Goal: Task Accomplishment & Management: Manage account settings

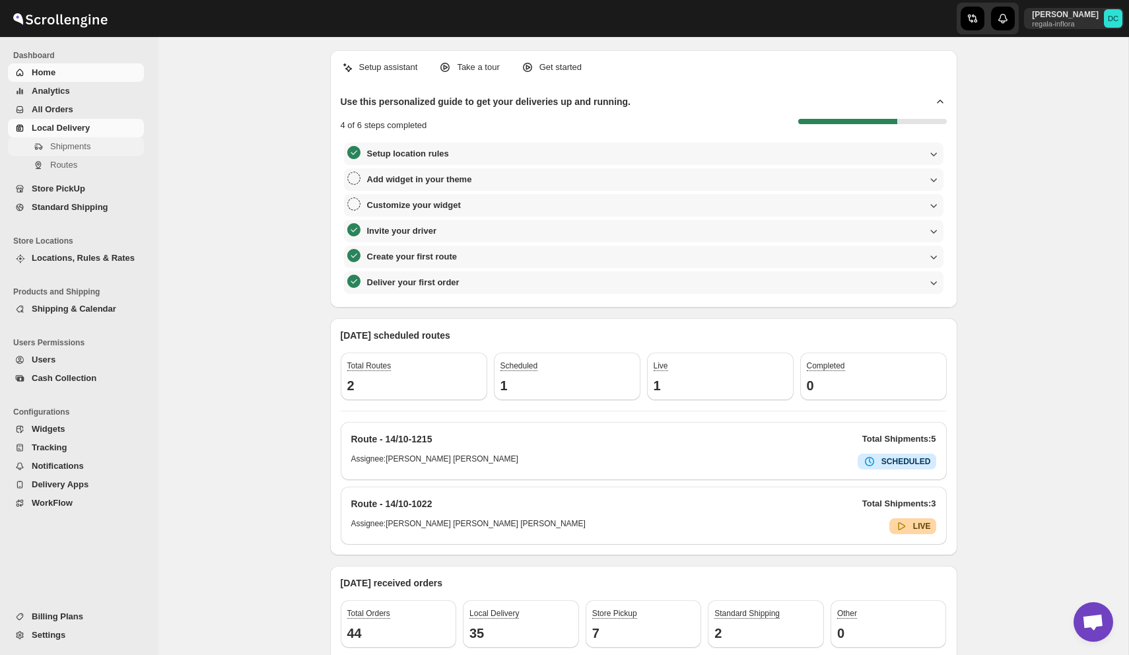
click at [77, 154] on button "Shipments" at bounding box center [76, 146] width 136 height 18
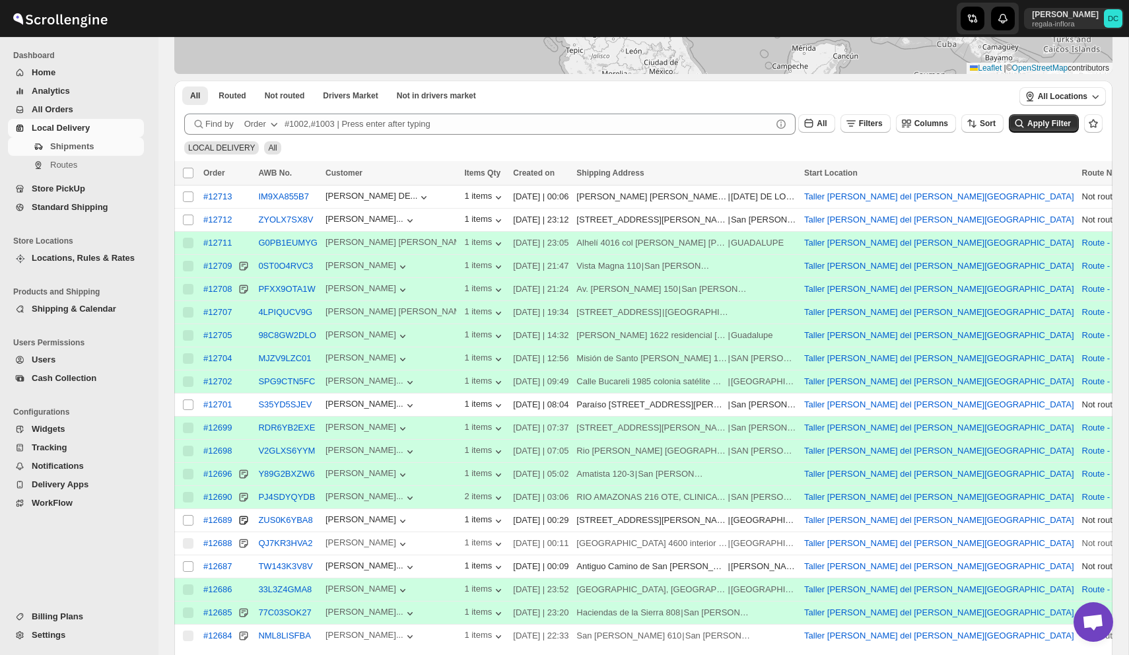
scroll to position [227, 0]
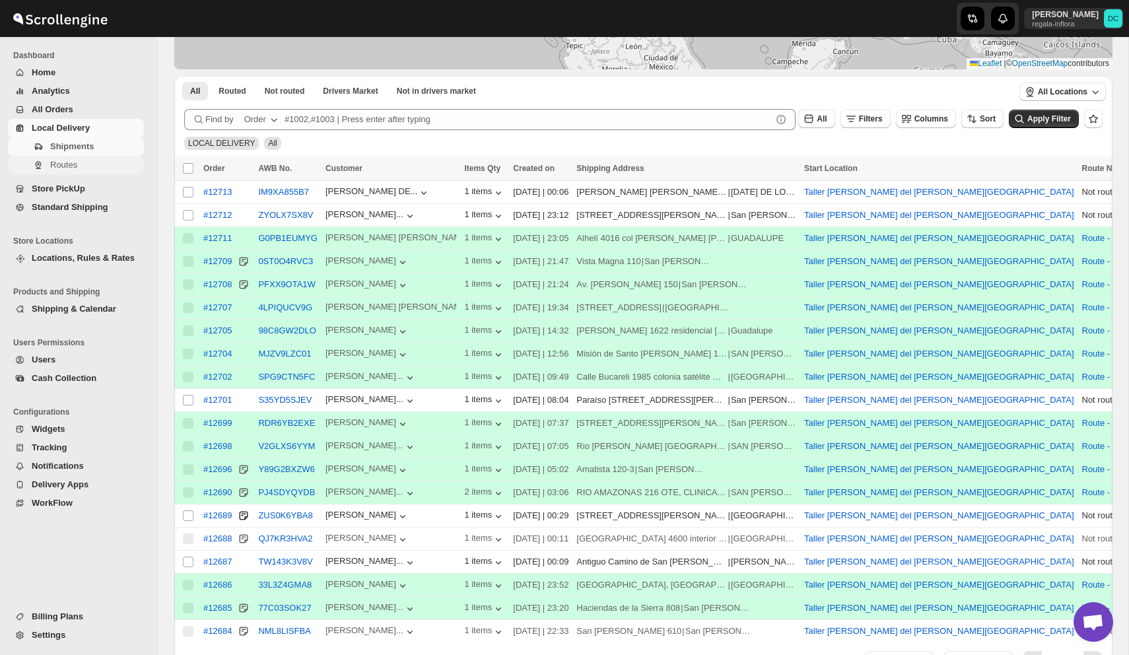
click at [96, 163] on span "Routes" at bounding box center [95, 165] width 91 height 13
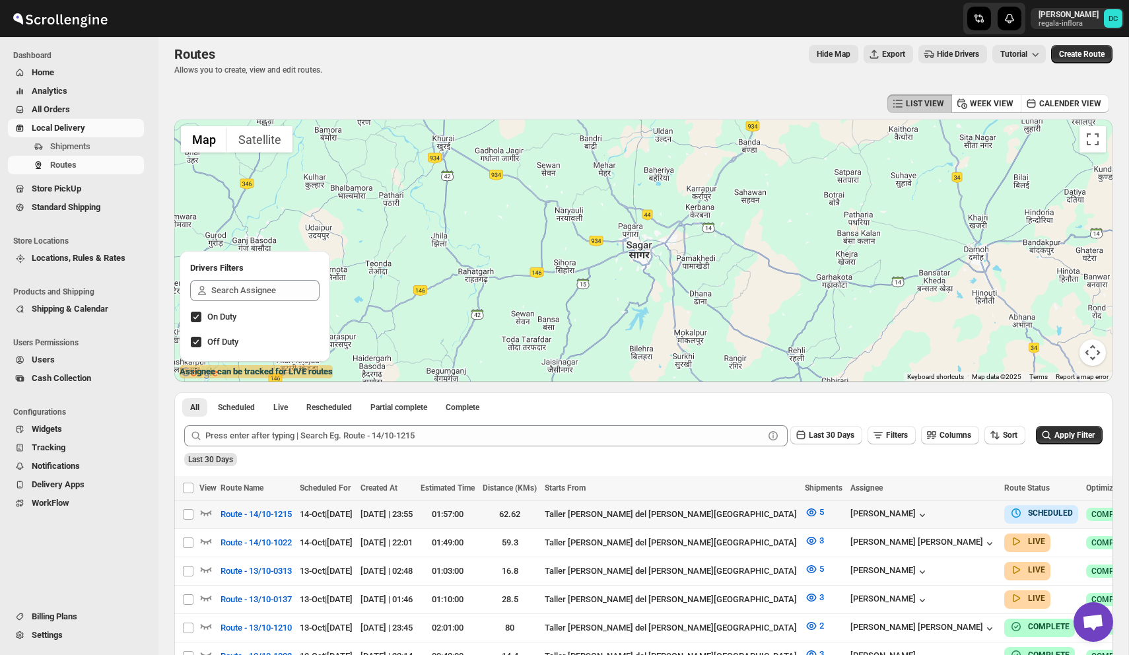
scroll to position [11, 0]
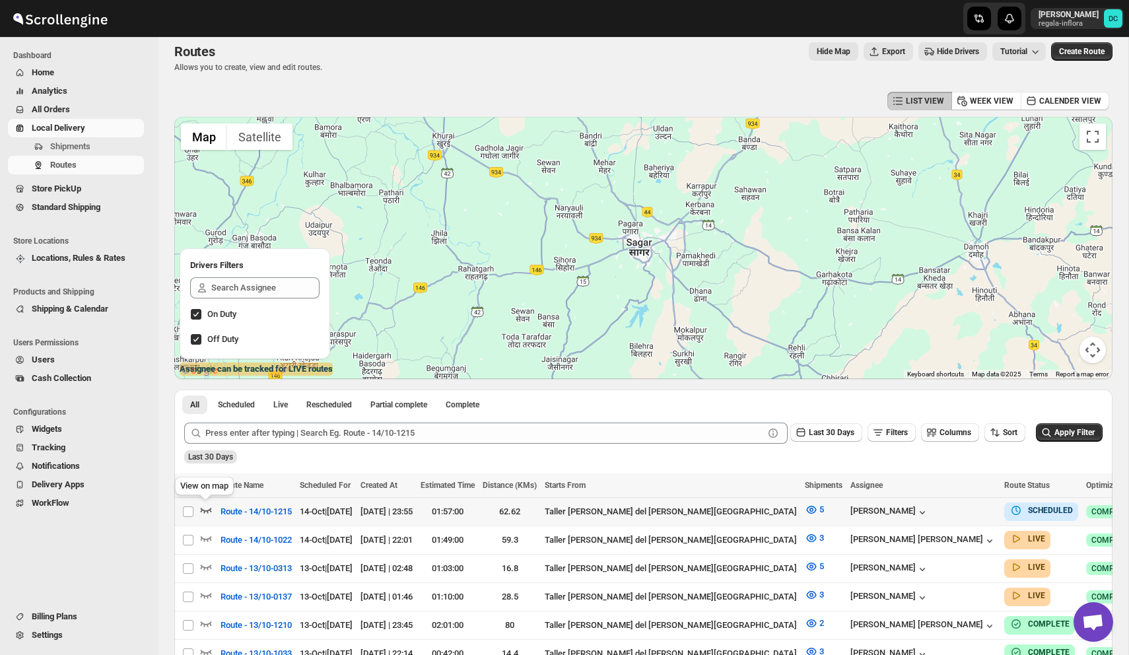
click at [207, 506] on icon "button" at bounding box center [205, 509] width 13 height 13
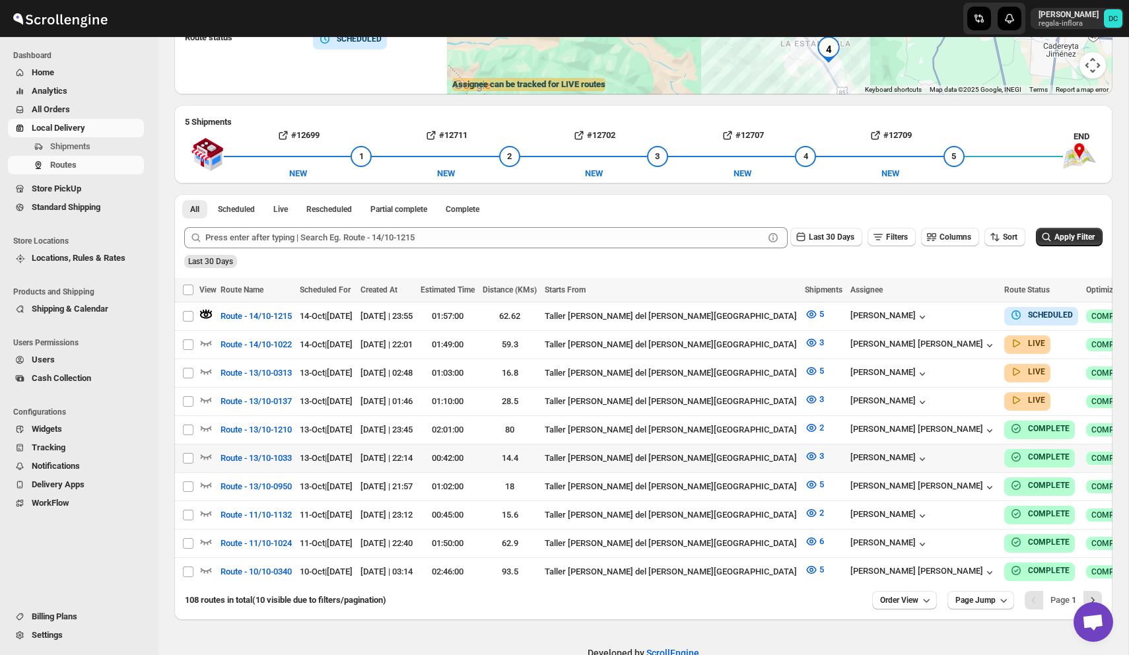
scroll to position [229, 0]
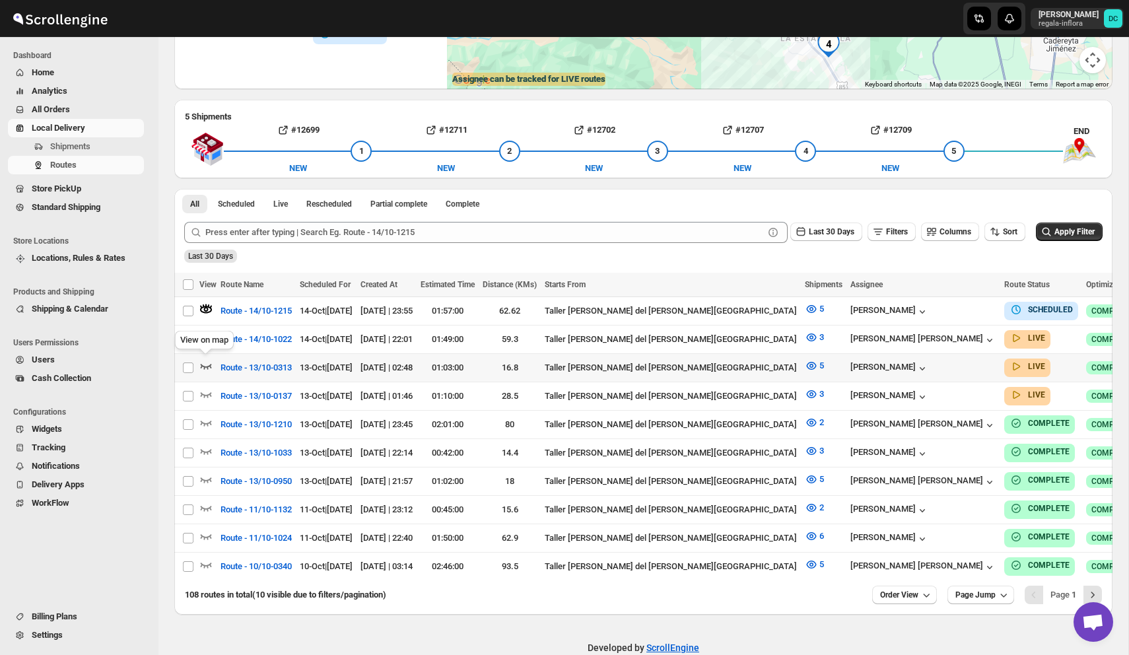
click at [205, 361] on icon "button" at bounding box center [205, 365] width 13 height 13
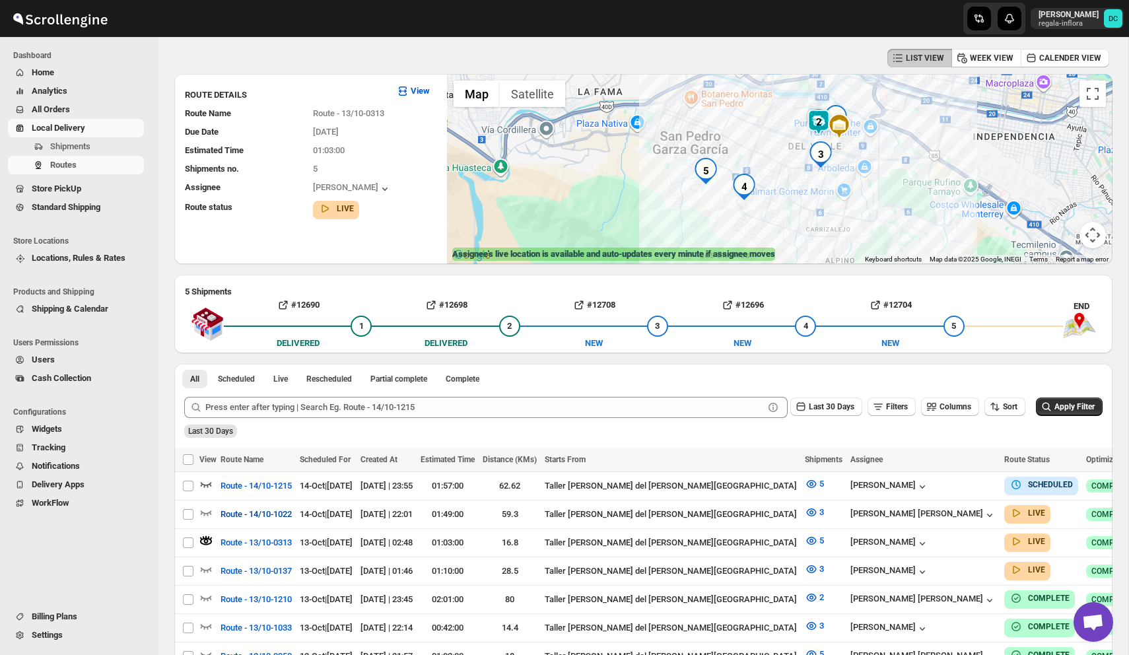
scroll to position [0, 0]
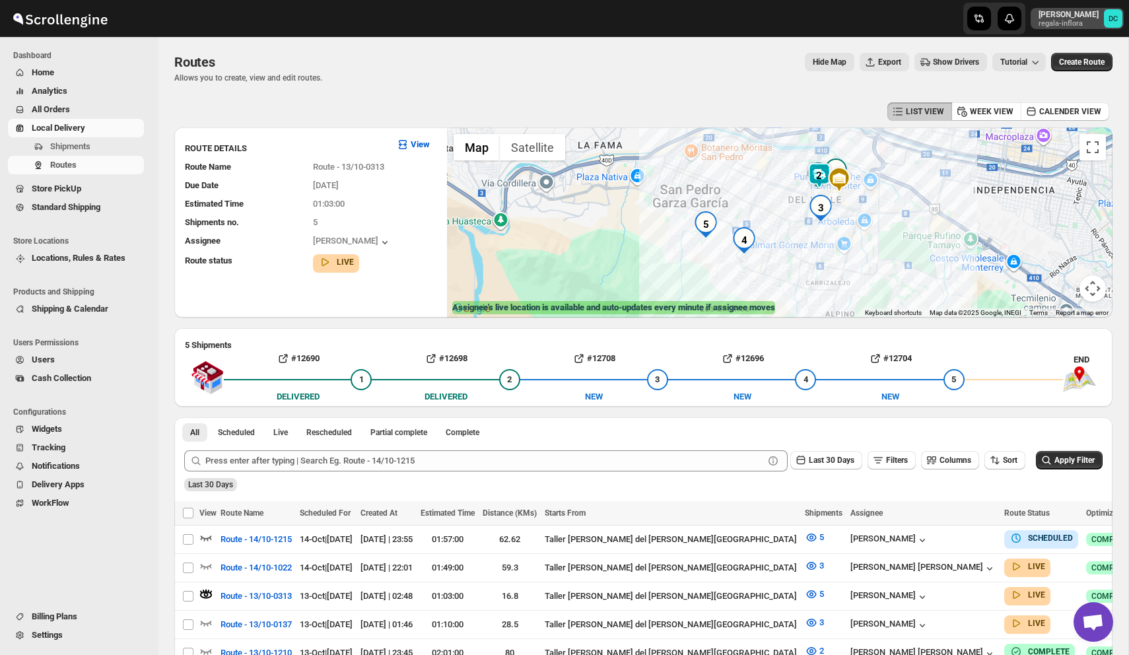
click at [1062, 11] on p "DAVID CORONADO" at bounding box center [1069, 14] width 60 height 11
click at [1068, 151] on span "Logout" at bounding box center [1089, 145] width 53 height 13
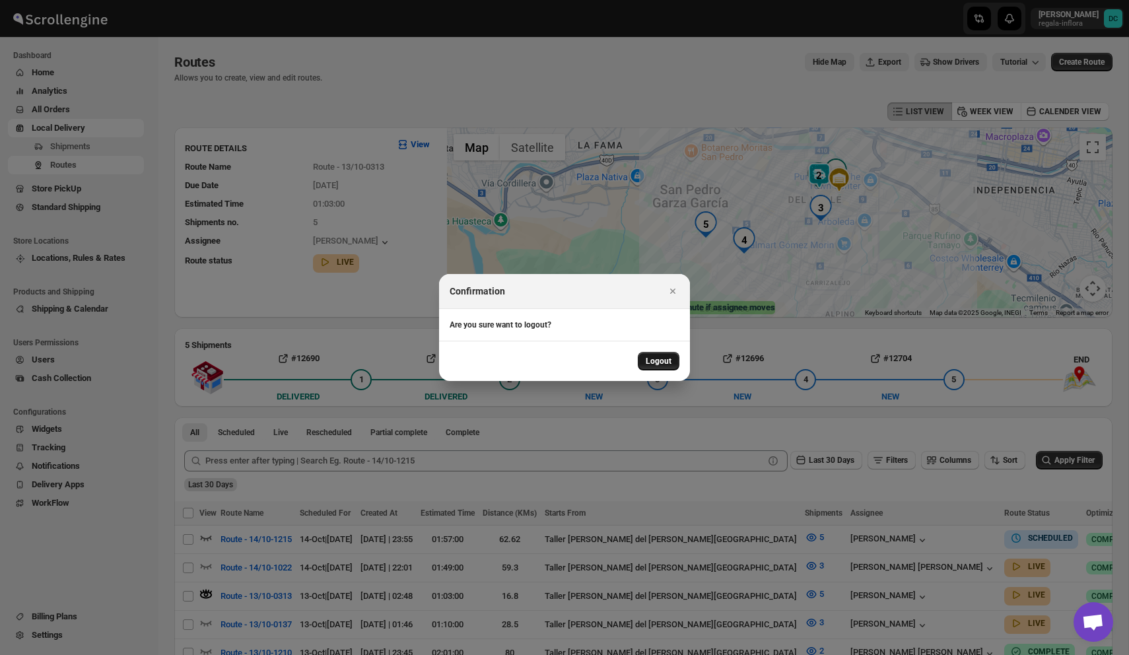
click at [664, 361] on span "Logout" at bounding box center [659, 361] width 26 height 11
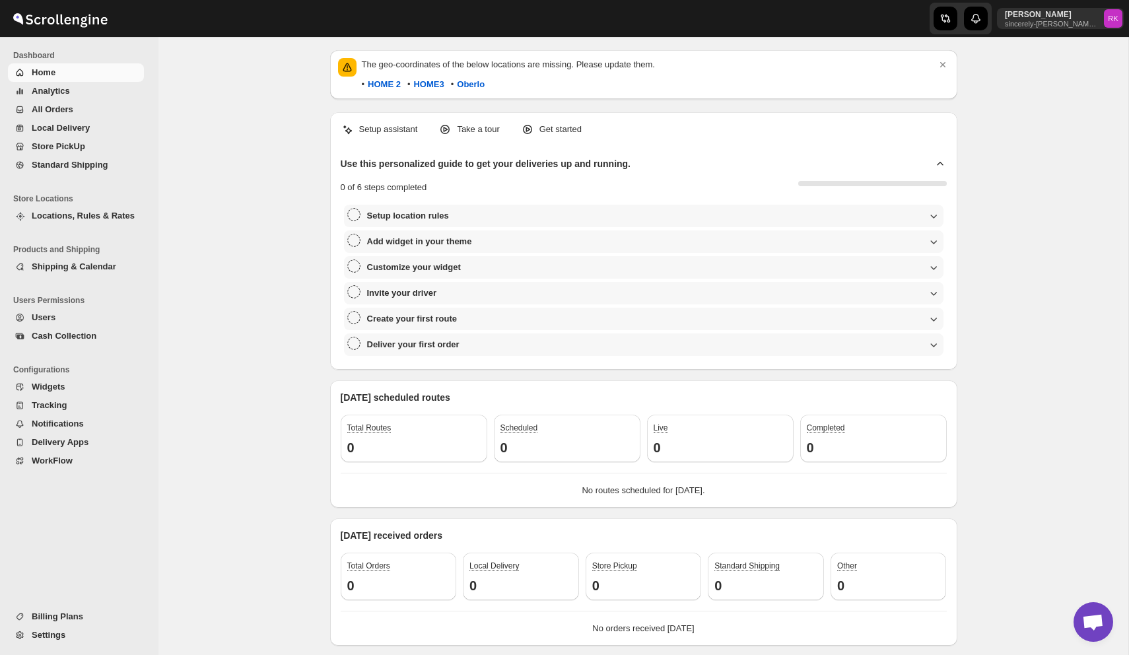
click at [57, 109] on span "All Orders" at bounding box center [53, 109] width 42 height 10
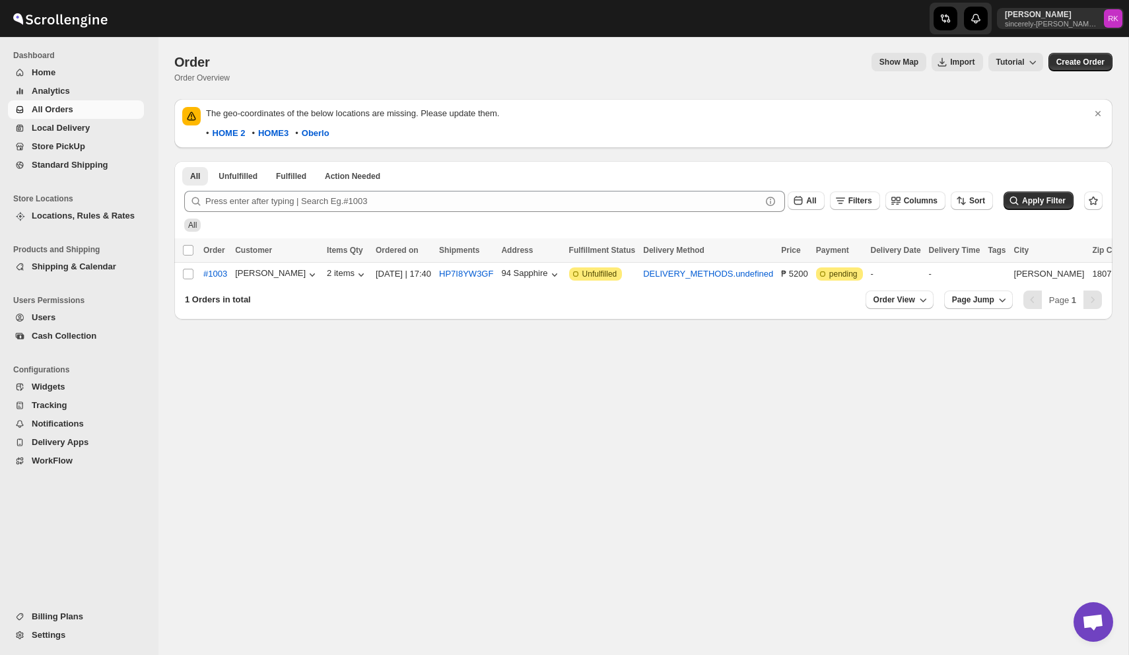
click at [57, 313] on span "Users" at bounding box center [87, 317] width 110 height 13
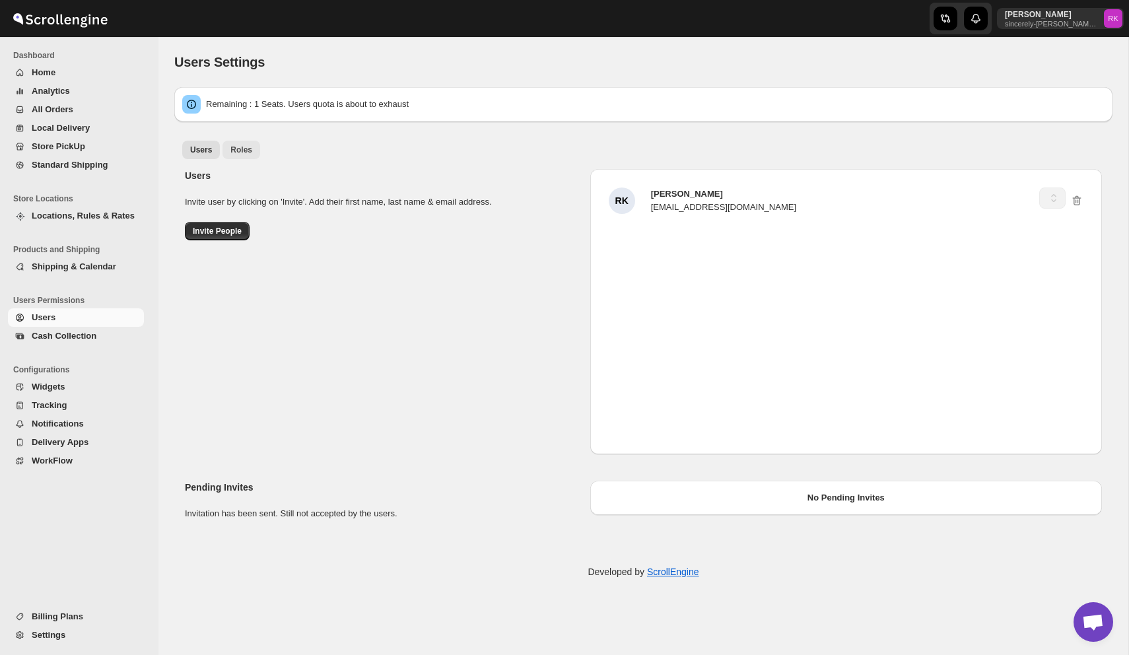
select select "637b767fbaab0276b10c91d5"
click at [245, 152] on span "Roles" at bounding box center [241, 150] width 22 height 11
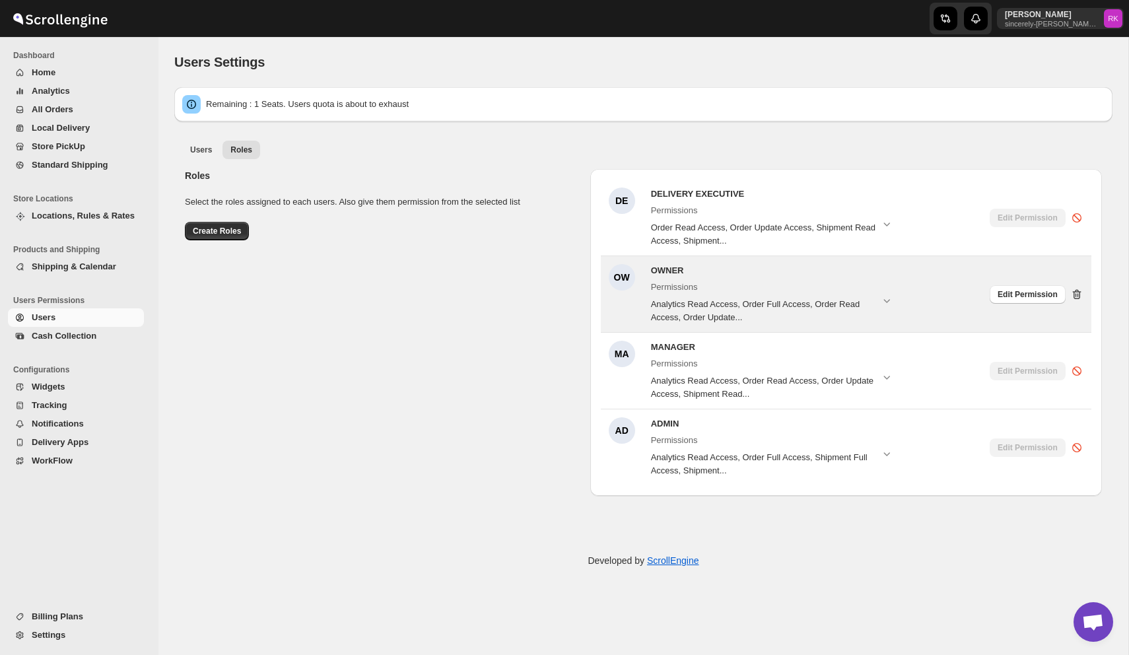
click at [1081, 286] on div "Edit Permission" at bounding box center [1037, 294] width 94 height 60
click at [1075, 293] on icon at bounding box center [1077, 294] width 9 height 10
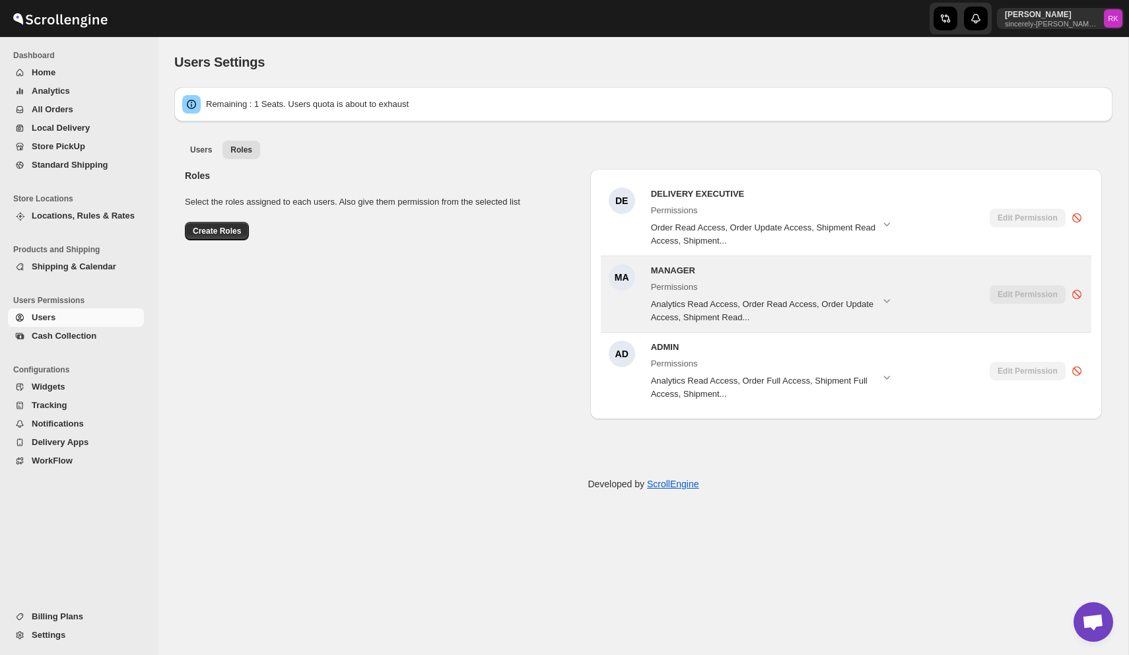
click at [59, 71] on span "Home" at bounding box center [87, 72] width 110 height 13
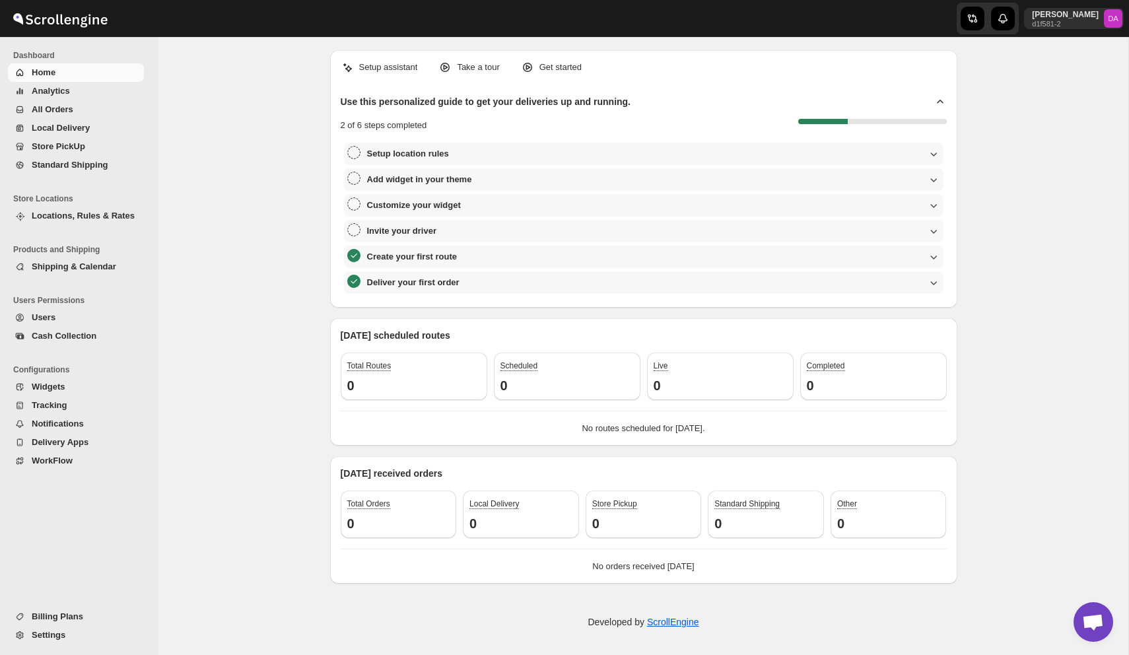
click at [62, 313] on span "Users" at bounding box center [87, 317] width 110 height 13
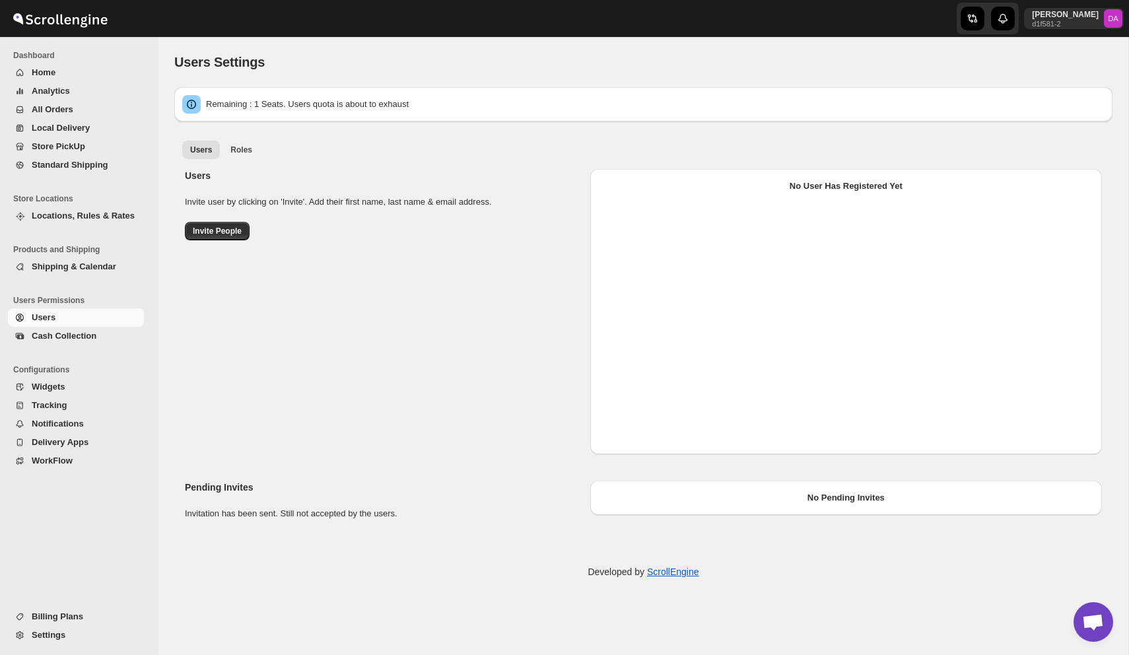
select select "637b767fbaab0276b10c91d5"
click at [246, 146] on span "Roles" at bounding box center [241, 150] width 22 height 11
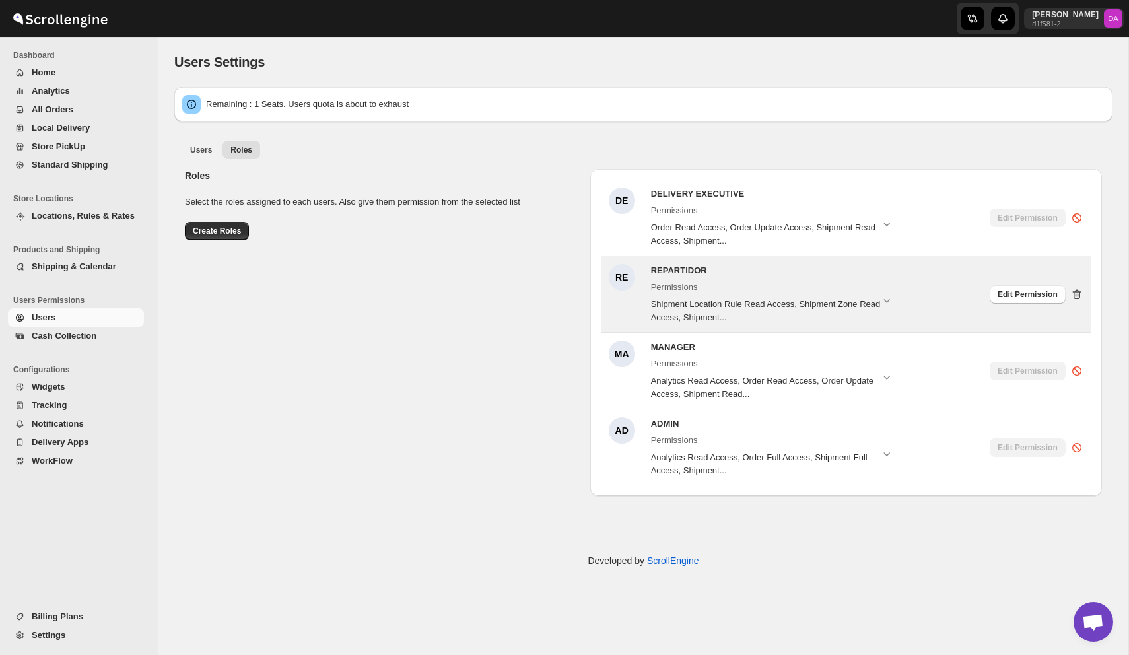
click at [1076, 293] on icon at bounding box center [1076, 295] width 1 height 4
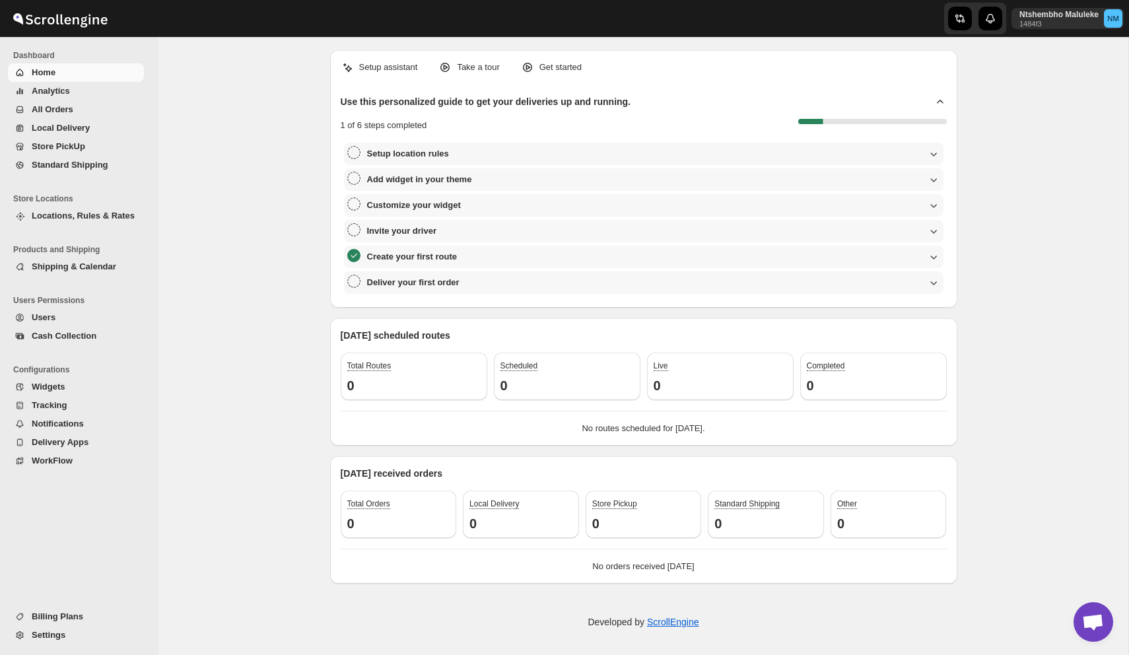
click at [56, 317] on span "Users" at bounding box center [87, 317] width 110 height 13
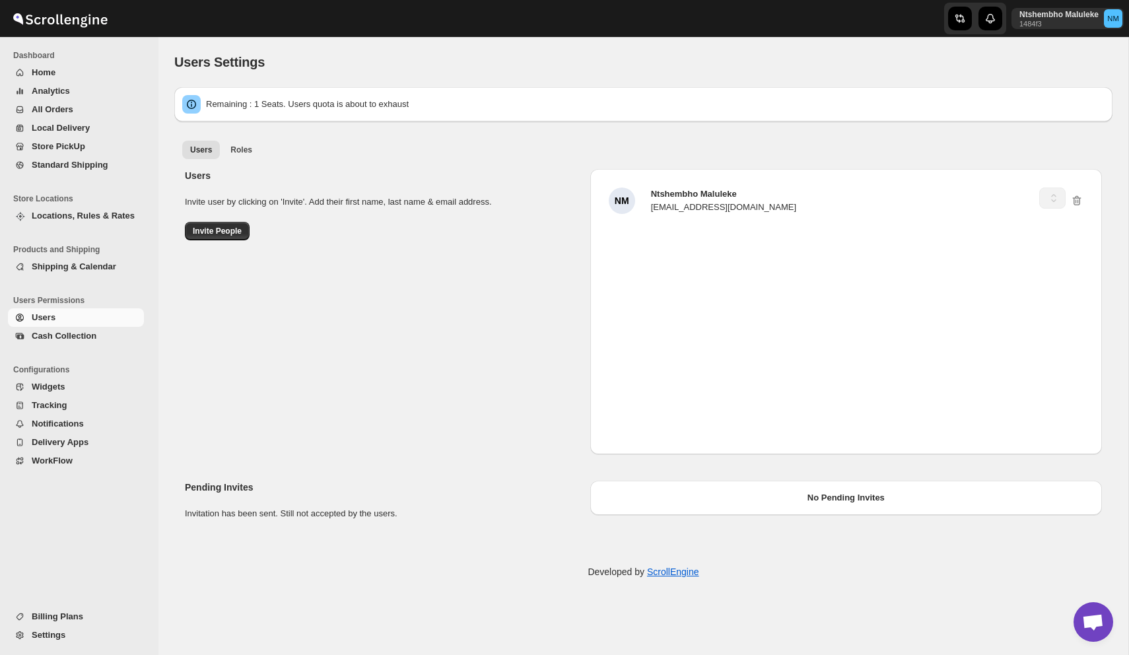
select select "637b767fbaab0276b10c91d5"
click at [232, 152] on span "Roles" at bounding box center [241, 150] width 22 height 11
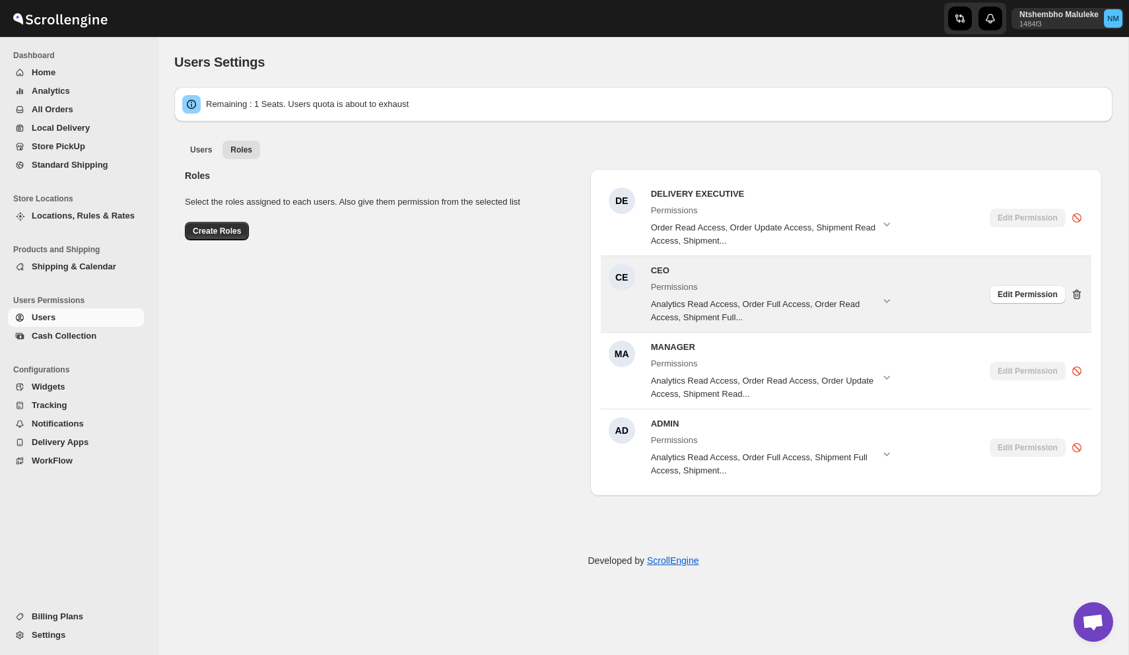
click at [1077, 293] on icon at bounding box center [1077, 294] width 13 height 13
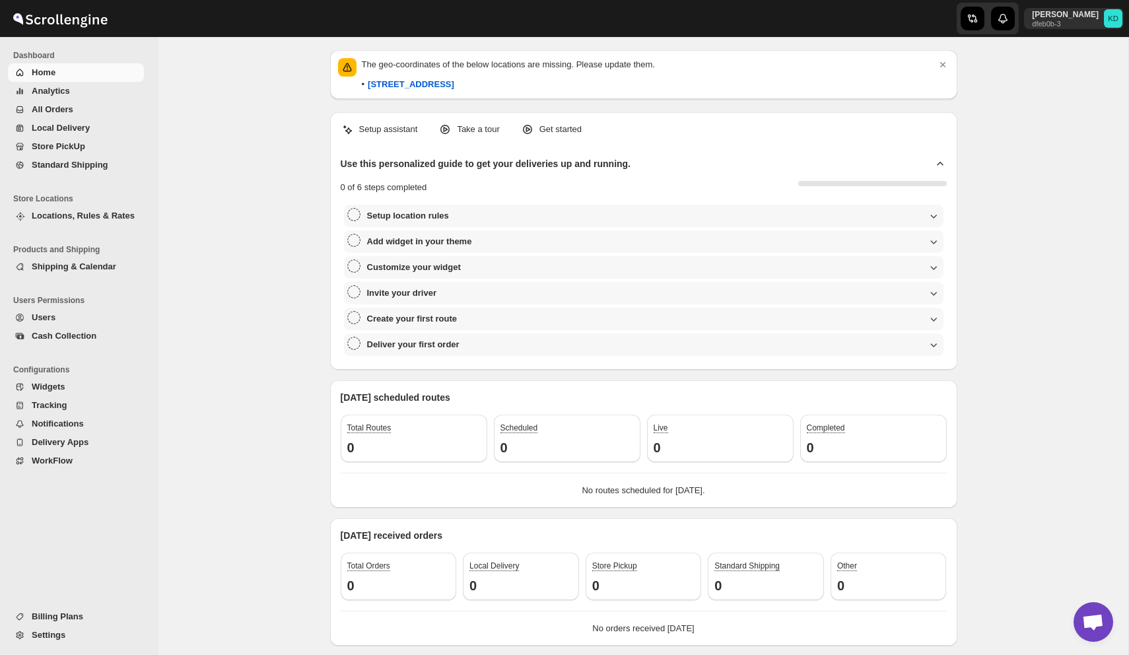
click at [60, 311] on span "Users" at bounding box center [87, 317] width 110 height 13
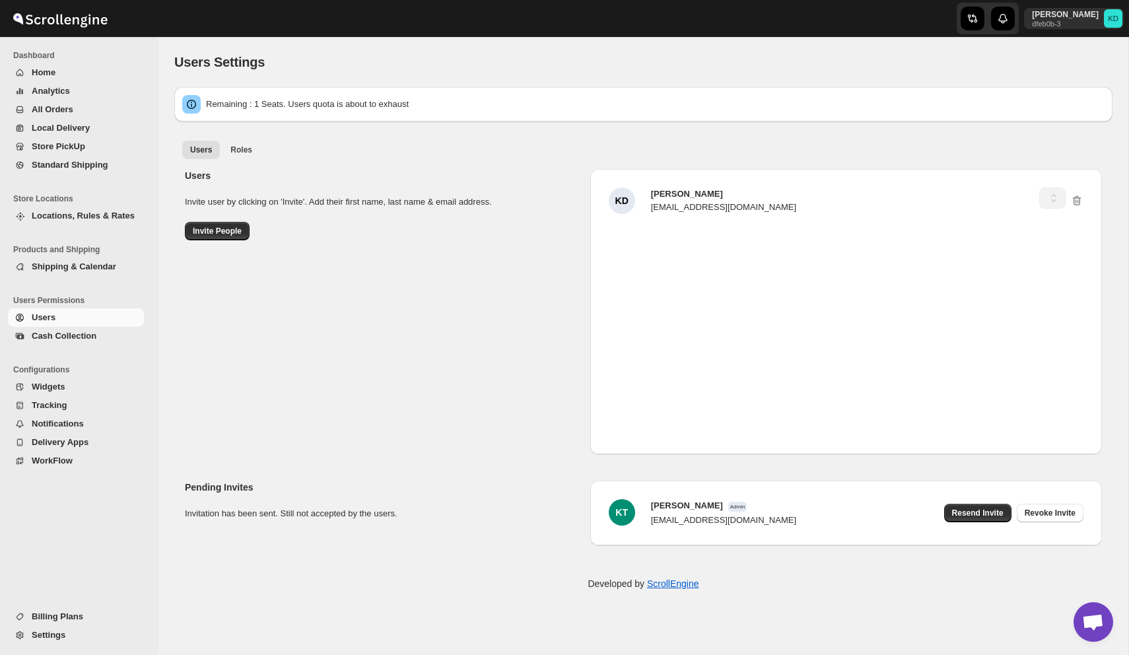
select select "637b767fbaab0276b10c91d5"
click at [248, 145] on span "Roles" at bounding box center [241, 150] width 22 height 11
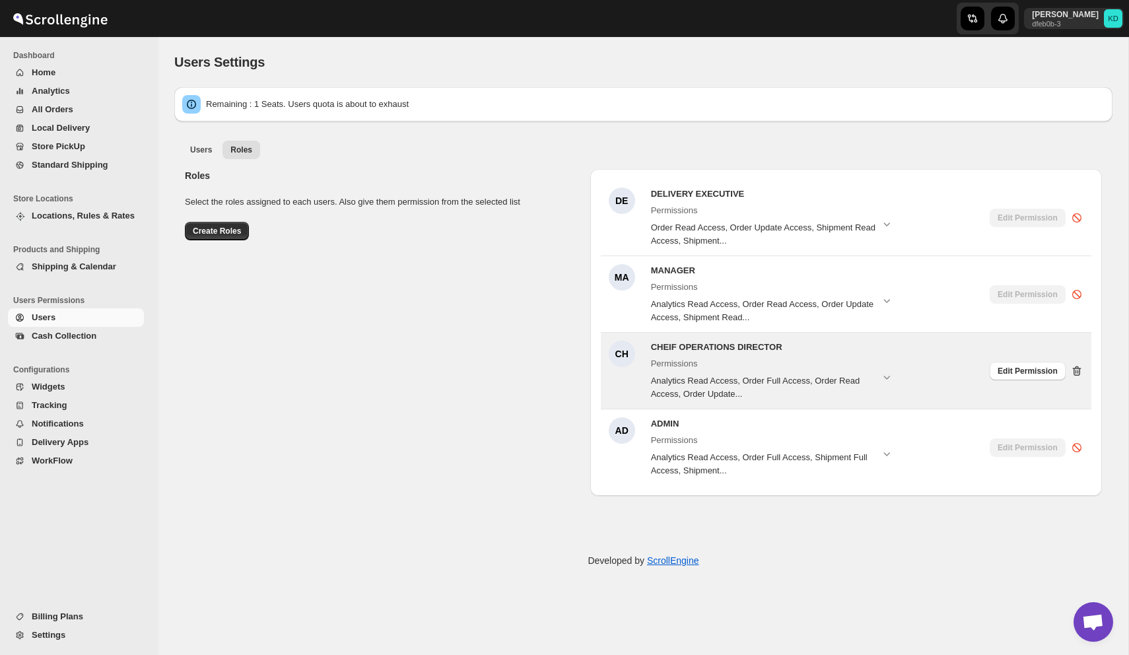
click at [1077, 365] on icon at bounding box center [1077, 371] width 13 height 13
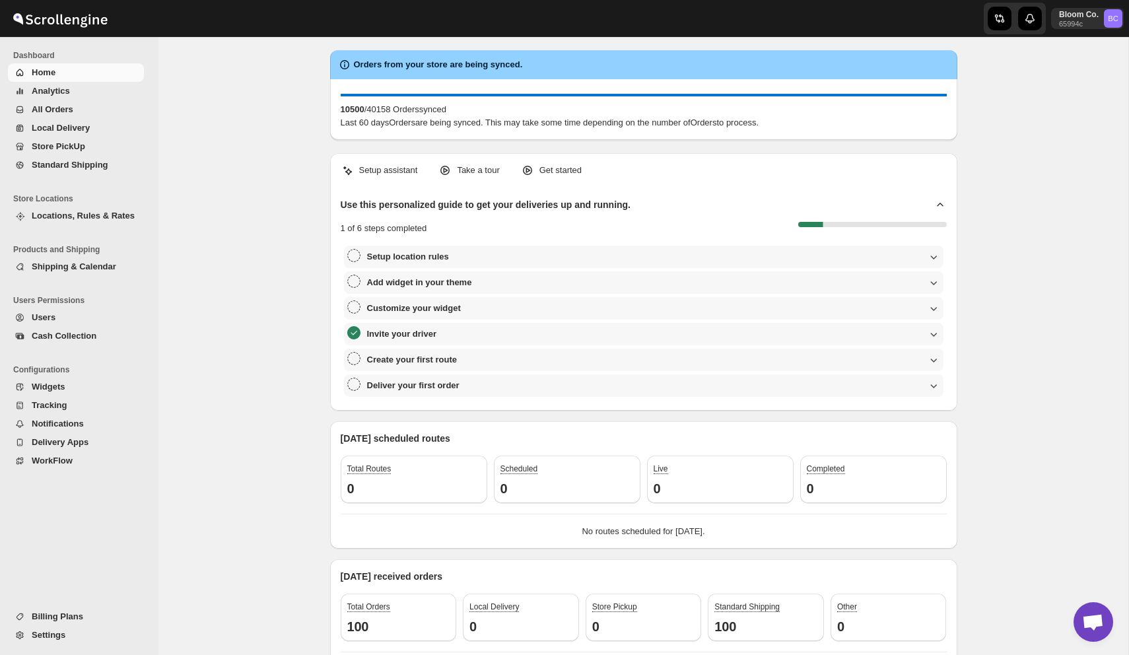
click at [72, 316] on span "Users" at bounding box center [87, 317] width 110 height 13
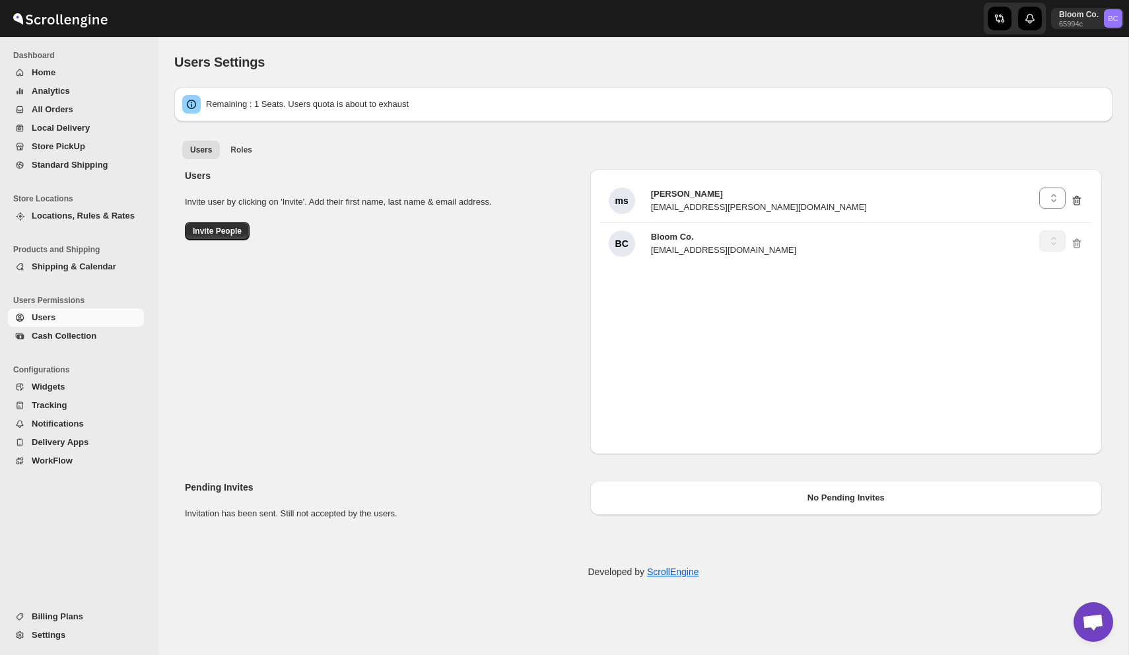
select select "64ff0e9d7e93d4d0d312ffc3"
select select "637b767fbaab0276b10c91d5"
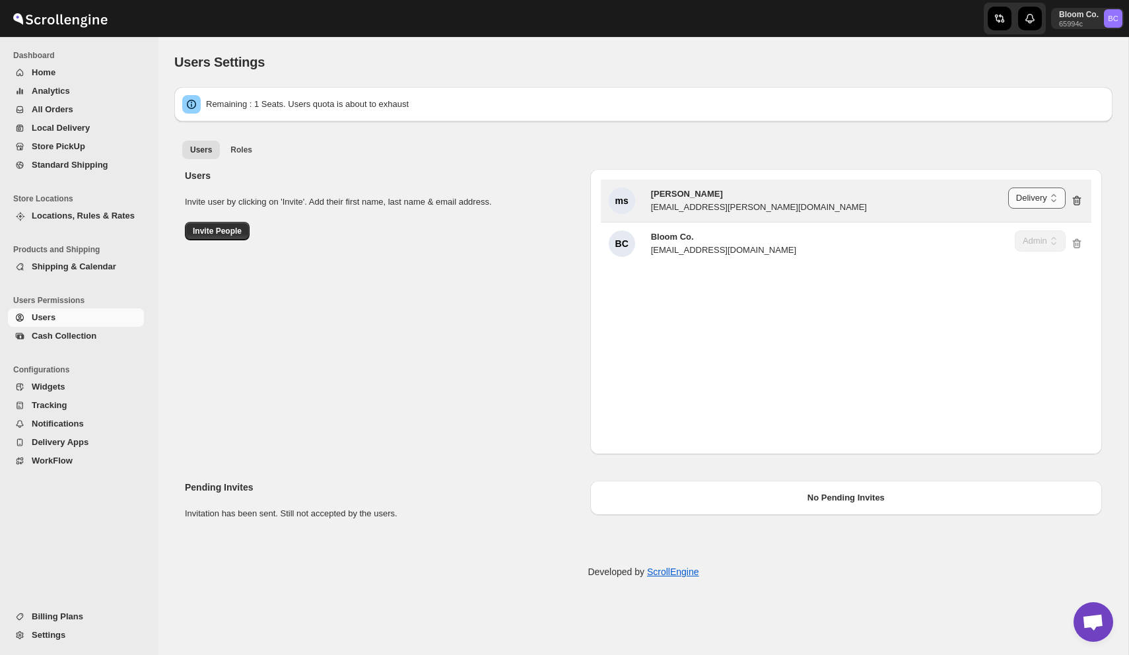
click at [1028, 196] on select "Delivery Executive Manager Delivery Admin" at bounding box center [1036, 198] width 57 height 21
click at [1008, 188] on select "Delivery Executive Manager Delivery Admin" at bounding box center [1036, 198] width 57 height 21
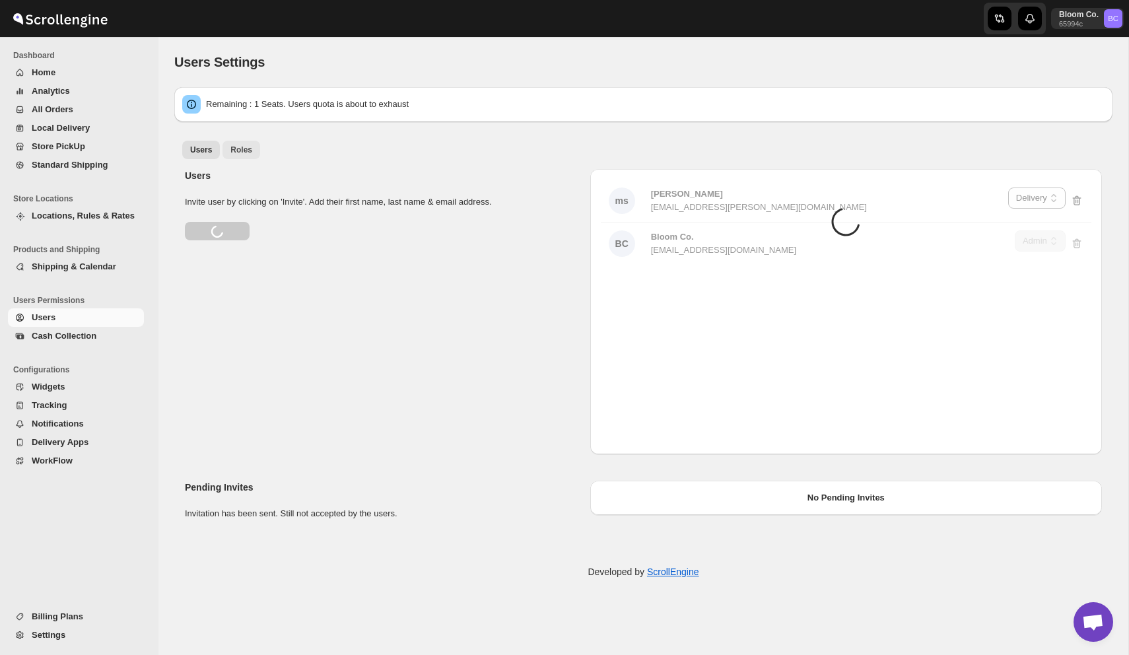
select select "637b767fbaab0276b10c91d8"
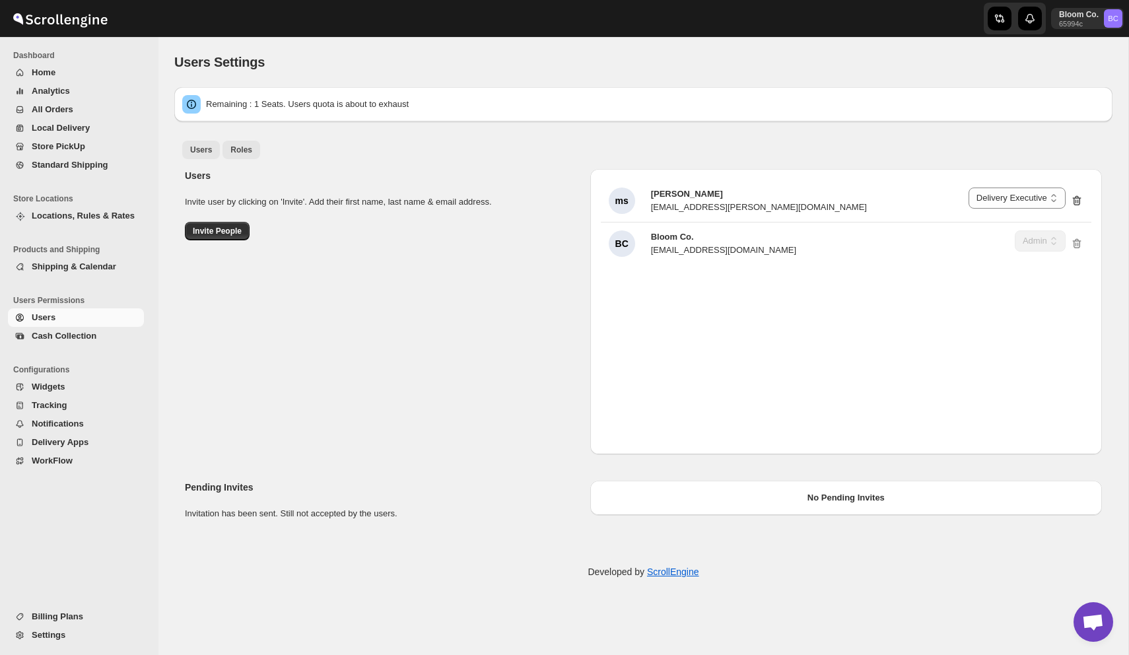
click at [236, 147] on span "Roles" at bounding box center [241, 150] width 22 height 11
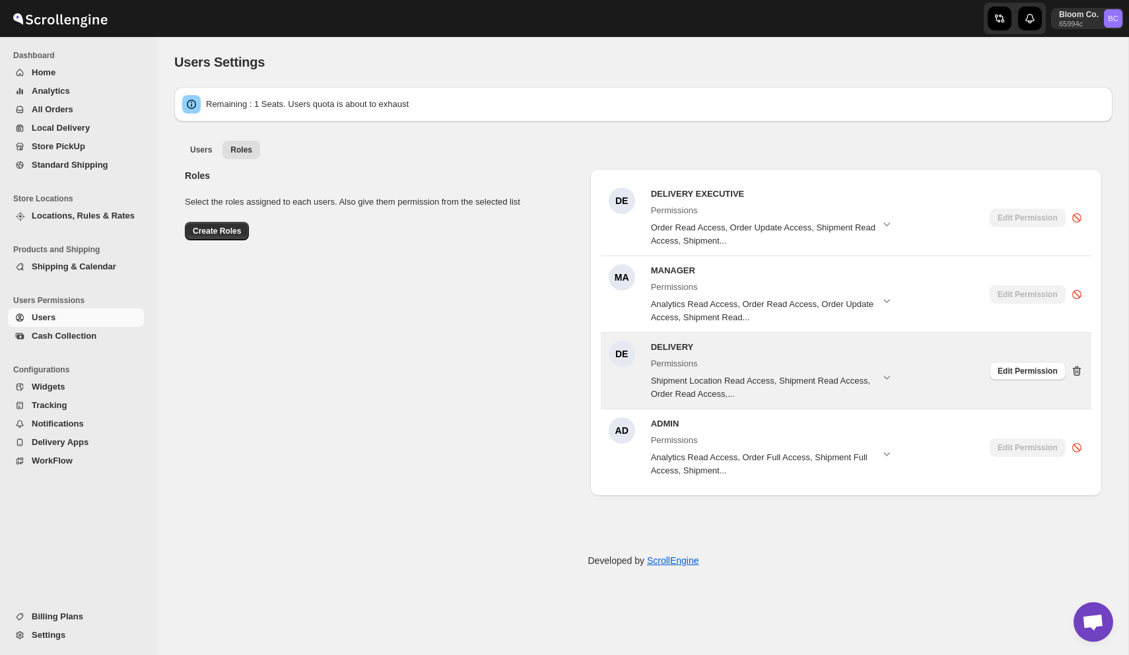
click at [1075, 365] on icon at bounding box center [1077, 371] width 13 height 13
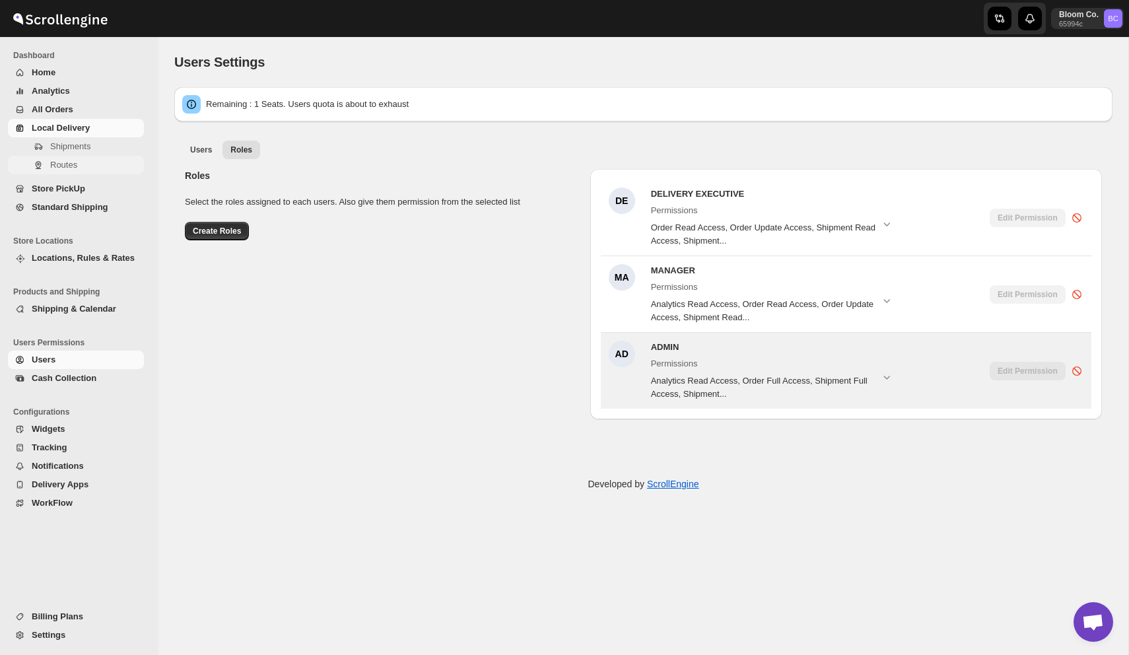
click at [65, 160] on span "Routes" at bounding box center [63, 165] width 27 height 10
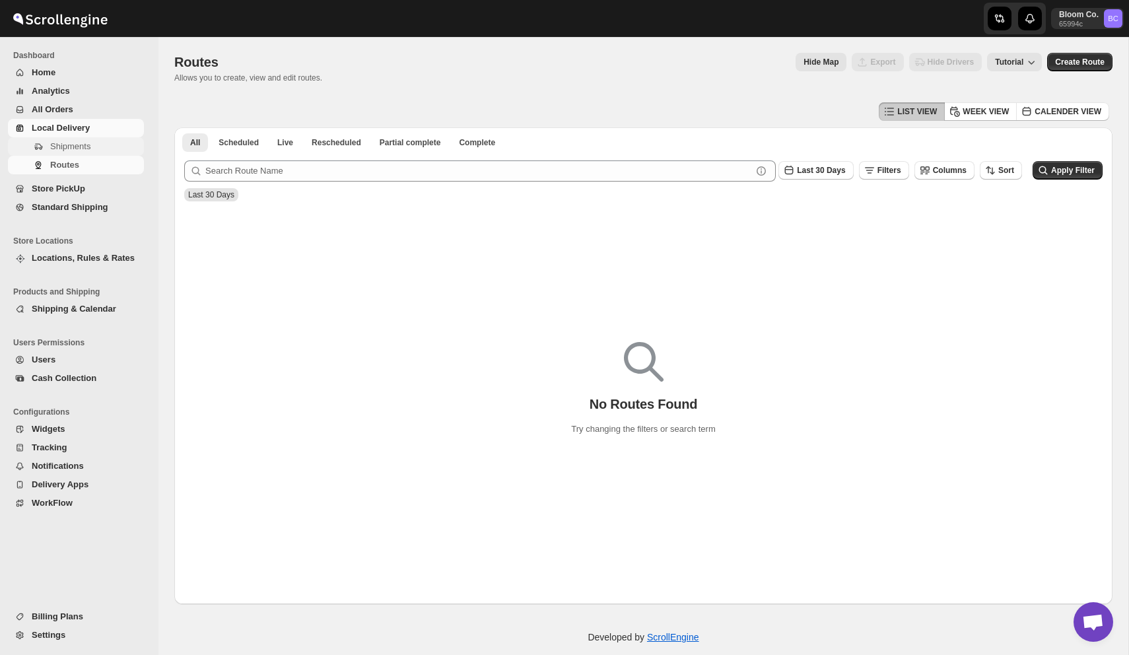
click at [83, 145] on span "Shipments" at bounding box center [70, 146] width 40 height 10
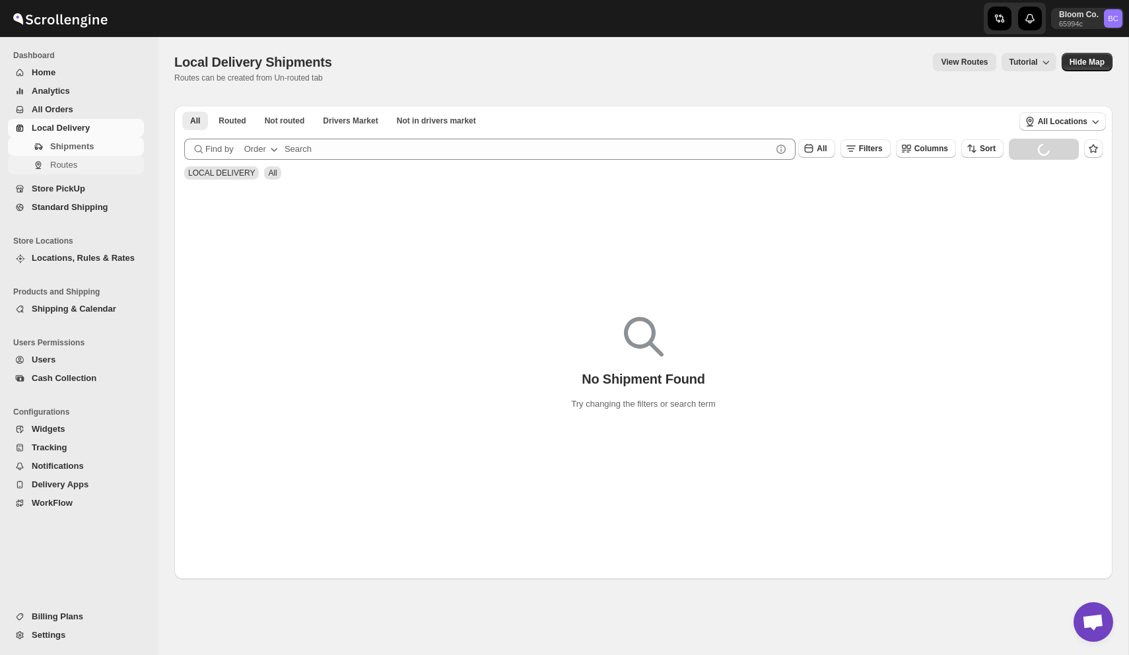
click at [82, 166] on span "Routes" at bounding box center [95, 165] width 91 height 13
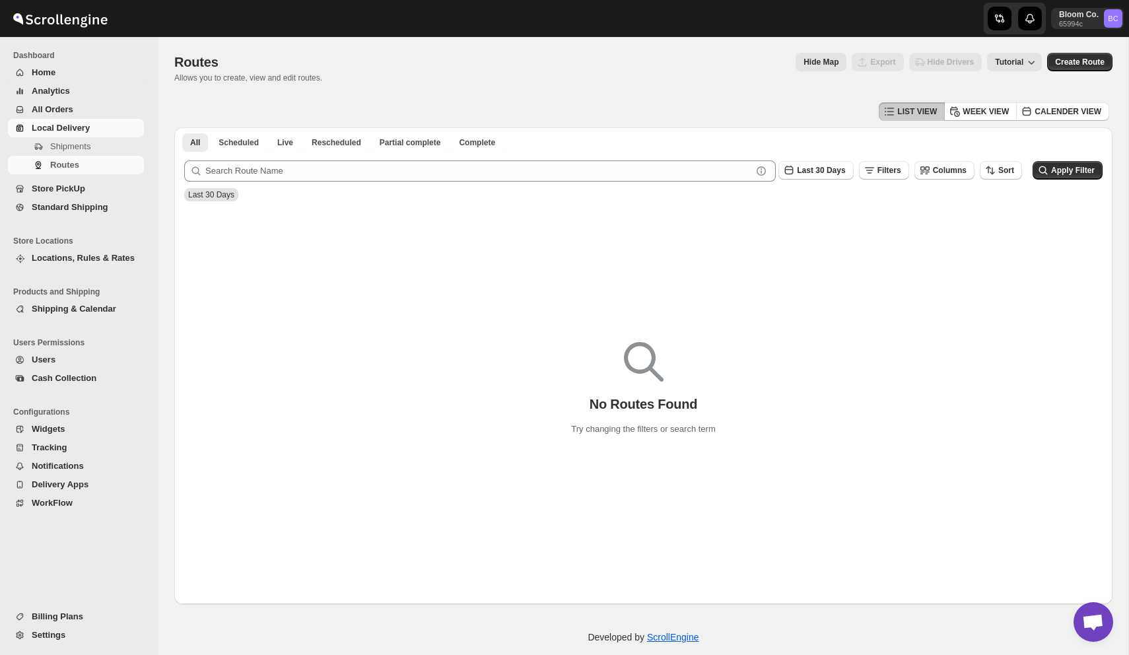
click at [62, 77] on span "Home" at bounding box center [87, 72] width 110 height 13
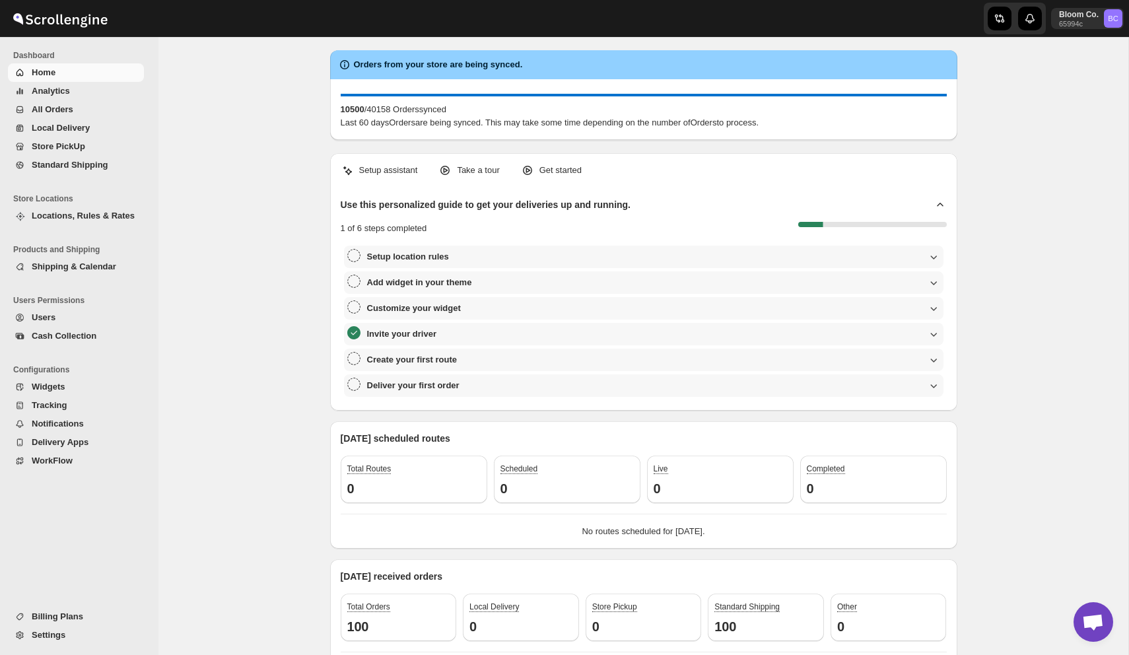
click at [40, 633] on span "Settings" at bounding box center [49, 635] width 34 height 10
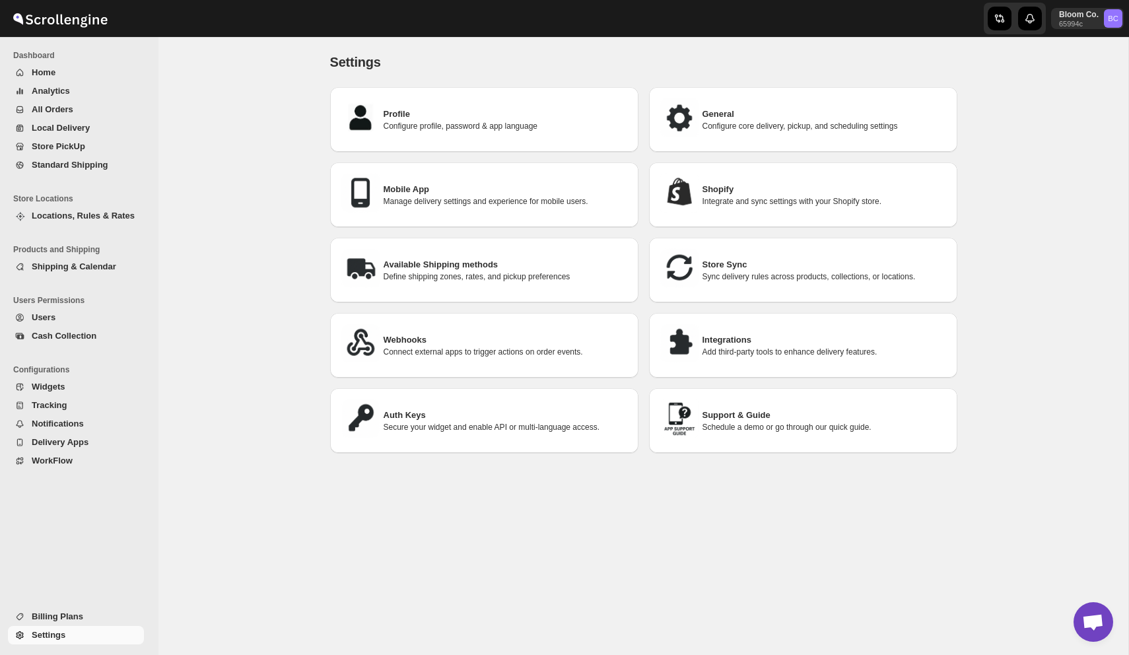
click at [735, 265] on h3 "Store Sync" at bounding box center [825, 264] width 244 height 13
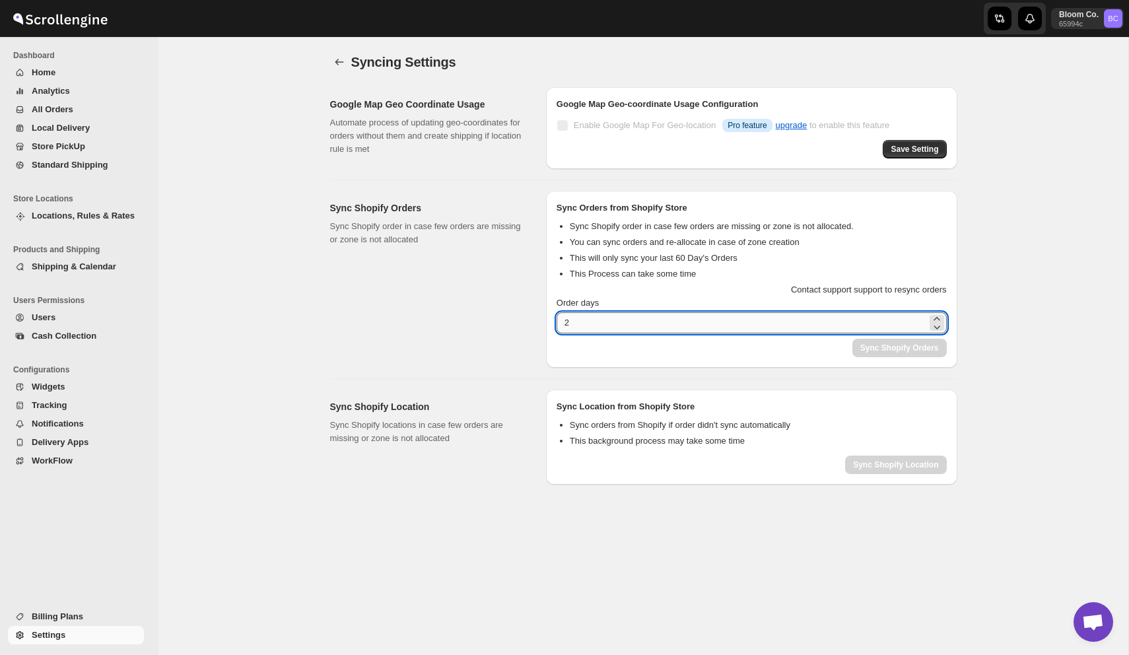
click at [721, 321] on input "2" at bounding box center [742, 322] width 371 height 21
type input "60"
click at [770, 349] on div "Sync Shopify Orders" at bounding box center [751, 353] width 411 height 29
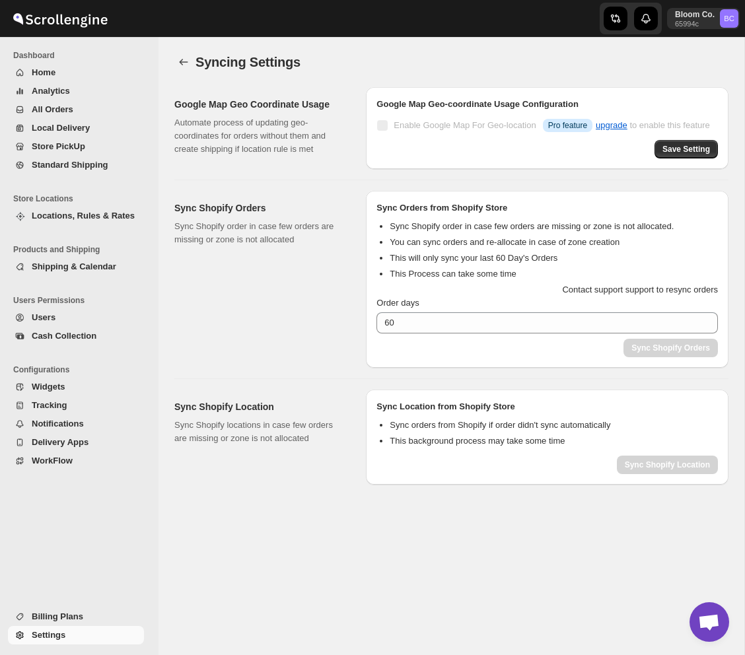
click at [458, 368] on div "Sync Shopify Orders" at bounding box center [547, 353] width 363 height 29
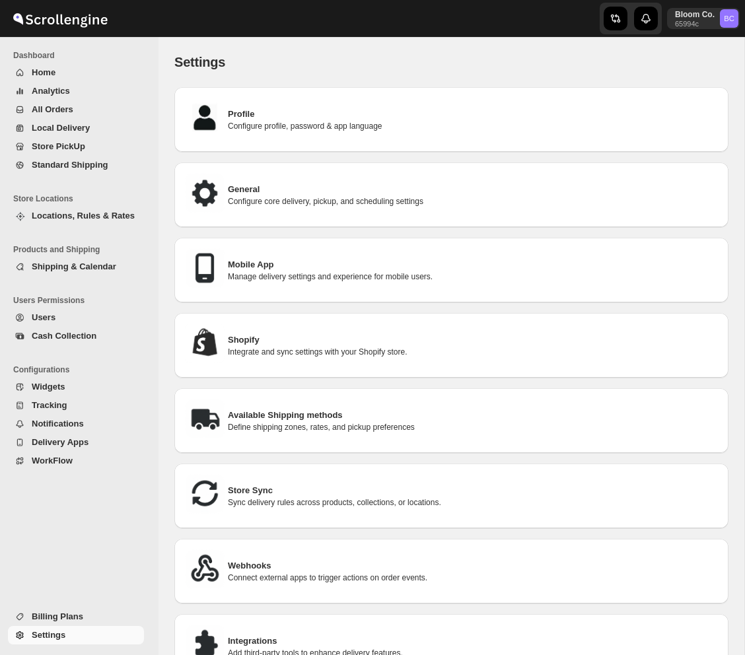
click at [312, 475] on div "Store Sync Sync delivery rules across products, collections, or locations." at bounding box center [451, 496] width 533 height 44
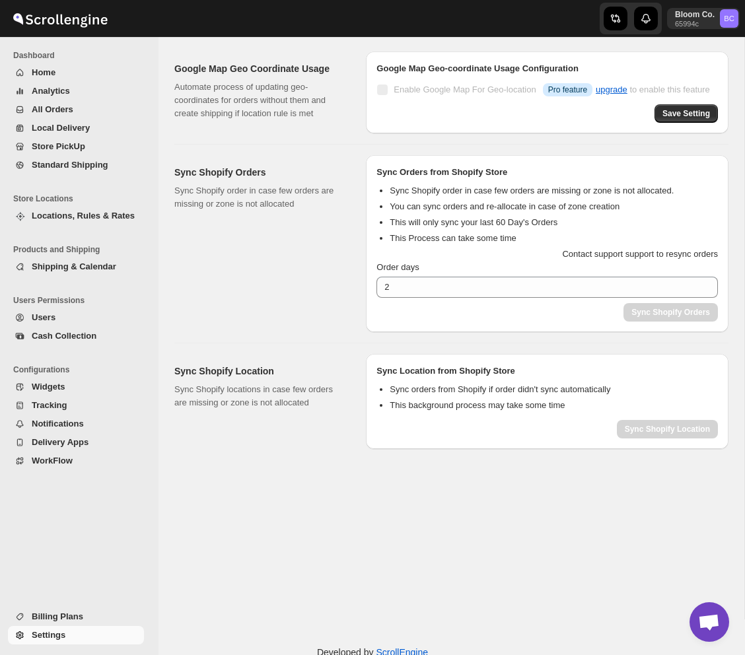
scroll to position [33, 0]
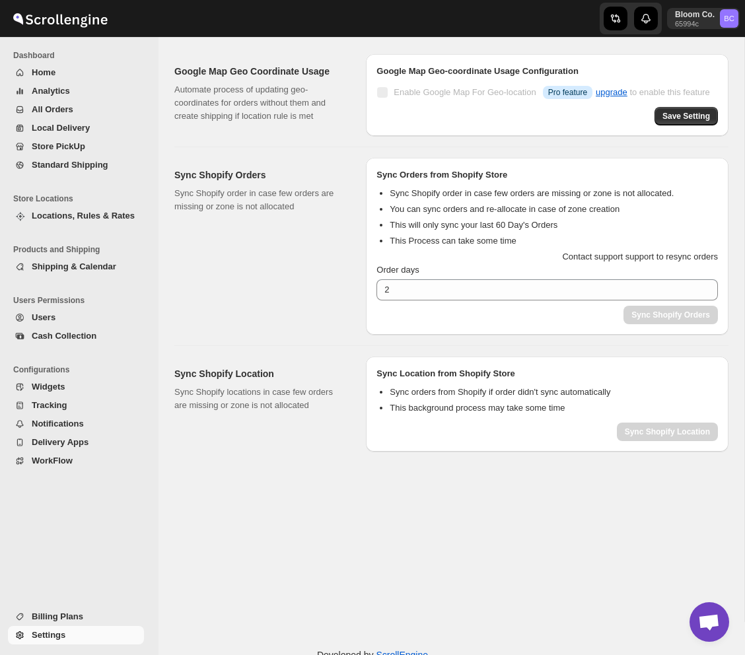
click at [655, 323] on div "Sync Shopify Orders" at bounding box center [670, 315] width 94 height 18
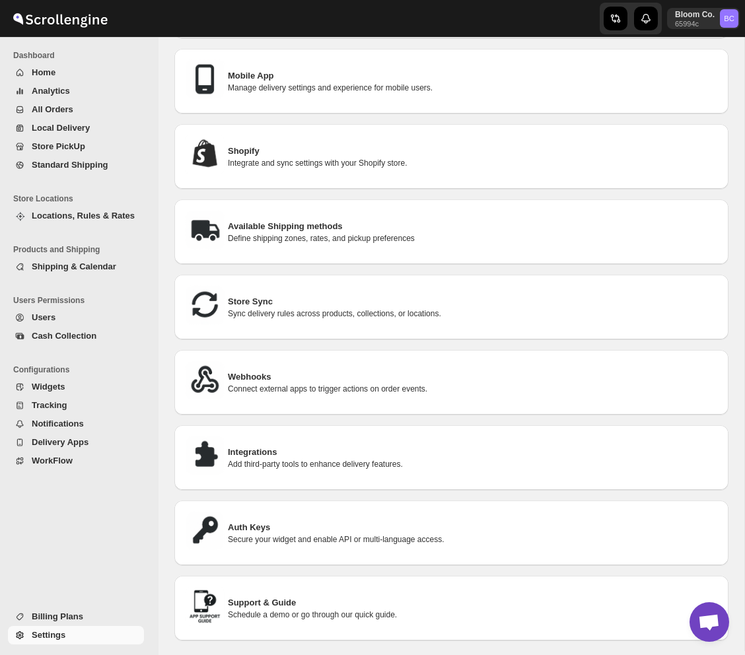
click at [472, 311] on p "Sync delivery rules across products, collections, or locations." at bounding box center [473, 313] width 490 height 11
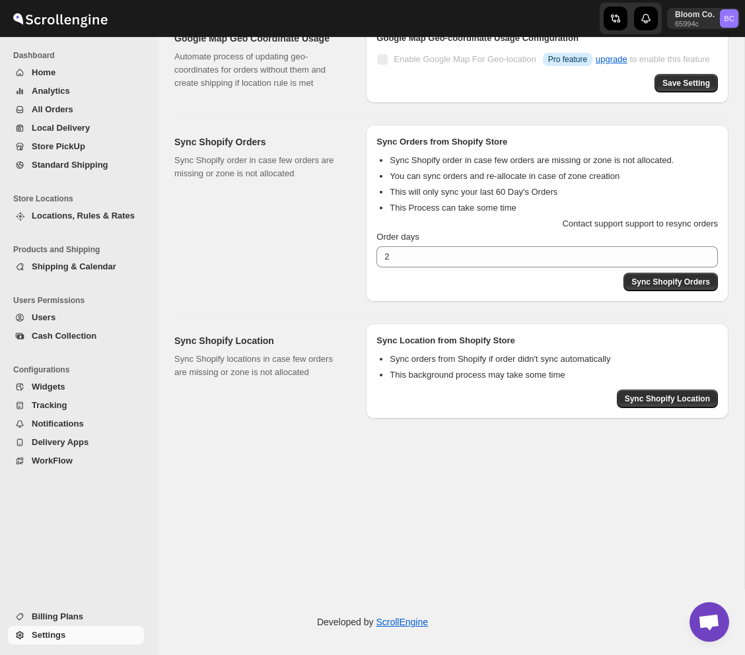
scroll to position [66, 0]
click at [685, 291] on div "Sync Shopify Orders" at bounding box center [670, 282] width 94 height 18
click at [96, 164] on span "Standard Shipping" at bounding box center [70, 165] width 77 height 10
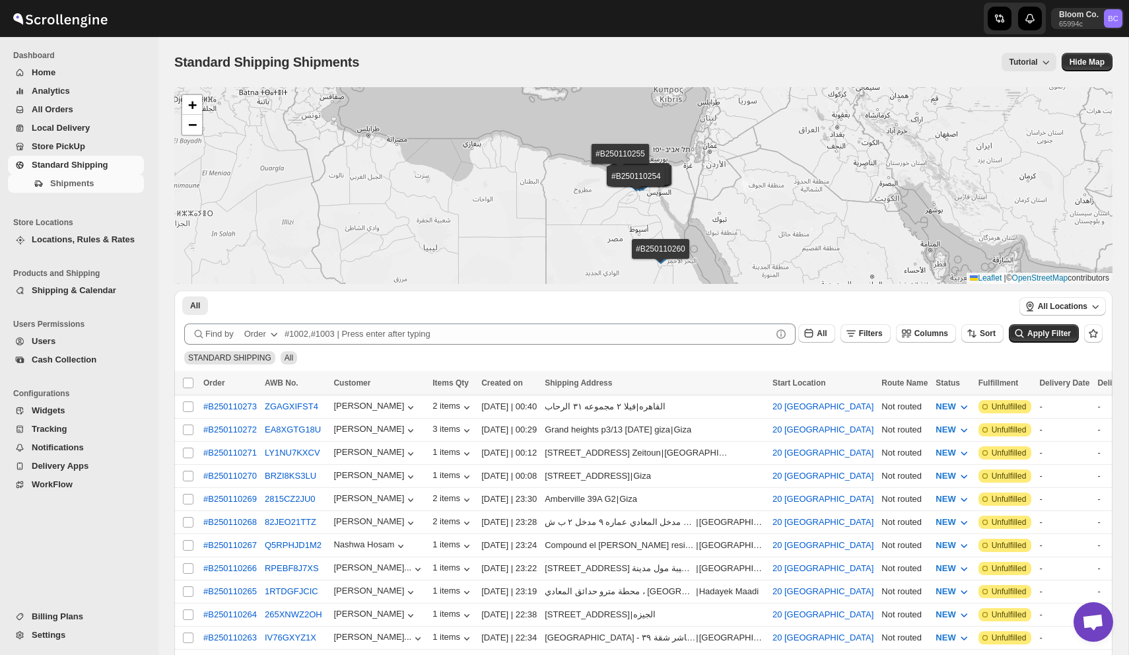
click at [67, 71] on span "Home" at bounding box center [87, 72] width 110 height 13
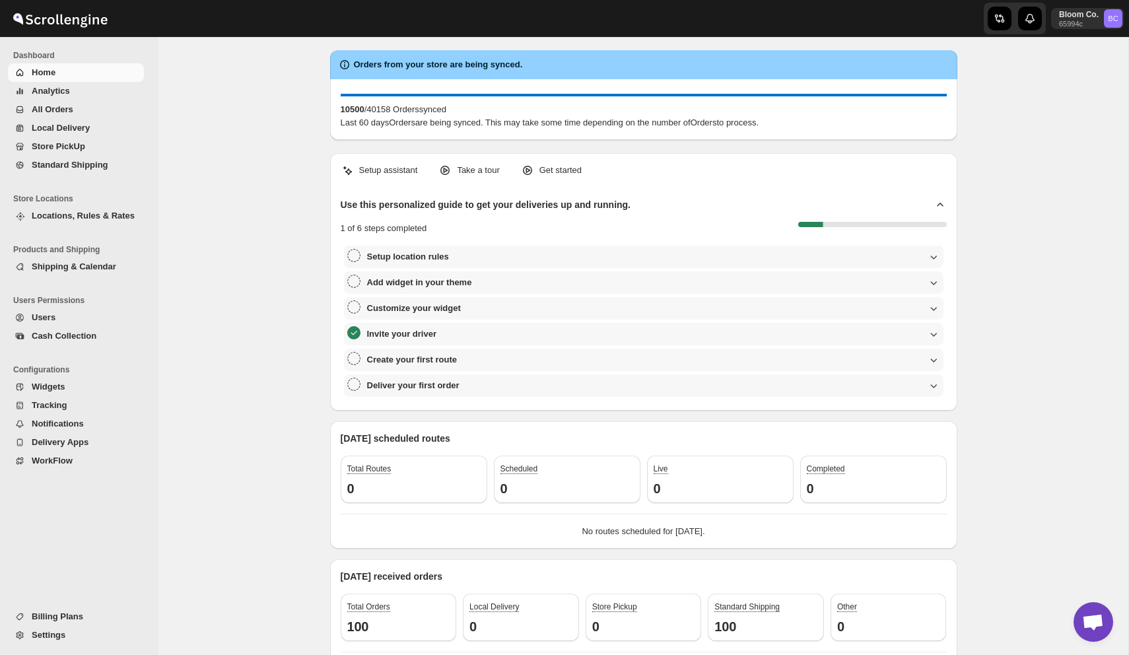
click at [52, 110] on span "All Orders" at bounding box center [53, 109] width 42 height 10
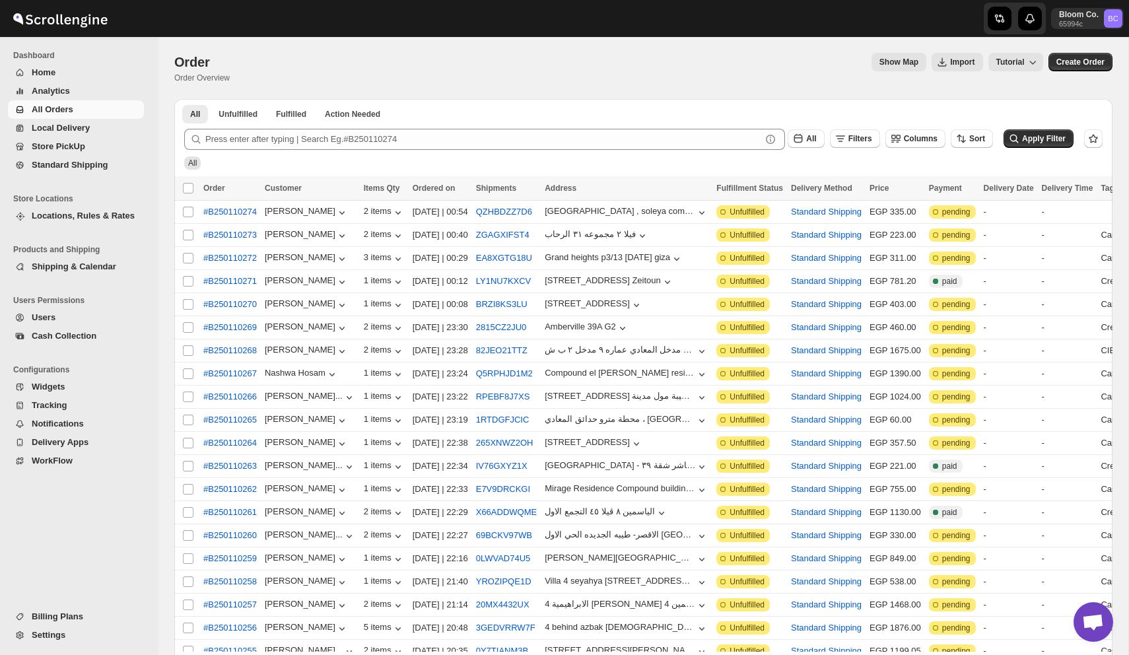
click at [62, 633] on span "Settings" at bounding box center [49, 635] width 34 height 10
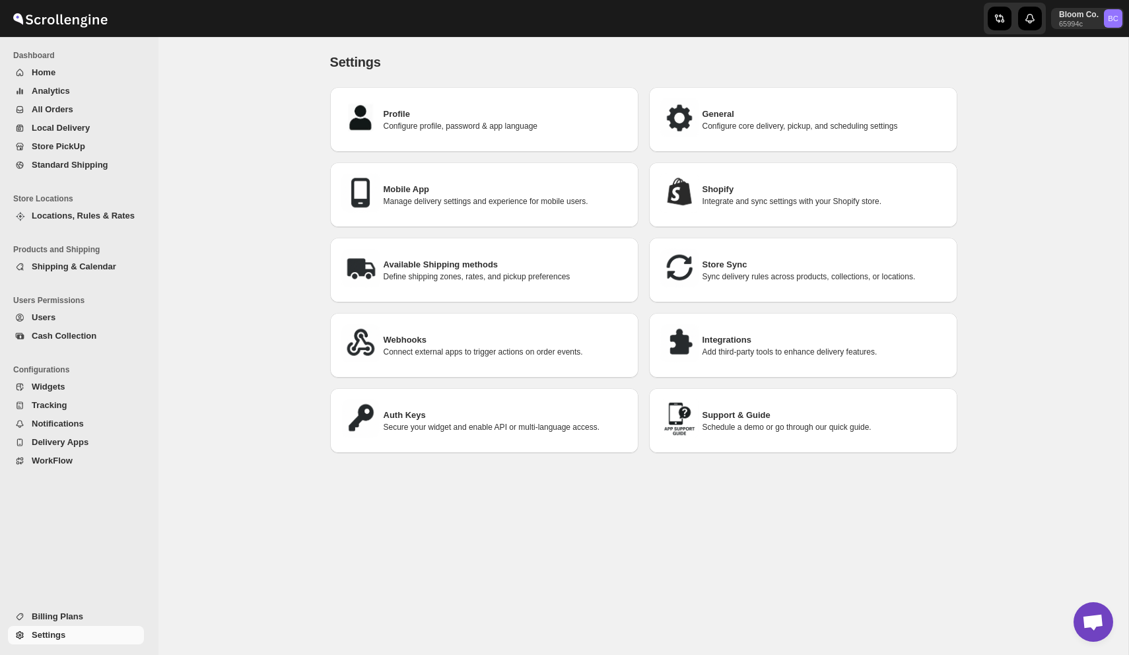
click at [63, 618] on span "Billing Plans" at bounding box center [58, 617] width 52 height 10
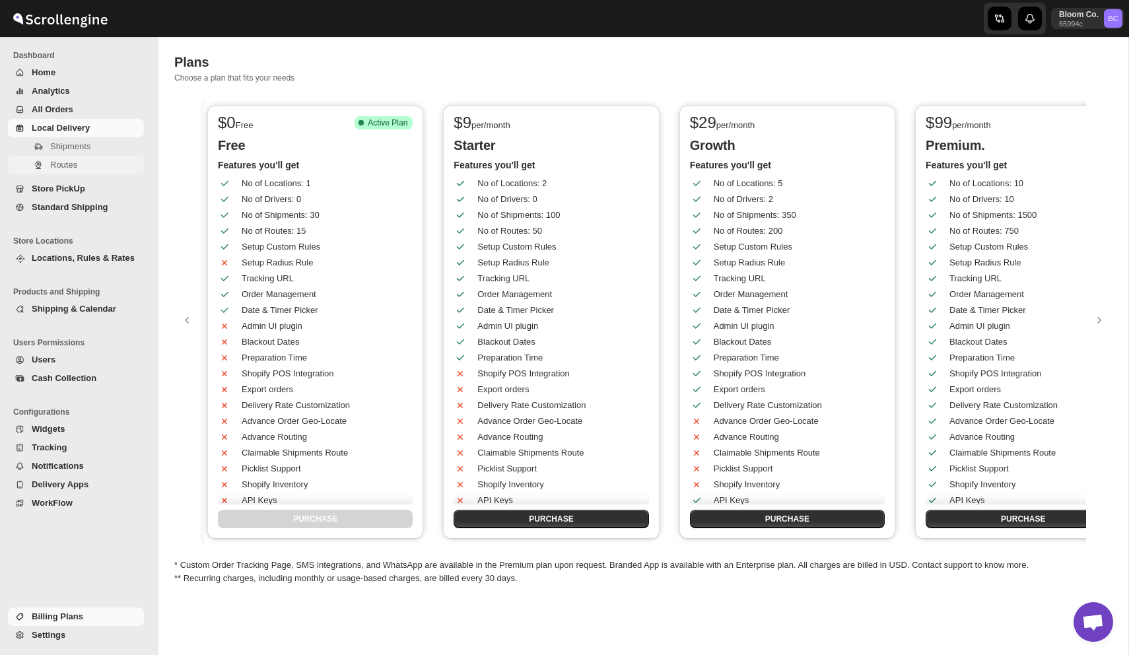
click at [64, 167] on span "Routes" at bounding box center [63, 165] width 27 height 10
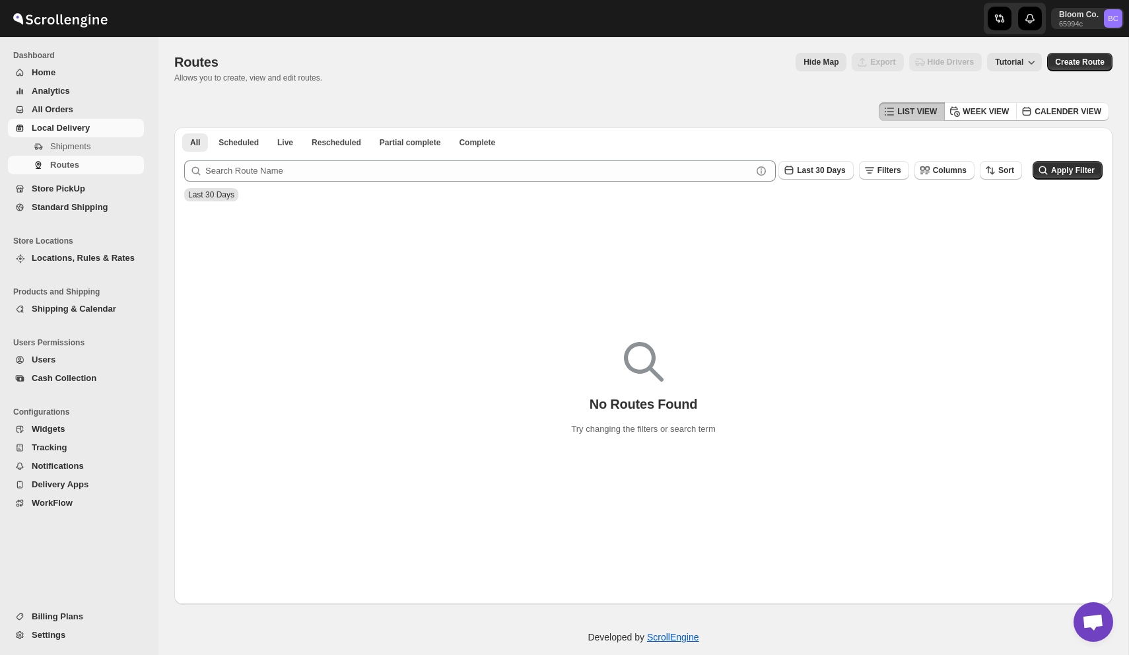
click at [84, 188] on span "Store PickUp" at bounding box center [58, 189] width 53 height 10
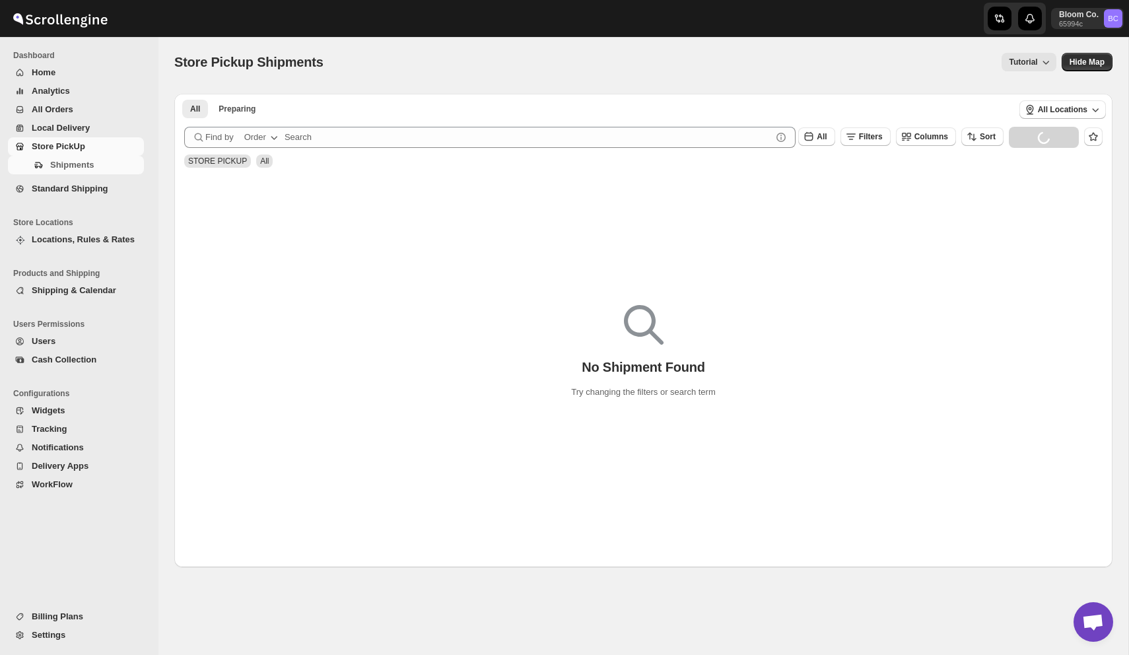
click at [85, 188] on span "Standard Shipping" at bounding box center [70, 189] width 77 height 10
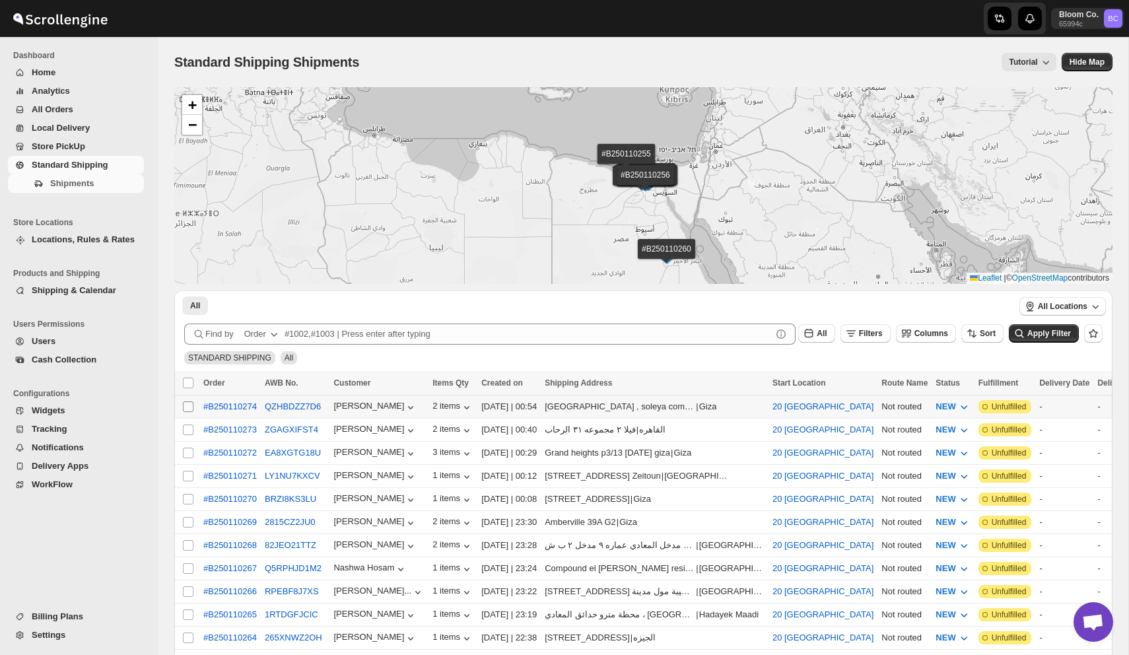
click at [185, 407] on input "Select shipment" at bounding box center [188, 407] width 11 height 11
checkbox input "true"
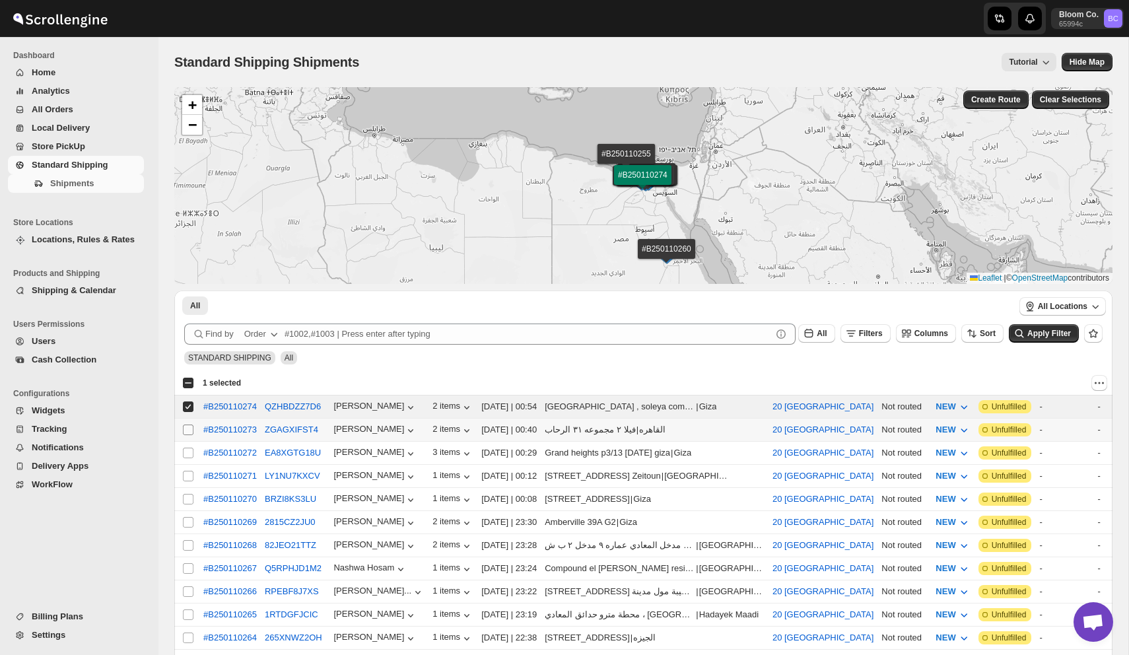
click at [187, 433] on input "Select shipment" at bounding box center [188, 430] width 11 height 11
checkbox input "true"
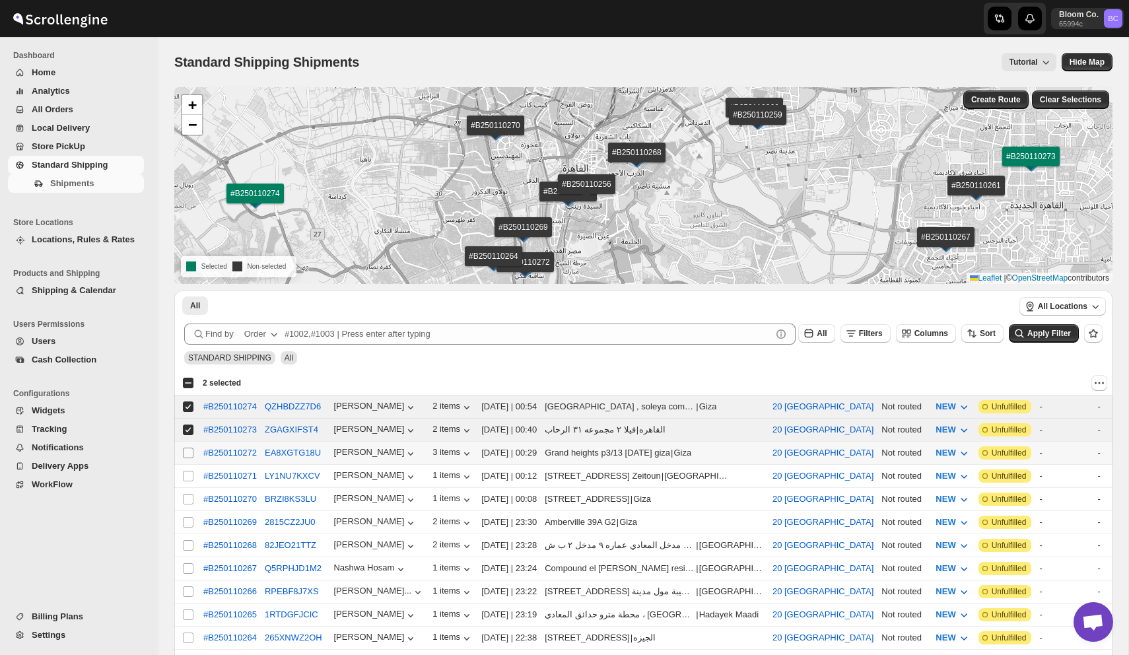
click at [186, 450] on input "Select shipment" at bounding box center [188, 453] width 11 height 11
checkbox input "true"
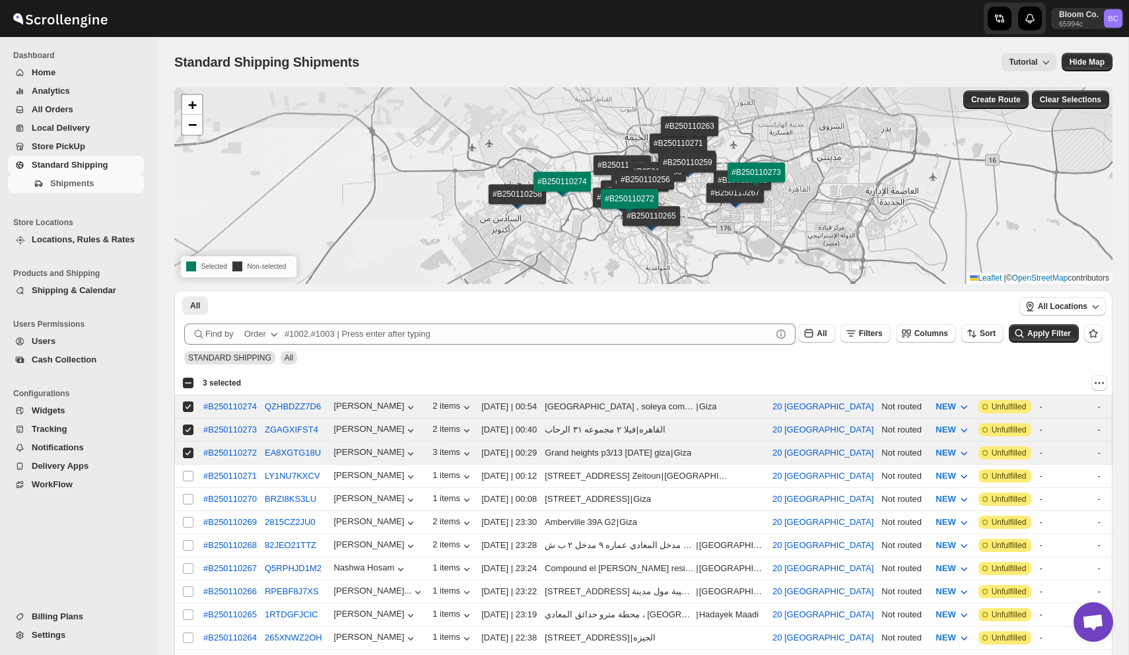
drag, startPoint x: 691, startPoint y: 130, endPoint x: 689, endPoint y: 211, distance: 80.6
click at [689, 211] on div "#B250110271 #B250110270 #B250110269 #B250110268 #B250110267 #B250110266 #B25011…" at bounding box center [643, 185] width 938 height 197
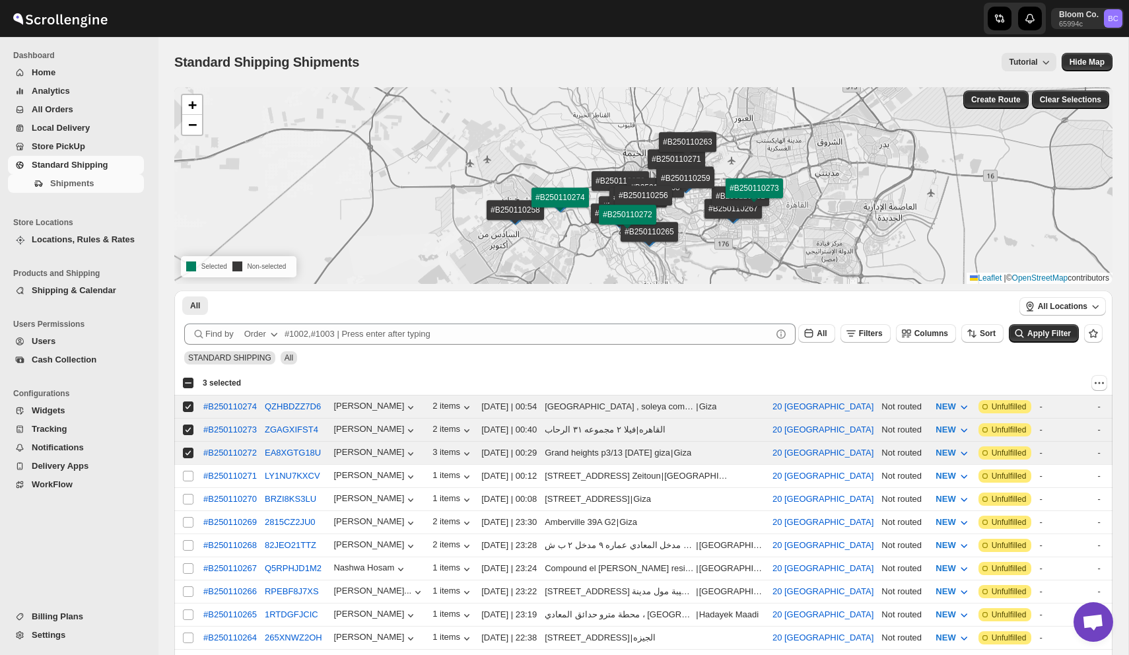
click at [59, 639] on span "Settings" at bounding box center [49, 635] width 34 height 10
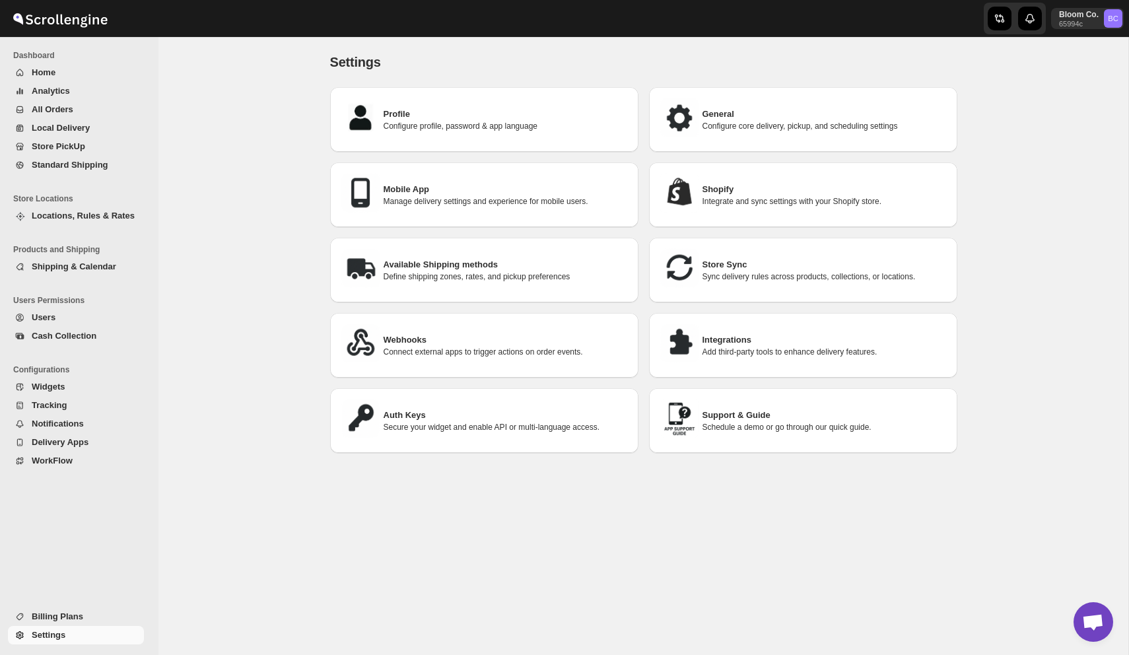
click at [707, 130] on p "Configure core delivery, pickup, and scheduling settings" at bounding box center [825, 126] width 244 height 11
select select "m"
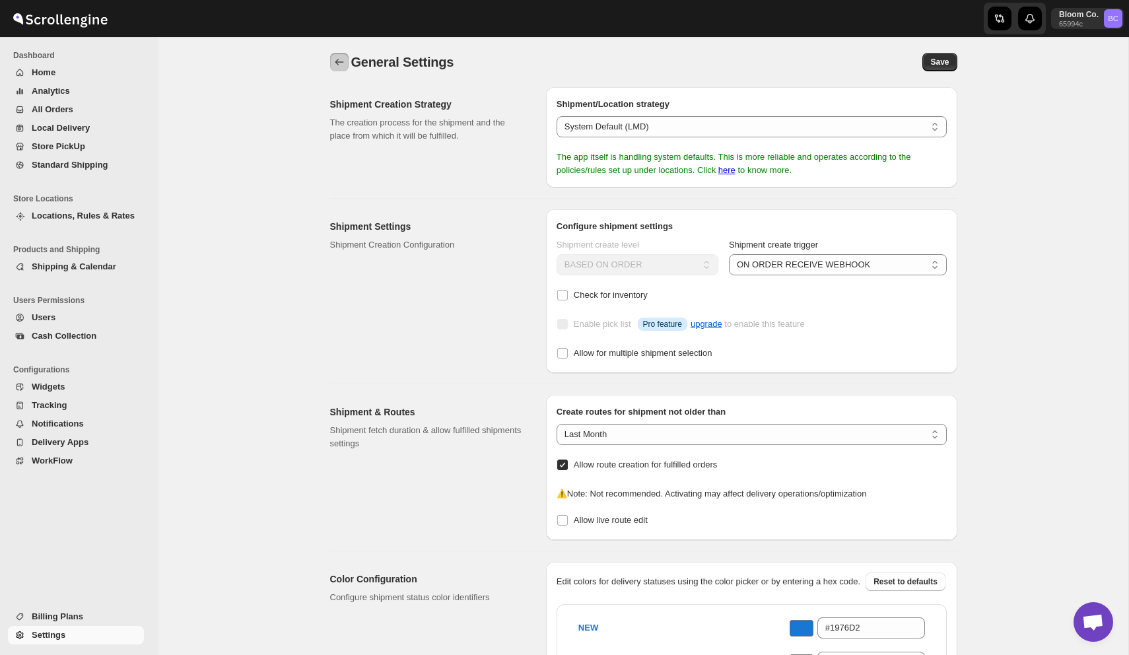
click at [330, 60] on button "back" at bounding box center [339, 62] width 18 height 18
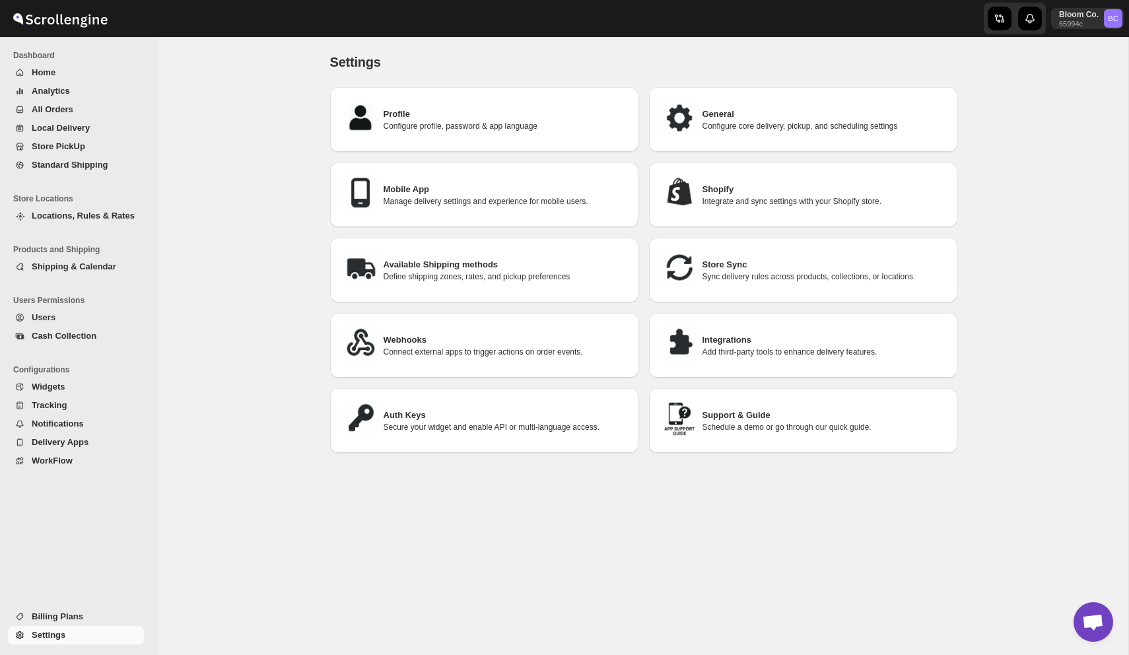
click at [689, 181] on img at bounding box center [680, 193] width 40 height 40
select select "SHIPMENT_DELIVERED"
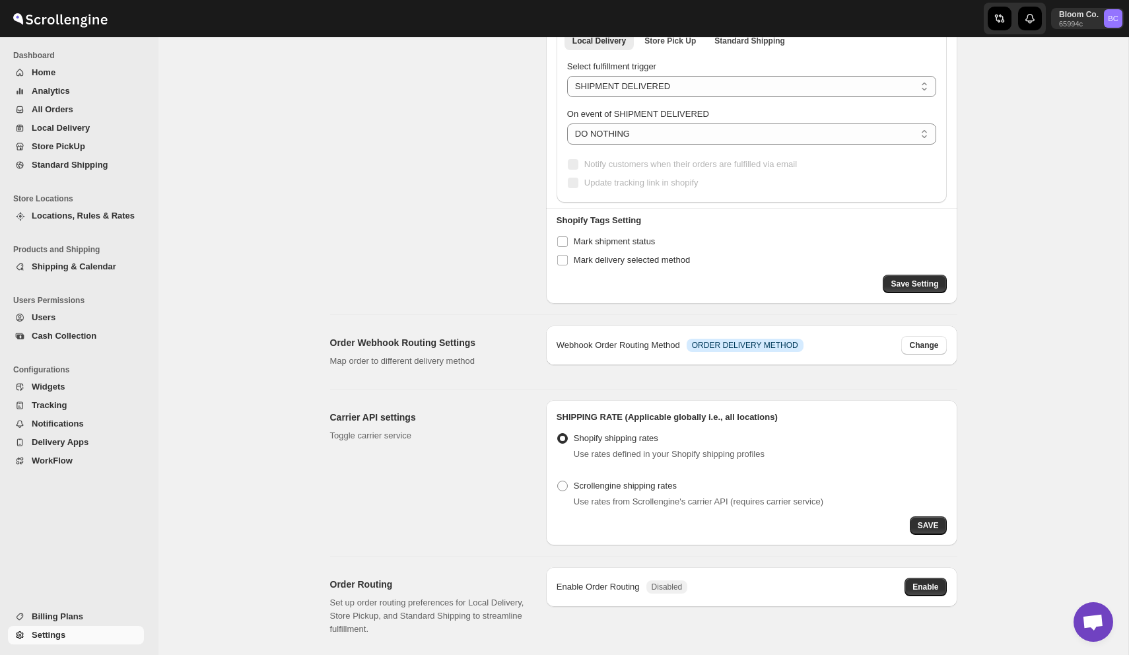
scroll to position [108, 0]
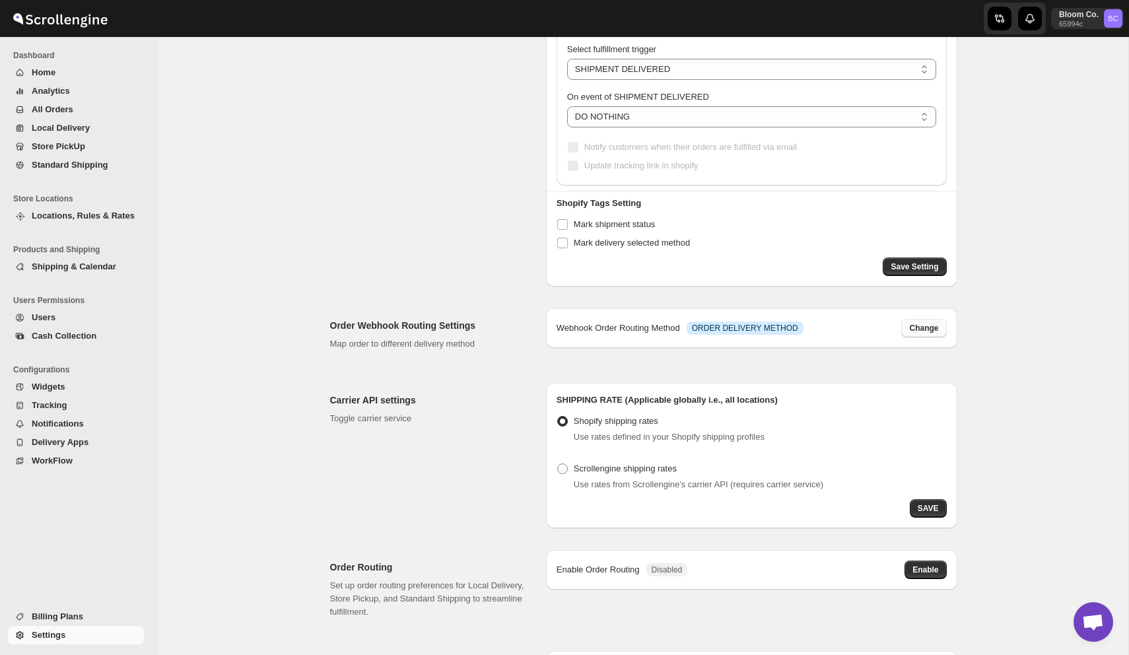
click at [744, 332] on span "Change" at bounding box center [923, 328] width 29 height 11
select select "LOCAL"
select select "RETAIL"
select select "PICK_UP"
select select "STORE_PICKUP"
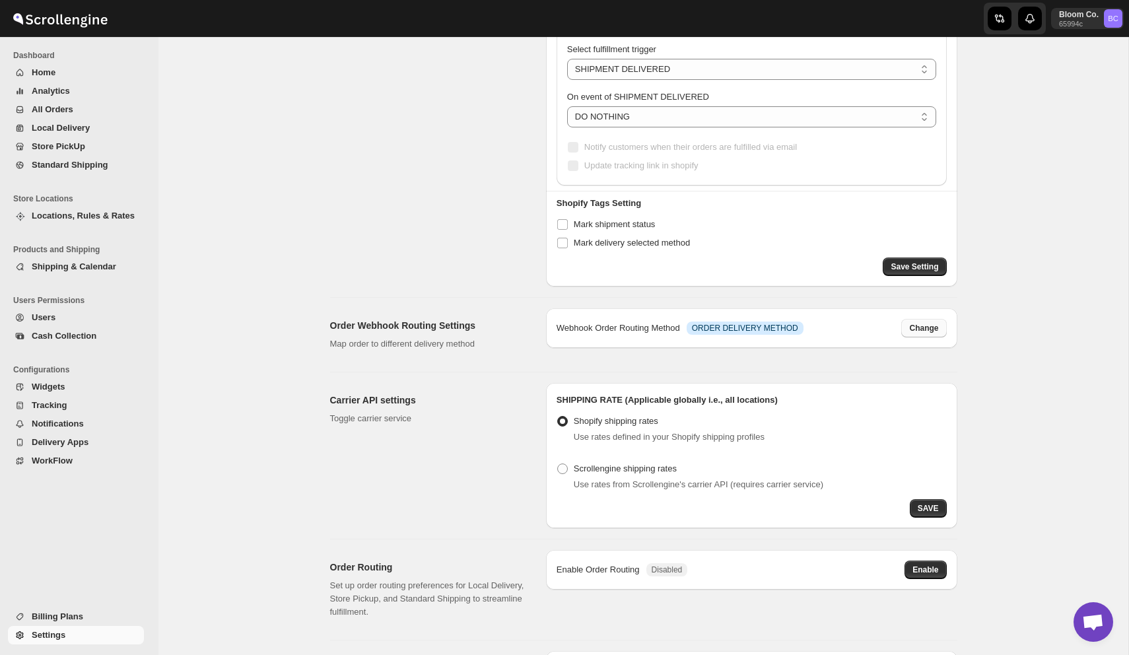
select select "PICKUP_POINT"
select select "STORE_PICKUP"
select select "STANDARD_SHIPPING"
select select "NONE"
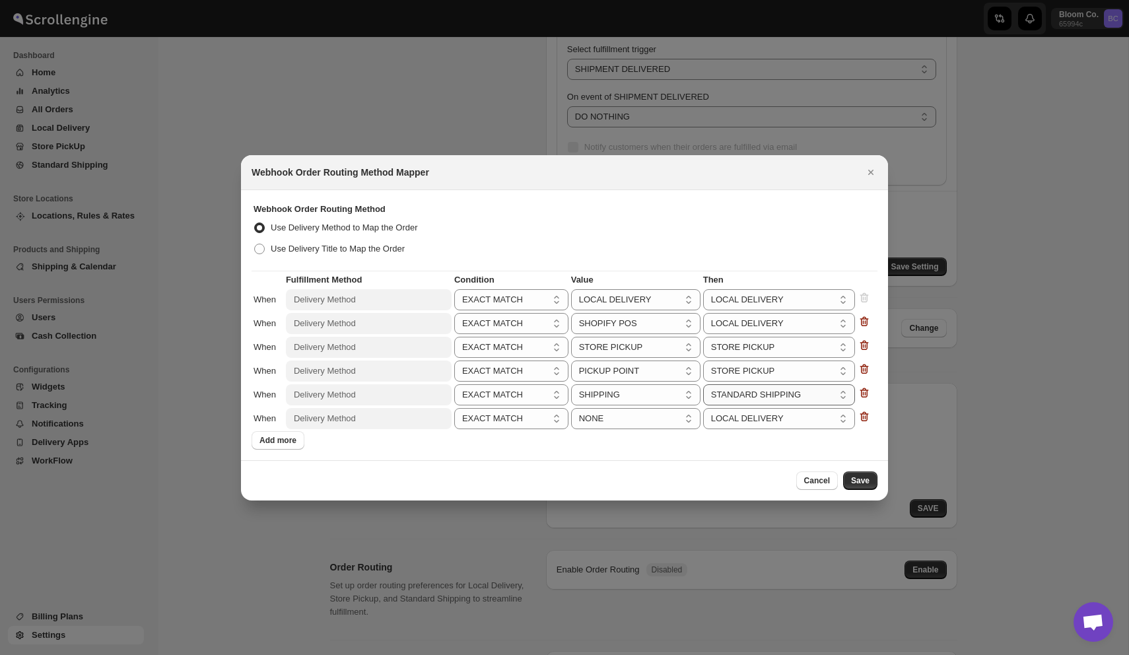
click at [744, 393] on select "LOCAL DELIVERY STORE PICKUP STANDARD SHIPPING" at bounding box center [779, 394] width 153 height 21
select select "LOCAL_DELIVERY"
click at [716, 384] on select "LOCAL DELIVERY STORE PICKUP STANDARD SHIPPING" at bounding box center [779, 394] width 153 height 21
click at [731, 463] on div "Cancel Save" at bounding box center [564, 480] width 647 height 40
click at [744, 481] on span "Save" at bounding box center [860, 481] width 18 height 11
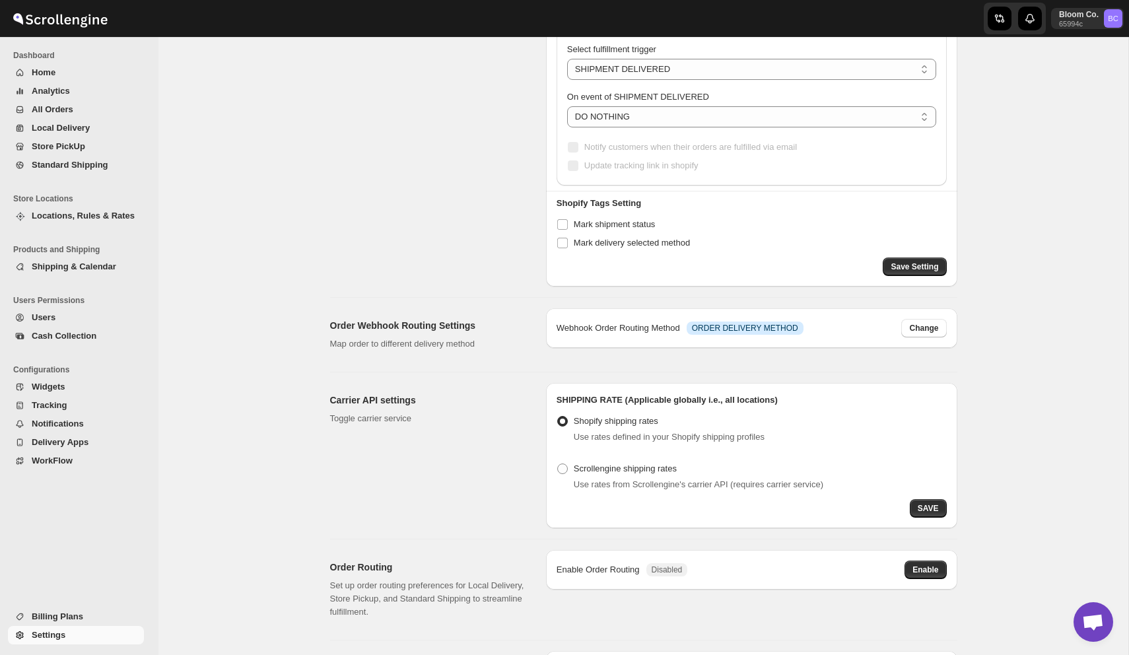
scroll to position [0, 0]
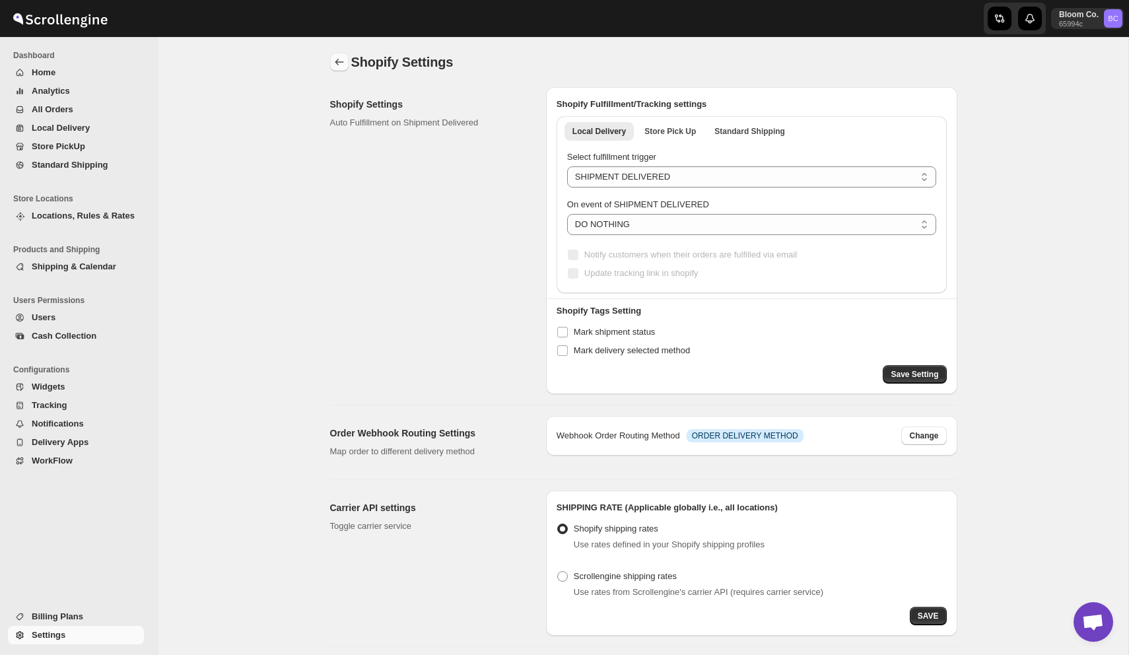
click at [336, 63] on icon "back" at bounding box center [339, 61] width 13 height 13
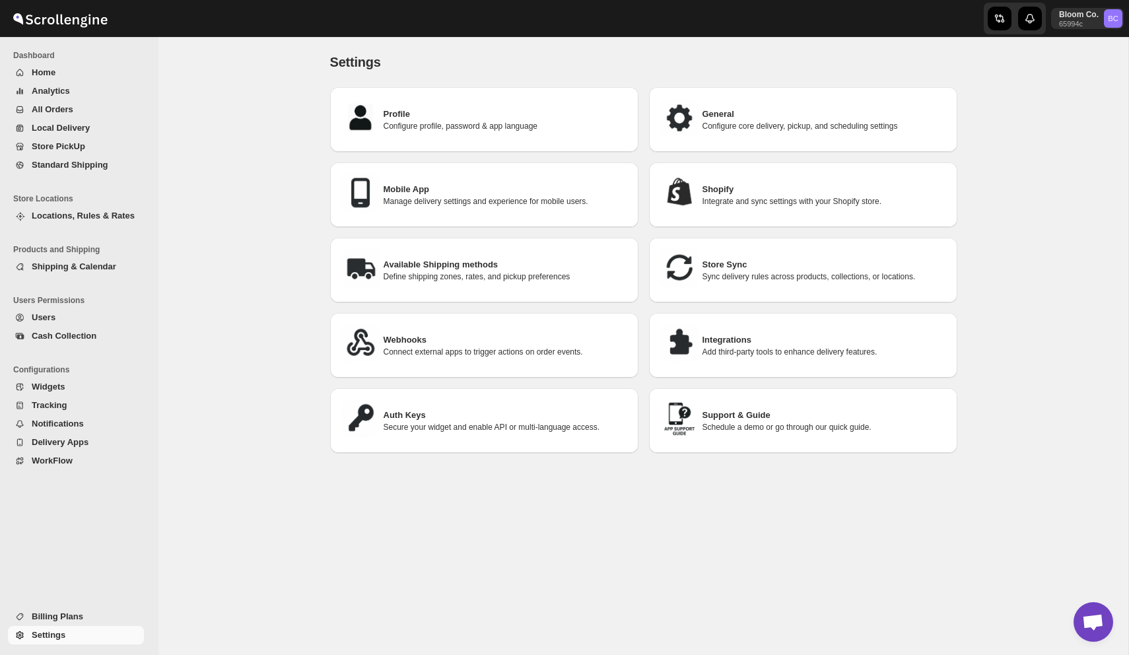
click at [533, 267] on h3 "Available Shipping methods" at bounding box center [506, 264] width 244 height 13
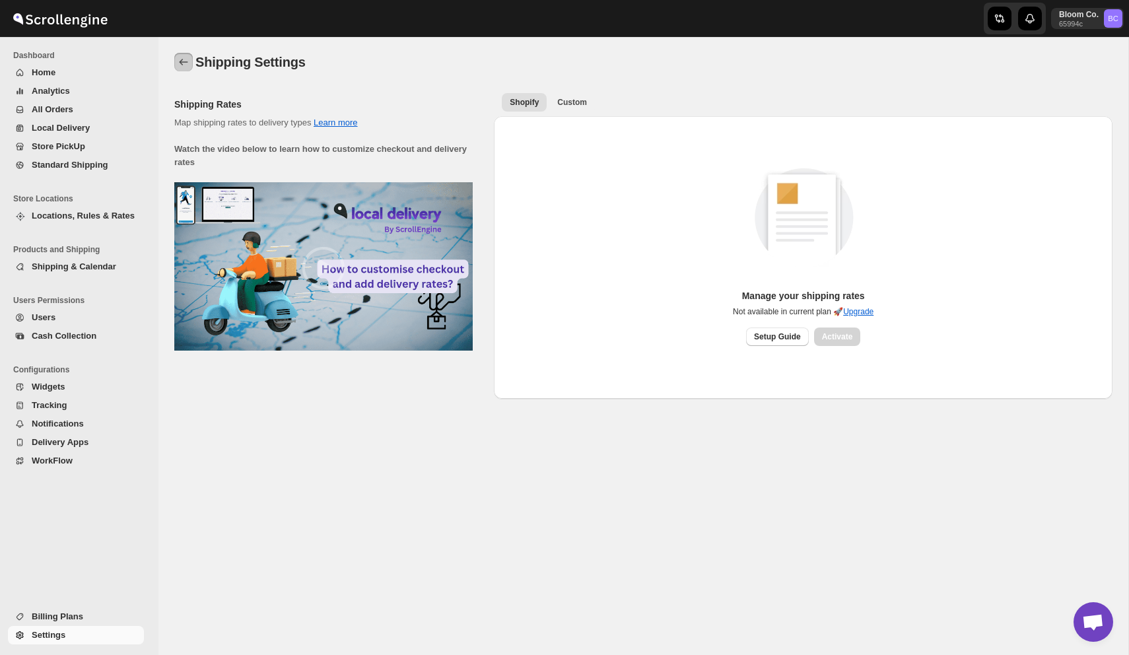
click at [181, 61] on icon "back" at bounding box center [184, 62] width 9 height 7
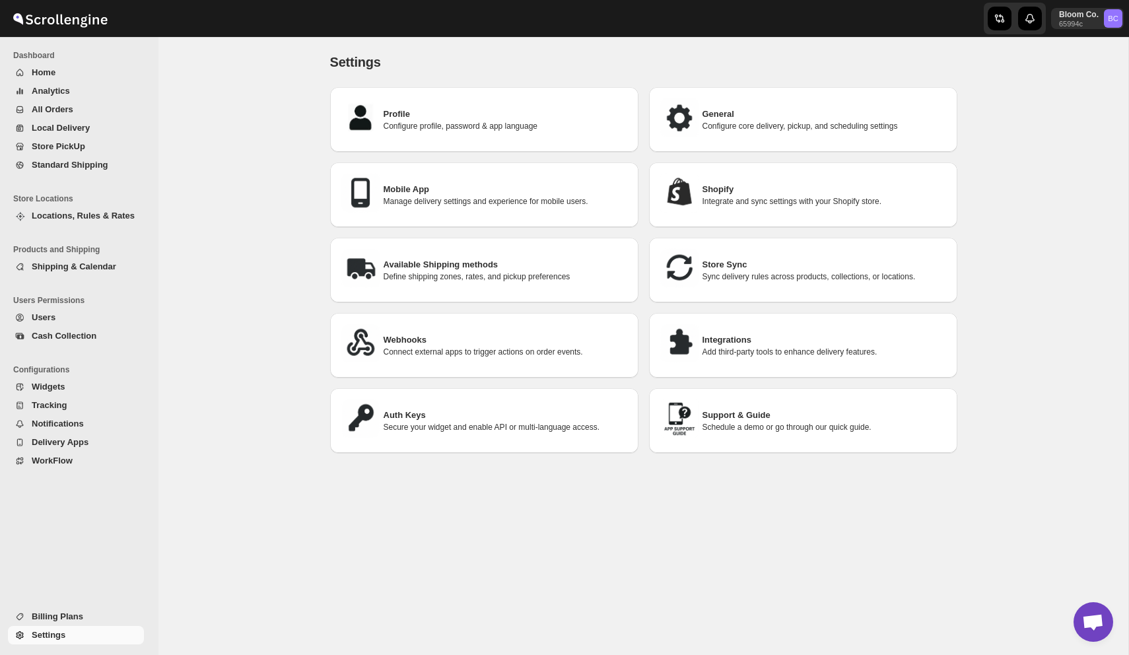
click at [743, 271] on p "Sync delivery rules across products, collections, or locations." at bounding box center [825, 276] width 244 height 11
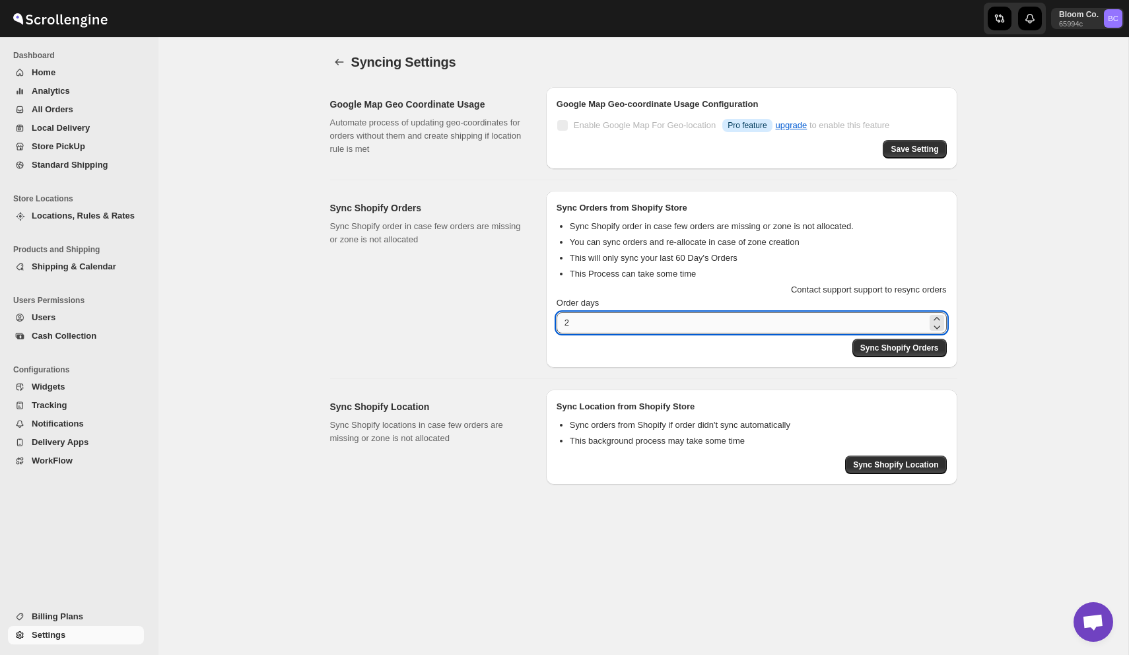
click at [638, 322] on input "2" at bounding box center [742, 322] width 371 height 21
type input "60"
click at [744, 349] on span "Sync Shopify Orders" at bounding box center [900, 348] width 79 height 11
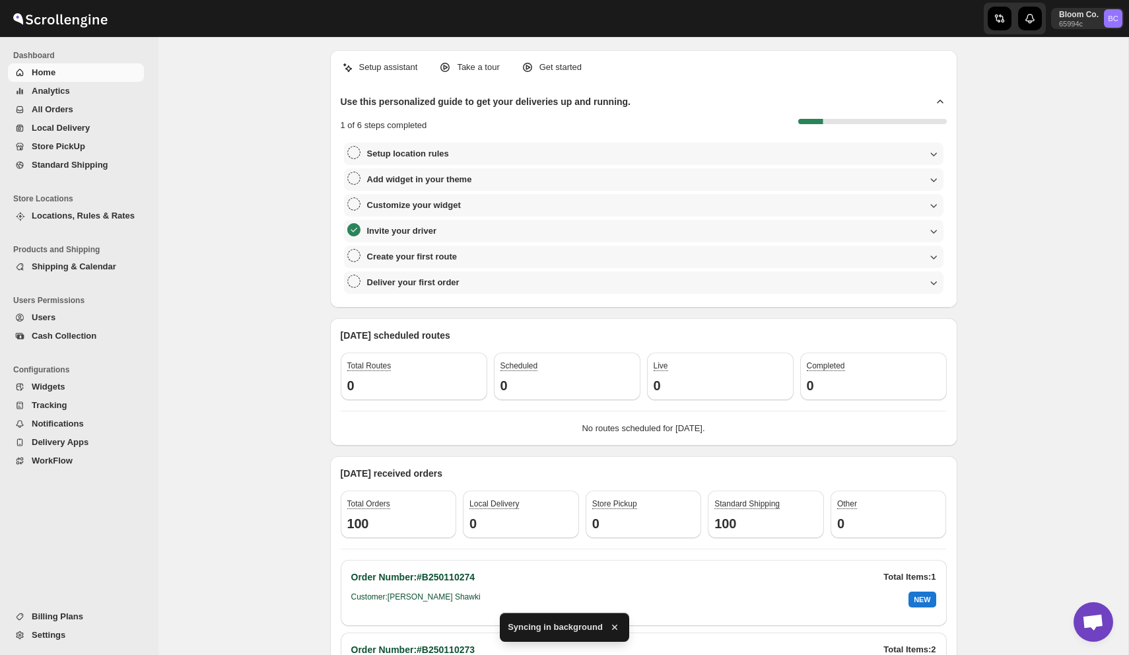
click at [258, 256] on div "Setup assistant Take a tour Get started Use this personalized guide to get your…" at bounding box center [644, 438] width 970 height 803
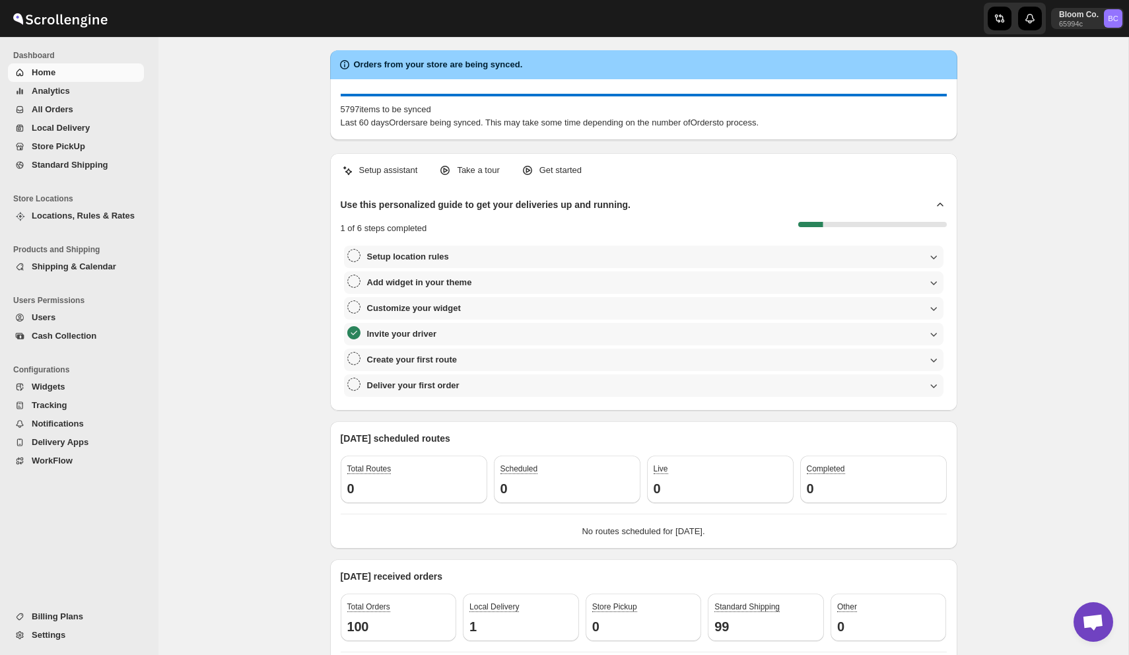
click at [1045, 195] on div "Orders from your store are being synced. 5797 items to be synced Last 60 days O…" at bounding box center [644, 490] width 970 height 906
click at [59, 319] on span "Users" at bounding box center [87, 317] width 110 height 13
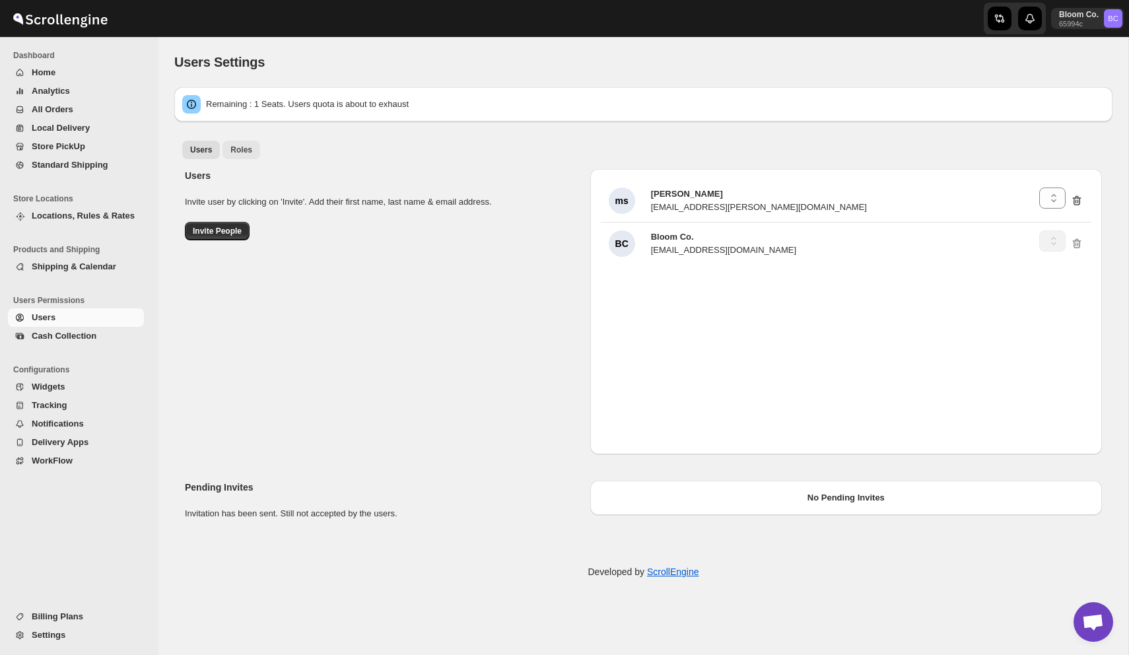
select select "637b767fbaab0276b10c91d8"
select select "637b767fbaab0276b10c91d5"
click at [244, 147] on span "Roles" at bounding box center [241, 150] width 22 height 11
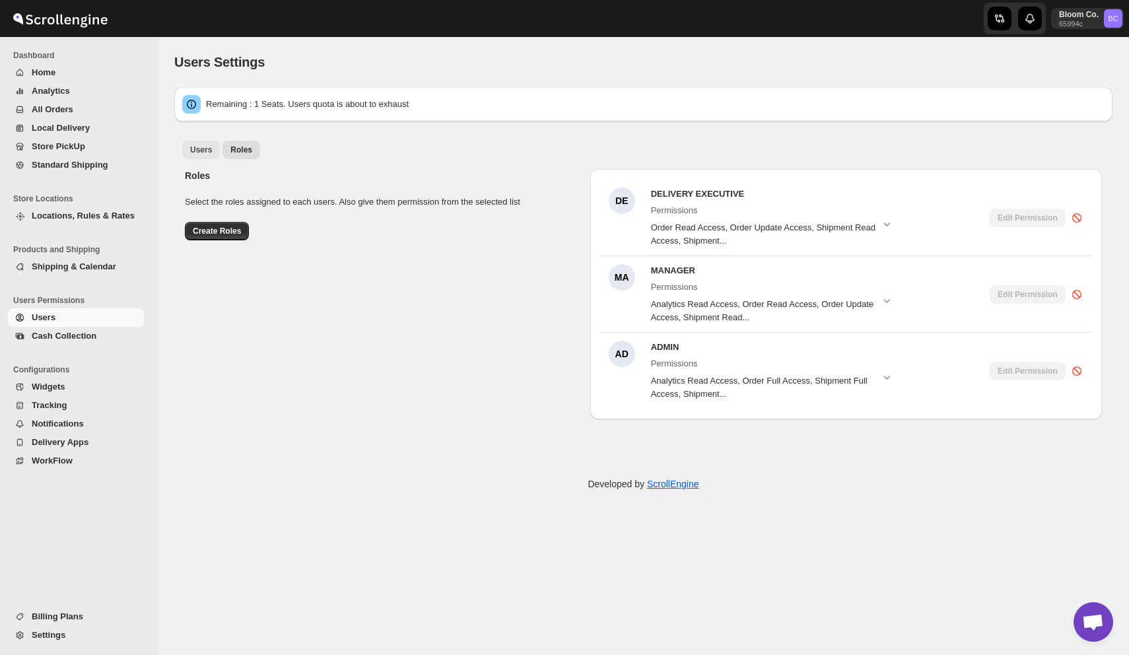
click at [203, 149] on span "Users" at bounding box center [201, 150] width 22 height 11
select select "637b767fbaab0276b10c91d5"
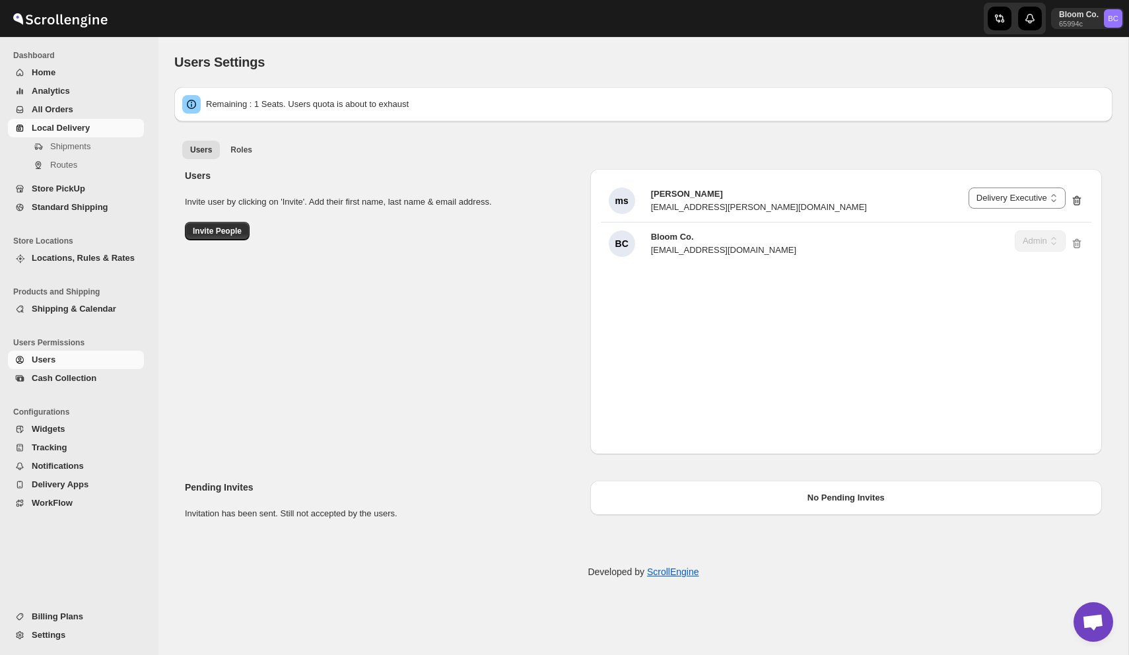
click at [65, 131] on span "Local Delivery" at bounding box center [61, 128] width 58 height 10
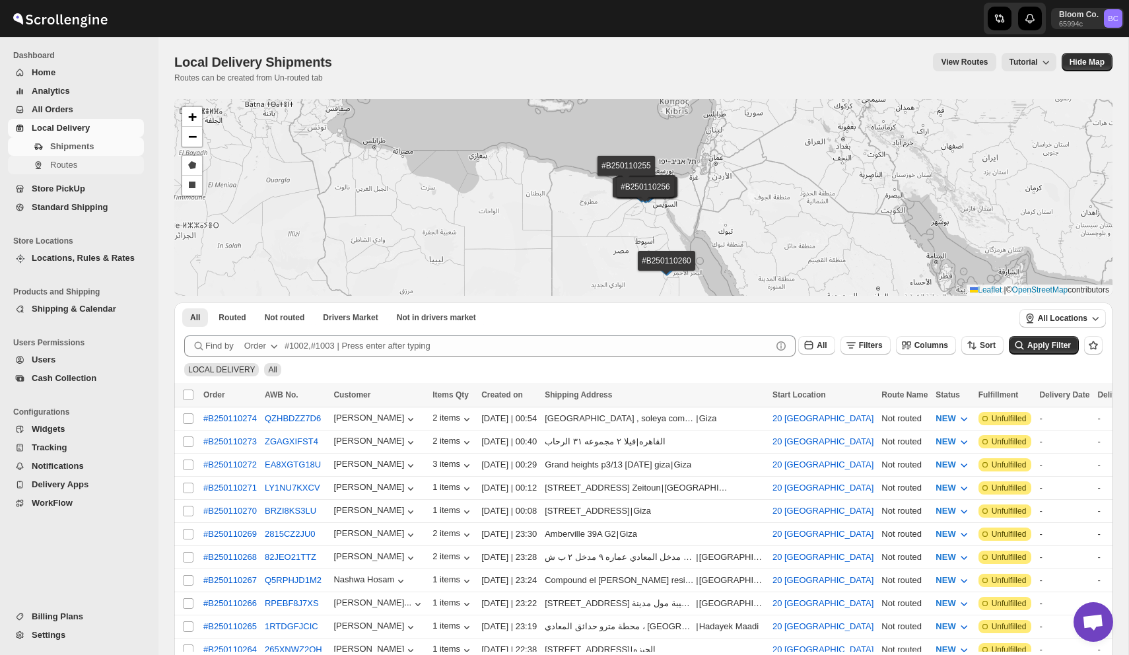
click at [73, 165] on span "Routes" at bounding box center [63, 165] width 27 height 10
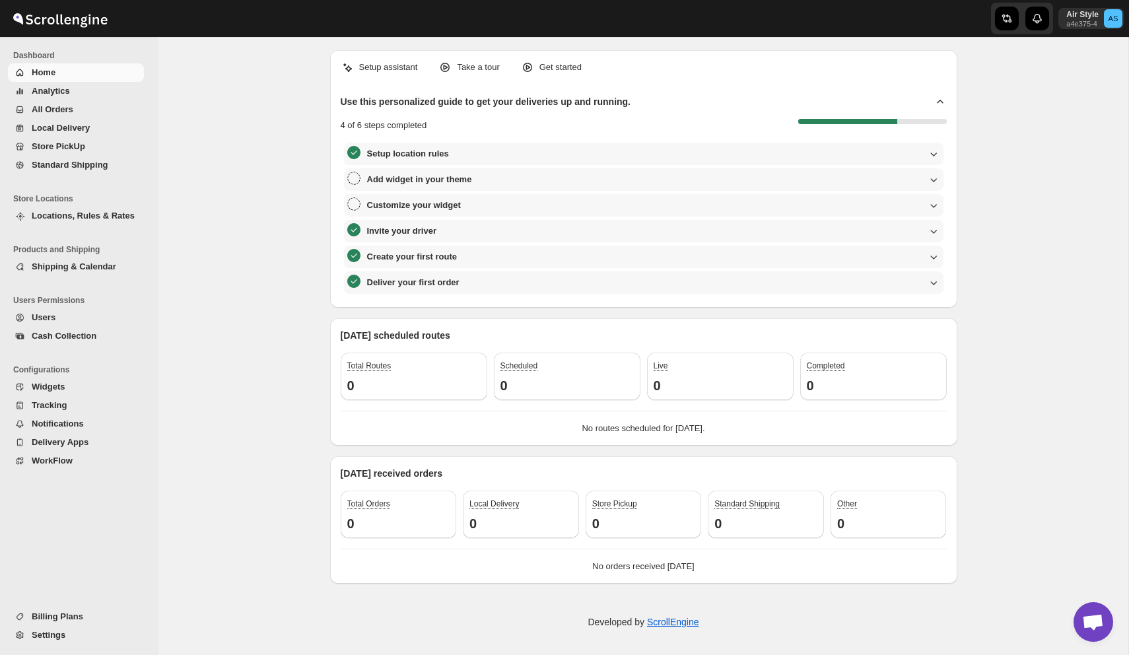
click at [74, 621] on span "Billing Plans" at bounding box center [58, 617] width 52 height 10
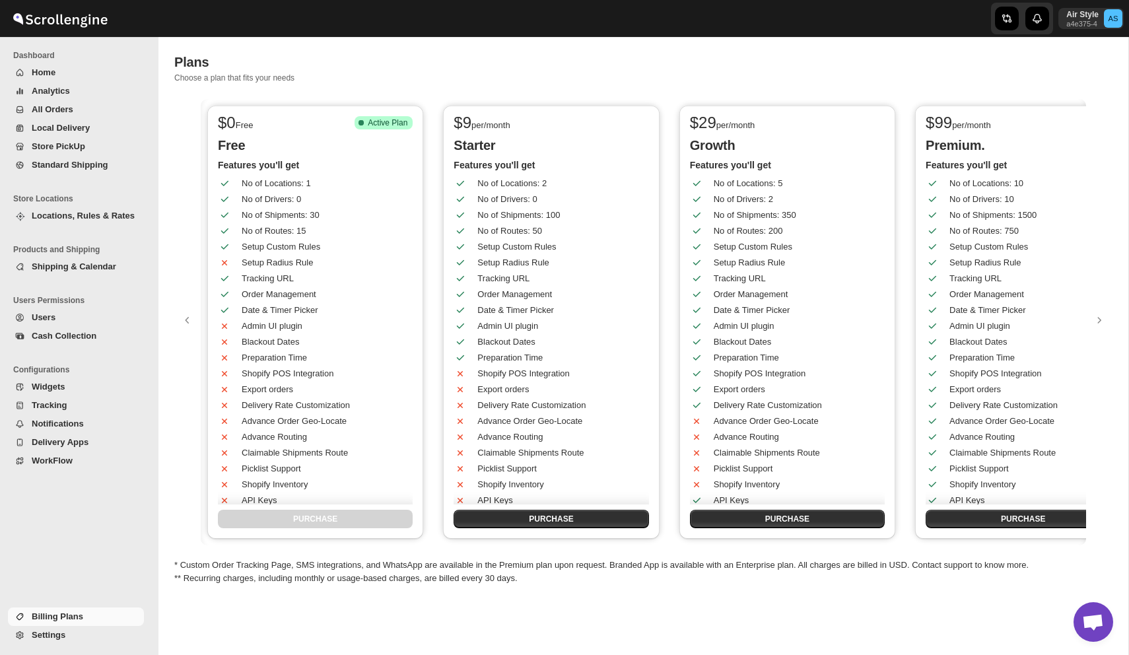
click at [61, 96] on span "Analytics" at bounding box center [87, 91] width 110 height 13
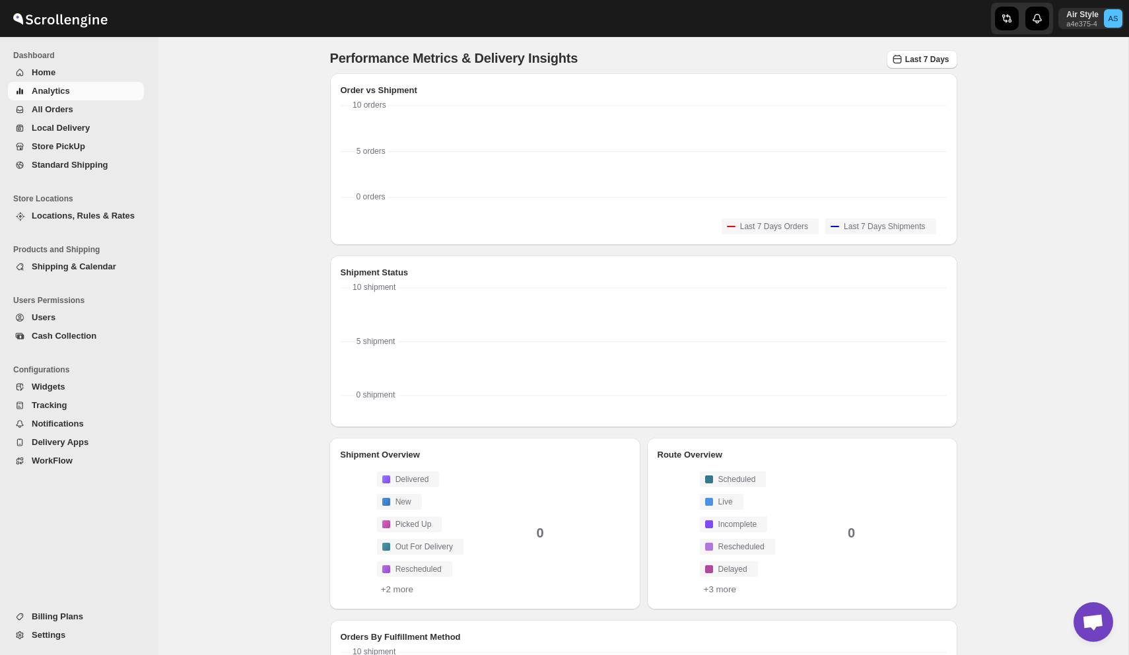
click at [67, 110] on span "All Orders" at bounding box center [53, 109] width 42 height 10
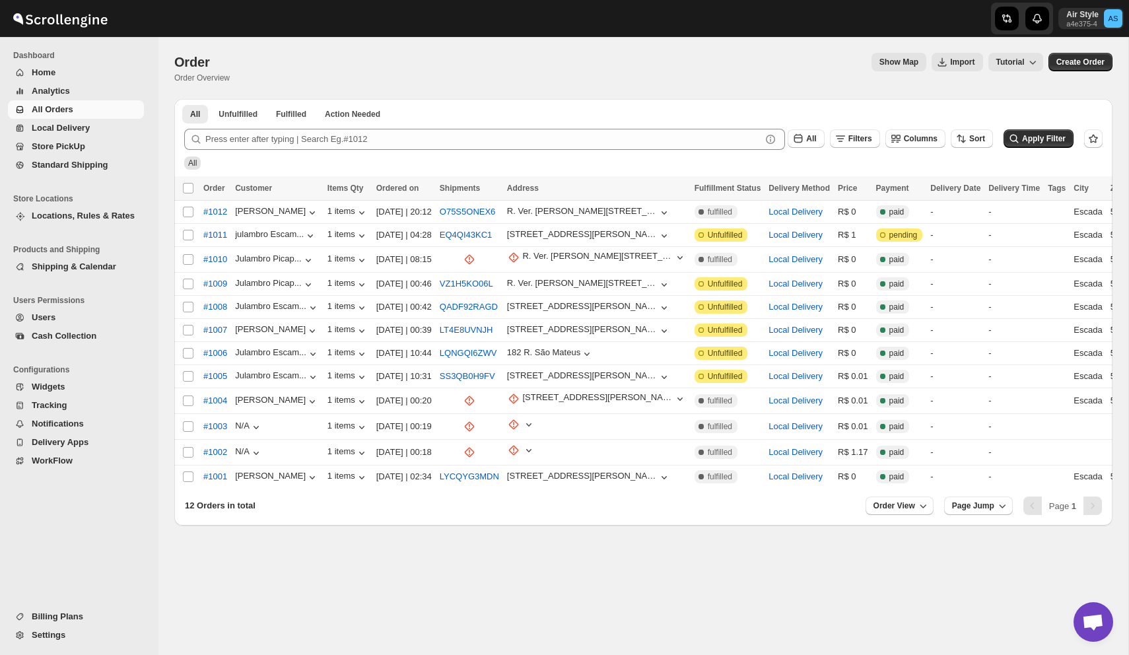
click at [75, 316] on span "Users" at bounding box center [87, 317] width 110 height 13
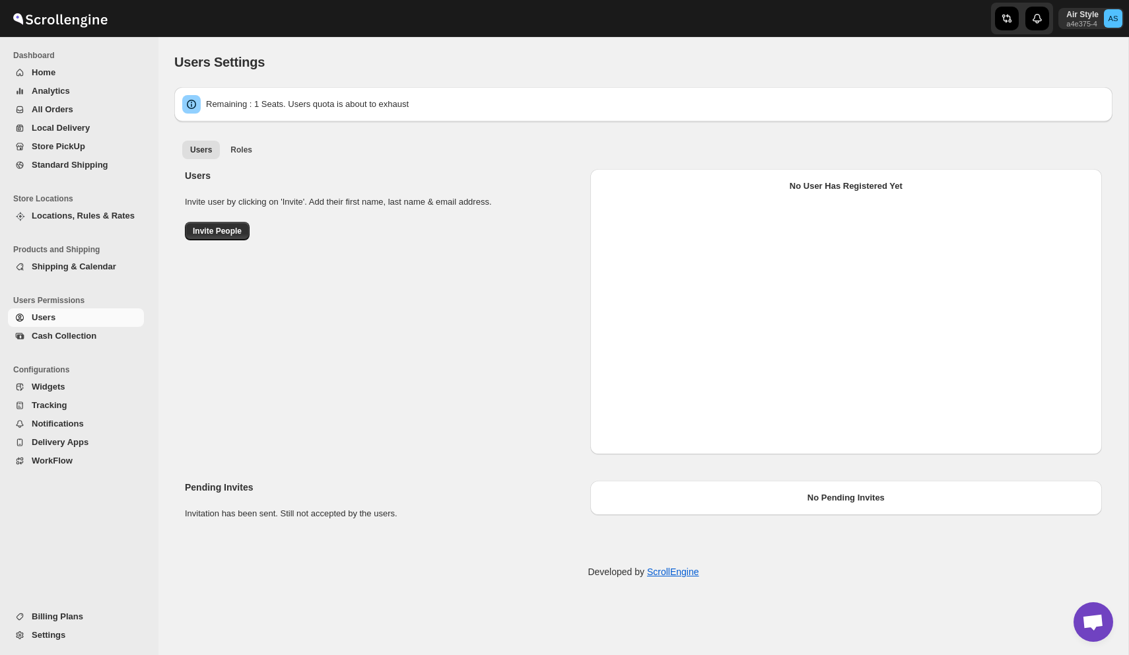
select select "637b767fbaab0276b10c91d5"
select select "637b767fbaab0276b10c91d7"
select select "637b767fbaab0276b10c91d5"
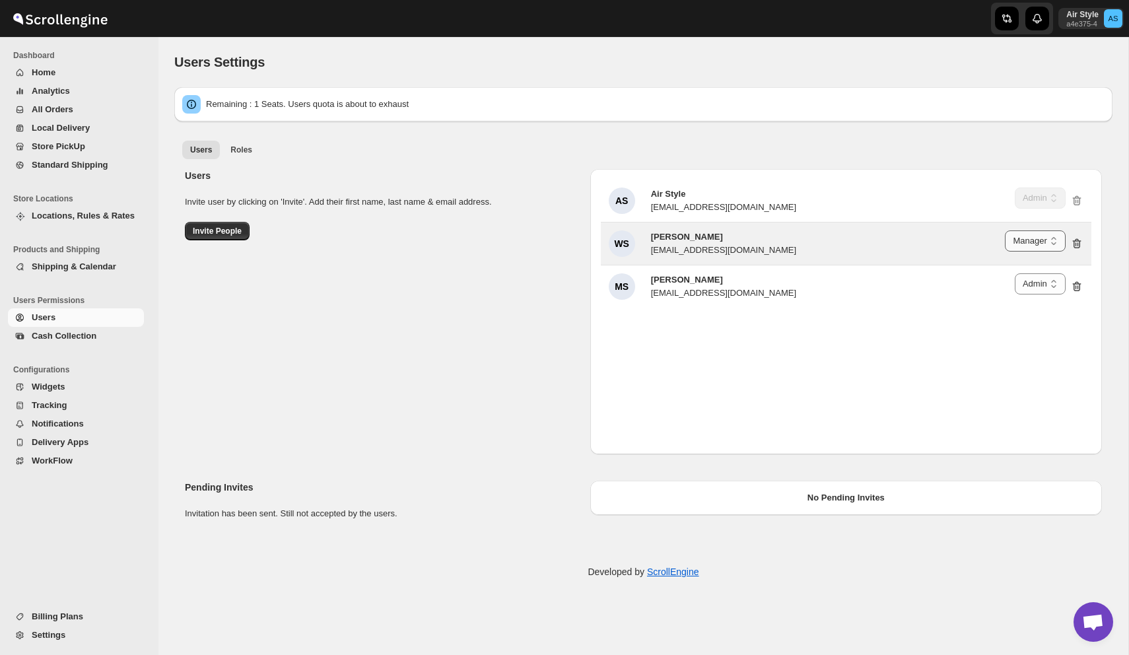
click at [1020, 241] on select "Delivery Executive Manager Entregador Admin" at bounding box center [1035, 240] width 60 height 21
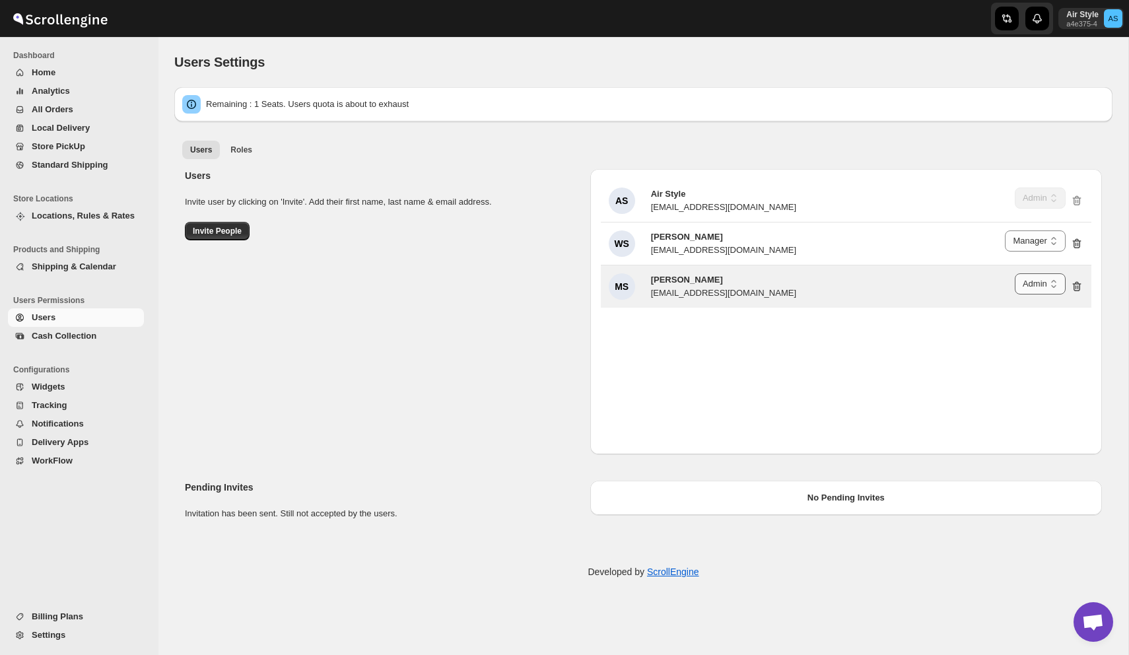
click at [1032, 284] on select "Delivery Executive Manager Entregador Admin" at bounding box center [1040, 283] width 51 height 21
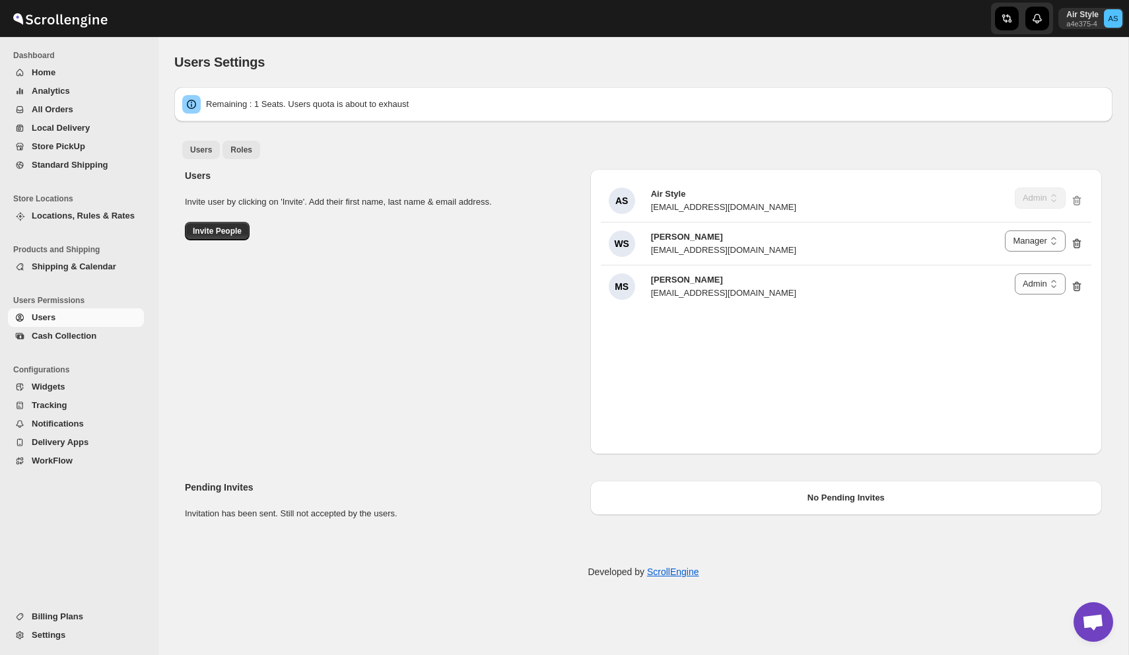
click at [252, 148] on button "Roles" at bounding box center [242, 150] width 38 height 18
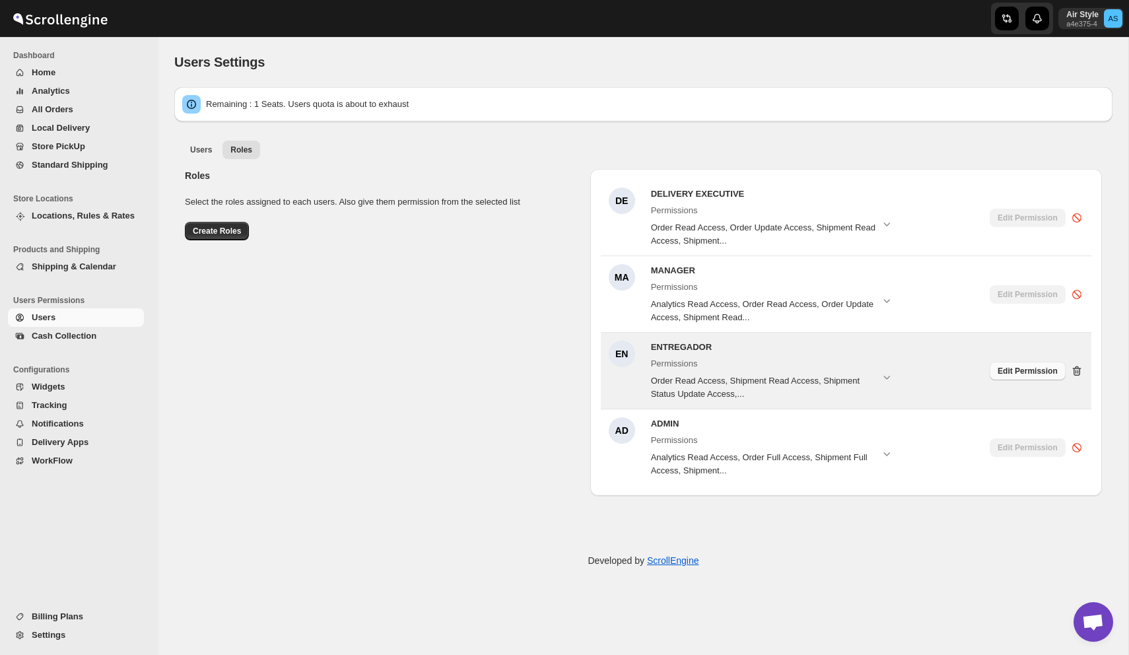
click at [1030, 367] on span "Edit Permission" at bounding box center [1028, 371] width 60 height 11
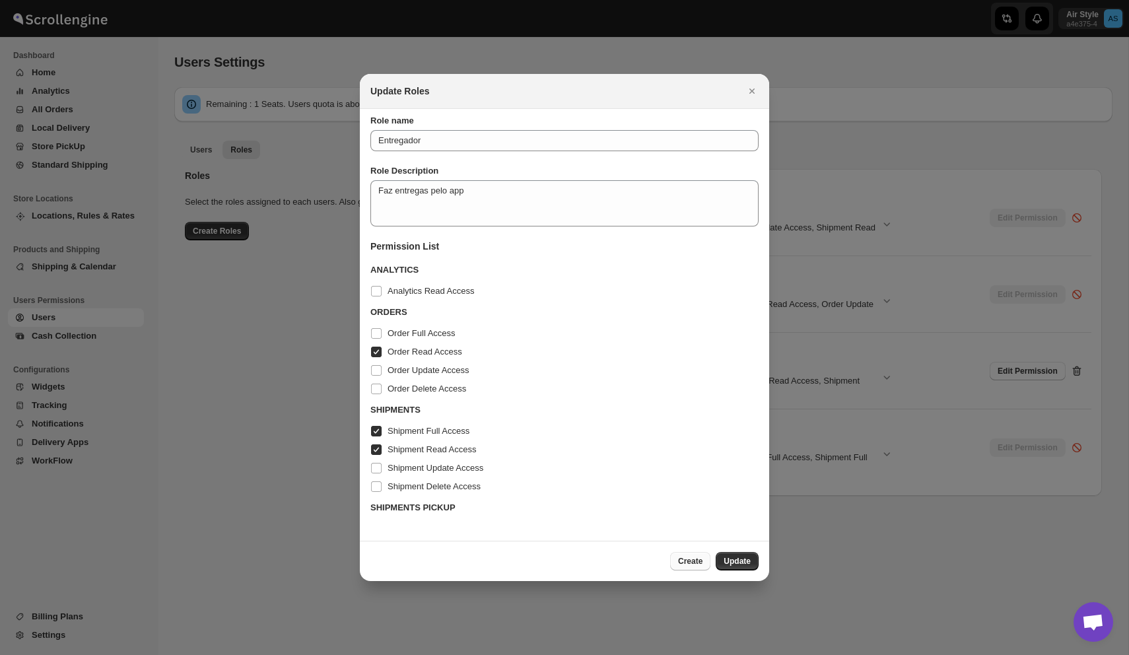
click at [686, 561] on span "Create" at bounding box center [690, 561] width 24 height 11
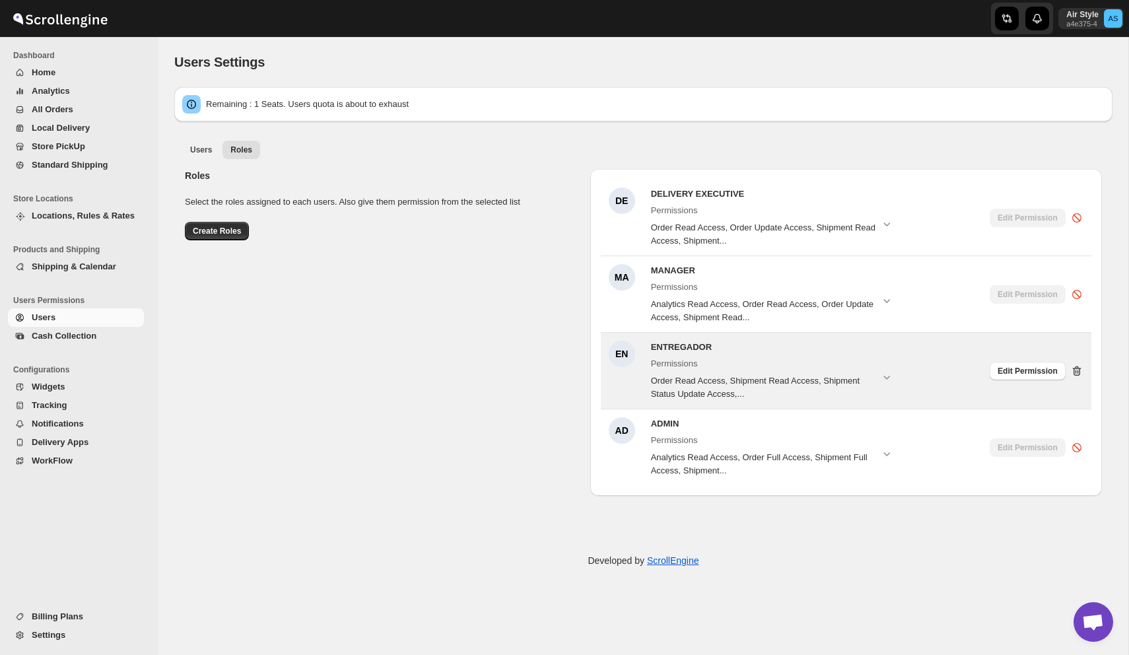
click at [1079, 369] on icon at bounding box center [1077, 371] width 13 height 13
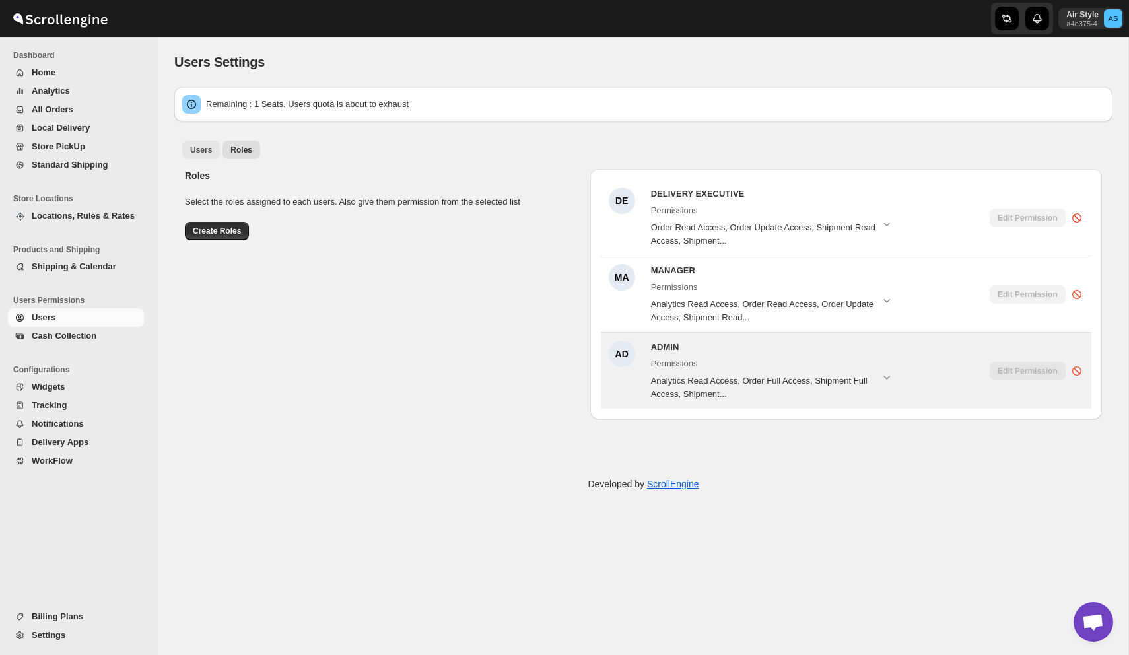
click at [198, 147] on span "Users" at bounding box center [201, 150] width 22 height 11
select select "637b767fbaab0276b10c91d5"
select select "637b767fbaab0276b10c91d7"
select select "637b767fbaab0276b10c91d5"
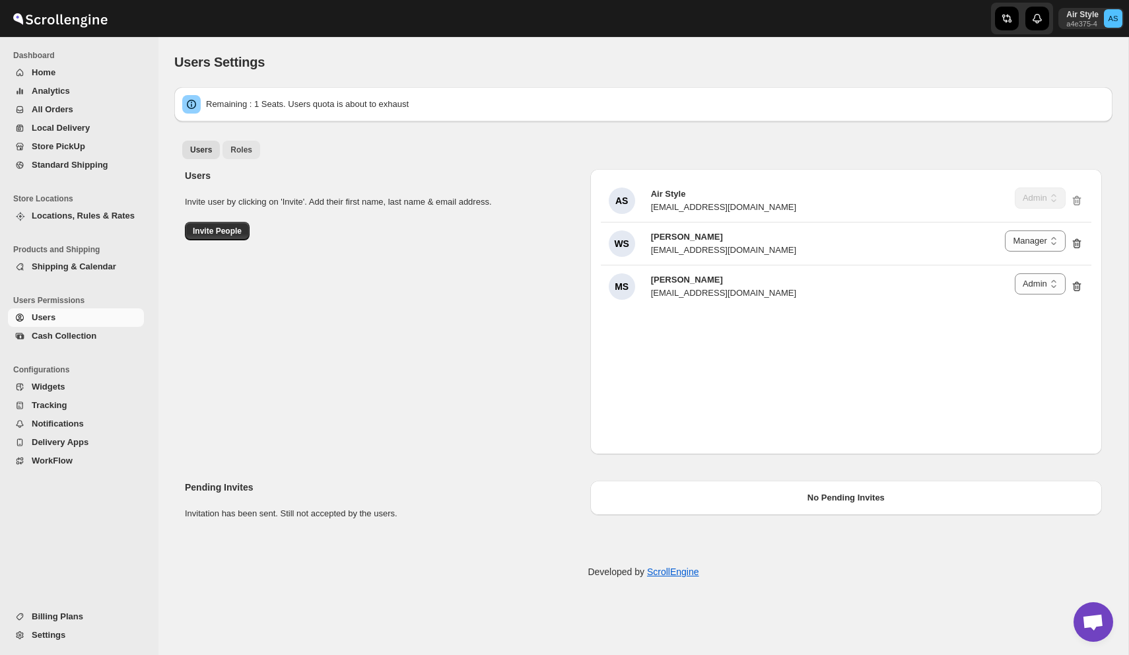
click at [241, 157] on button "Roles" at bounding box center [242, 150] width 38 height 18
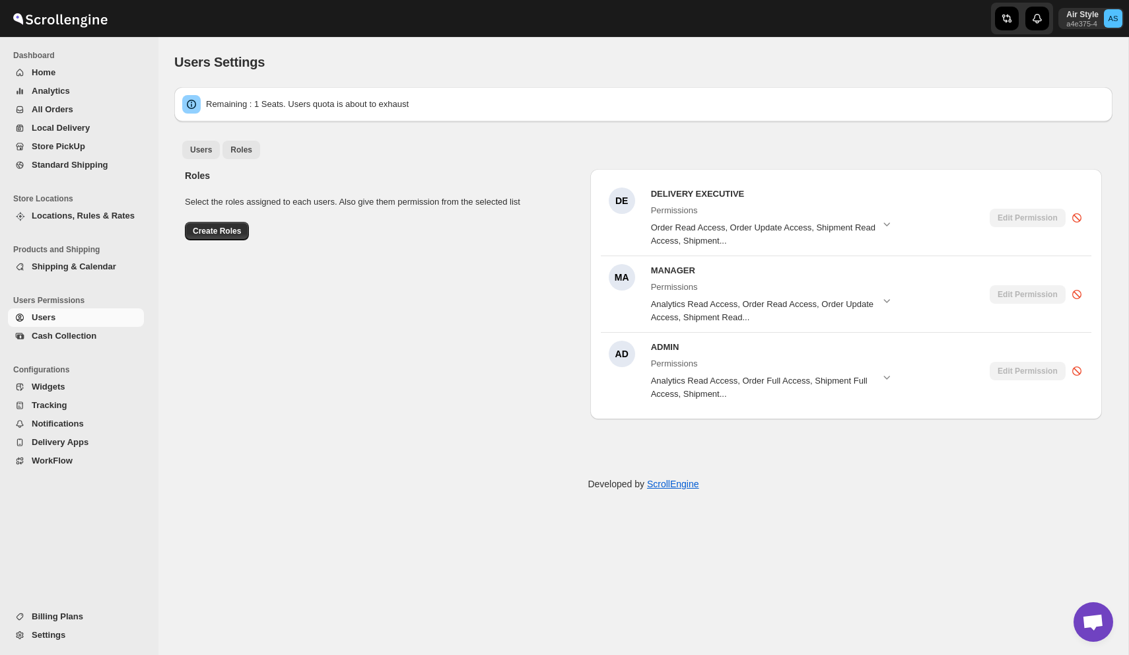
click at [192, 151] on span "Users" at bounding box center [201, 150] width 22 height 11
select select "637b767fbaab0276b10c91d5"
select select "637b767fbaab0276b10c91d7"
select select "637b767fbaab0276b10c91d5"
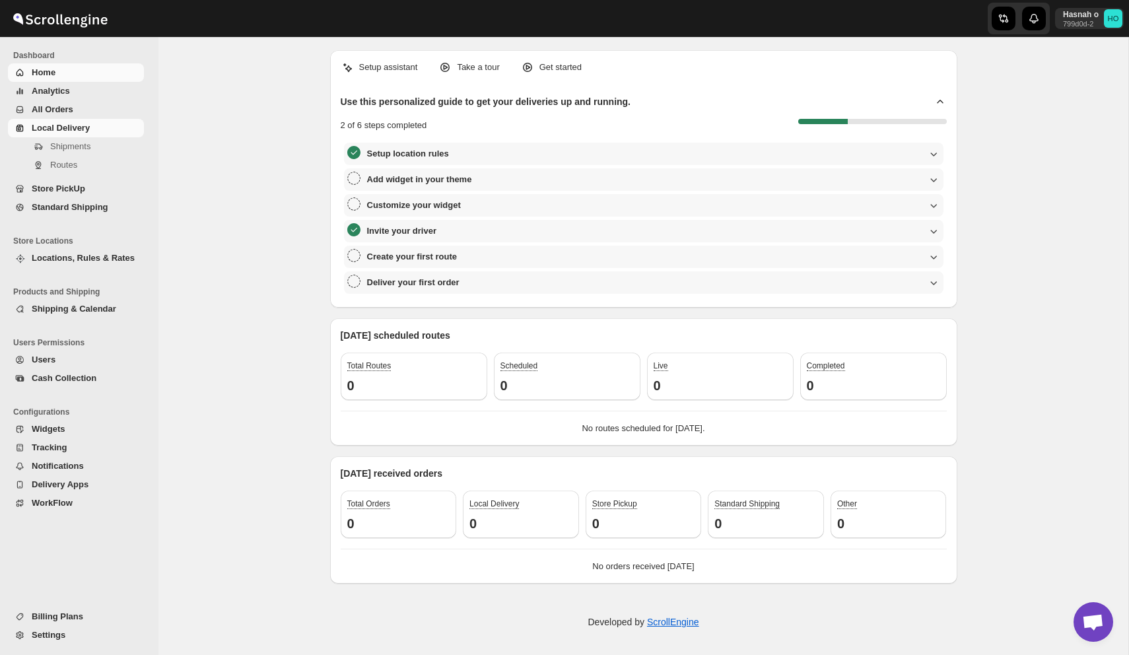
click at [72, 127] on span "Local Delivery" at bounding box center [61, 128] width 58 height 10
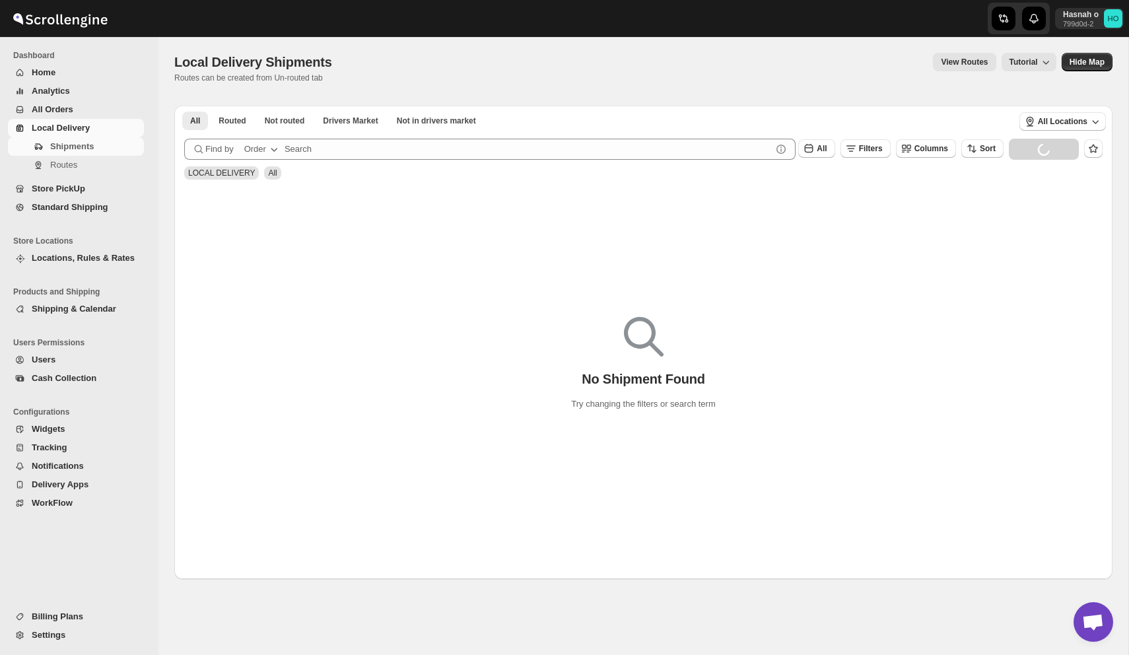
click at [65, 108] on span "All Orders" at bounding box center [53, 109] width 42 height 10
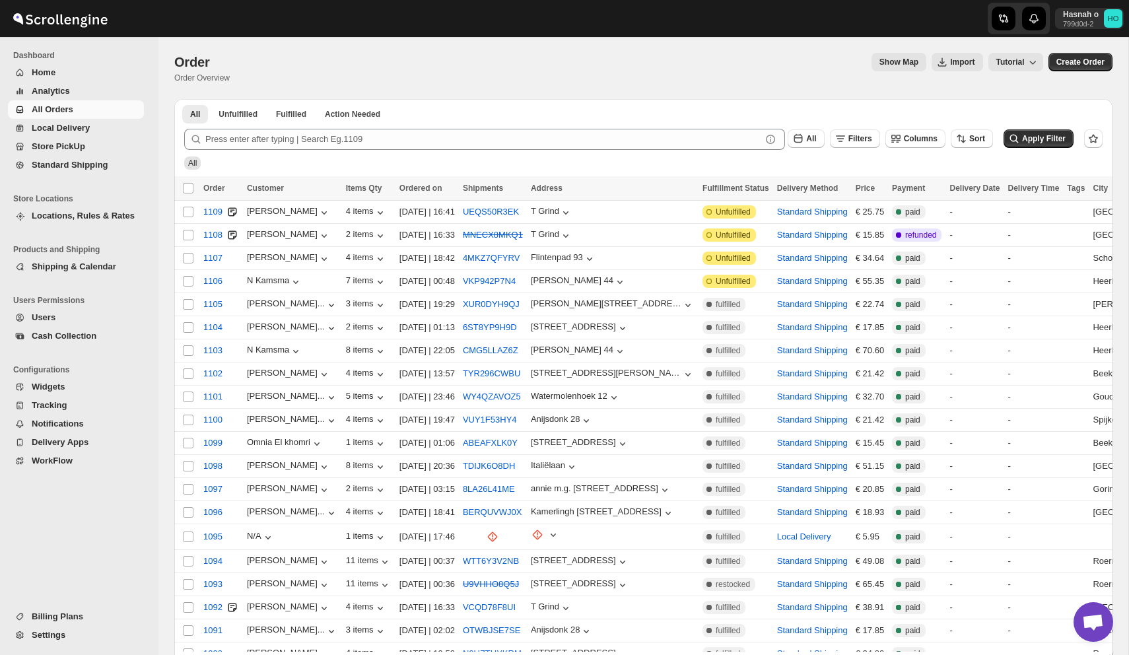
click at [56, 322] on span "Users" at bounding box center [87, 317] width 110 height 13
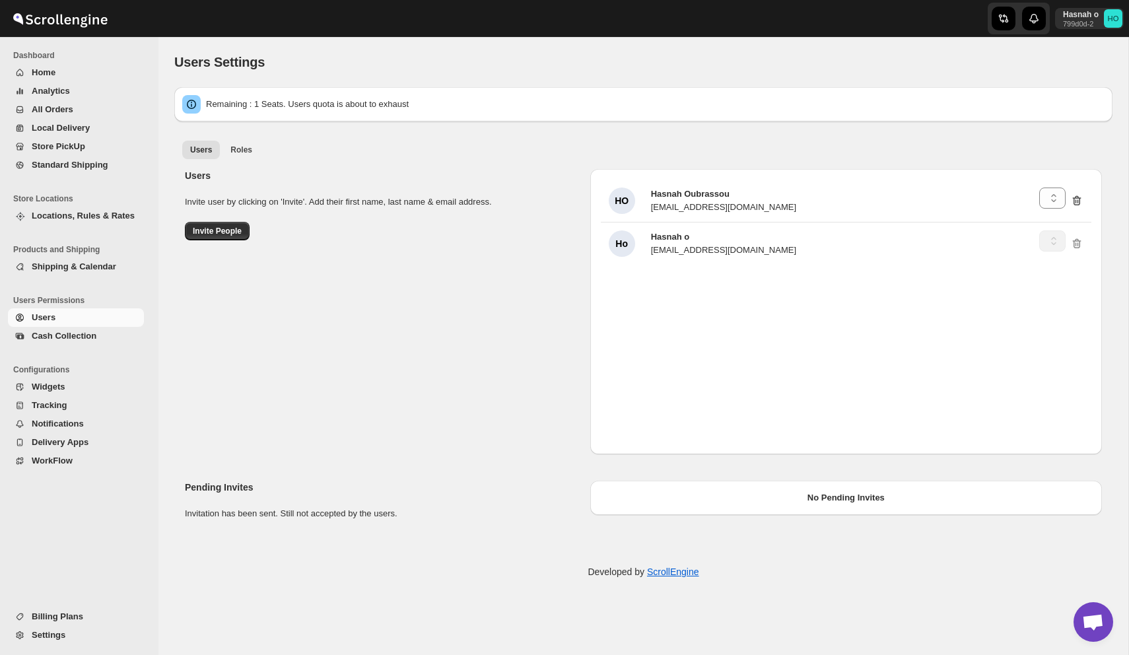
select select "65ff01a79702b205e577df9d"
select select "637b767fbaab0276b10c91d5"
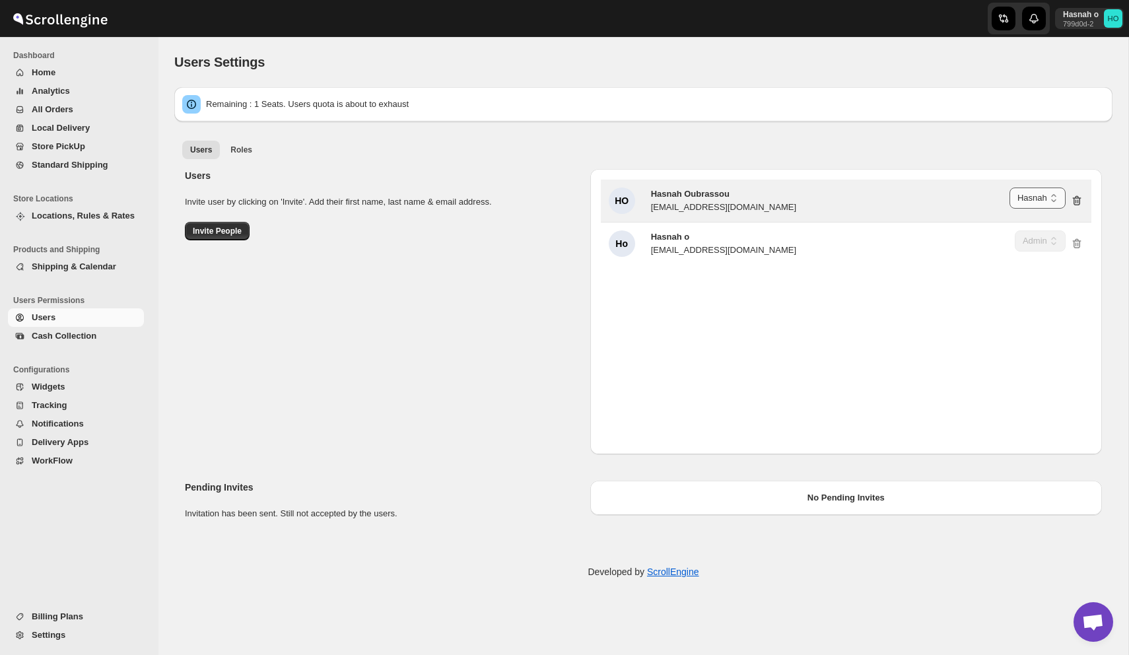
click at [1028, 200] on select "Delivery Executive Manager Hasnah Admin" at bounding box center [1038, 198] width 56 height 21
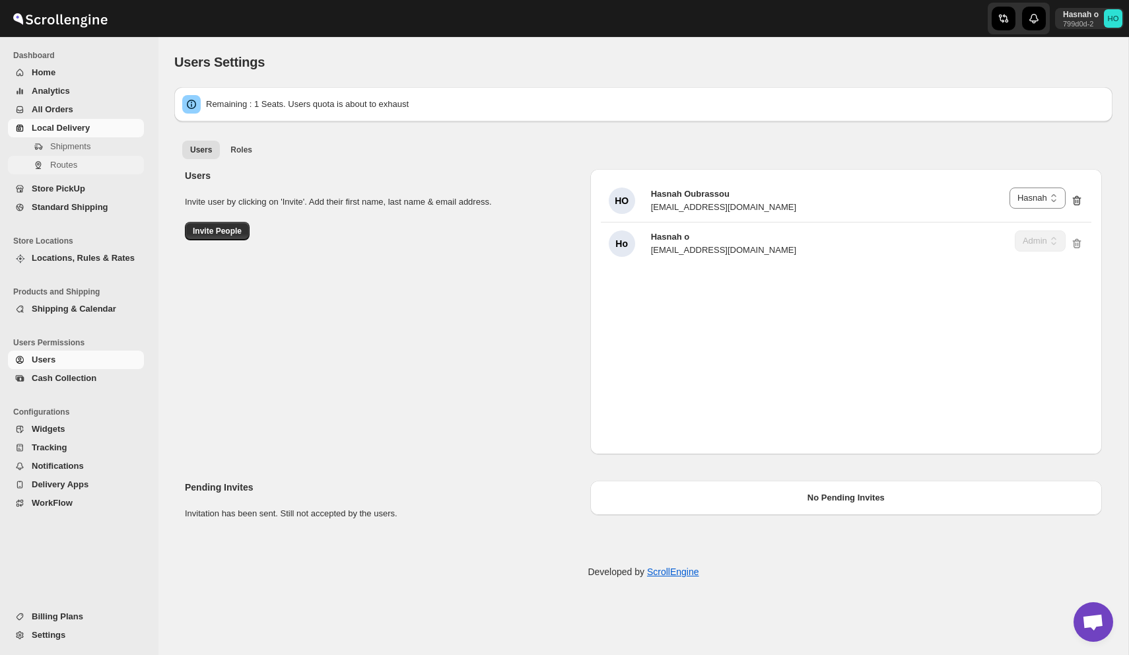
click at [63, 159] on span "Routes" at bounding box center [95, 165] width 91 height 13
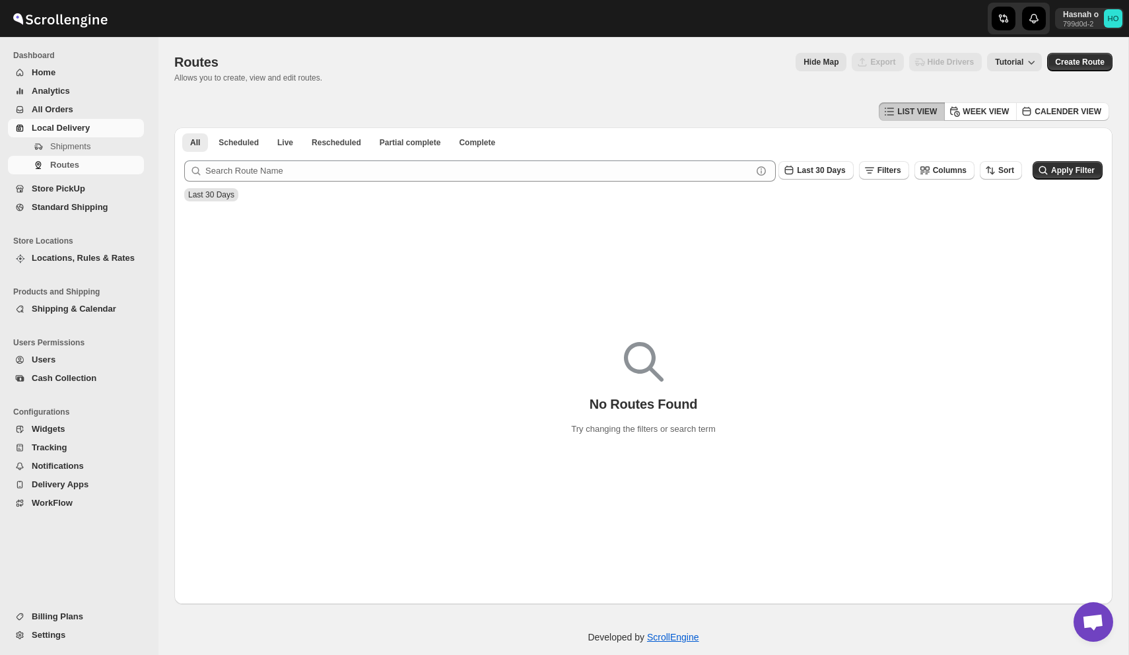
click at [67, 188] on span "Store PickUp" at bounding box center [58, 189] width 53 height 10
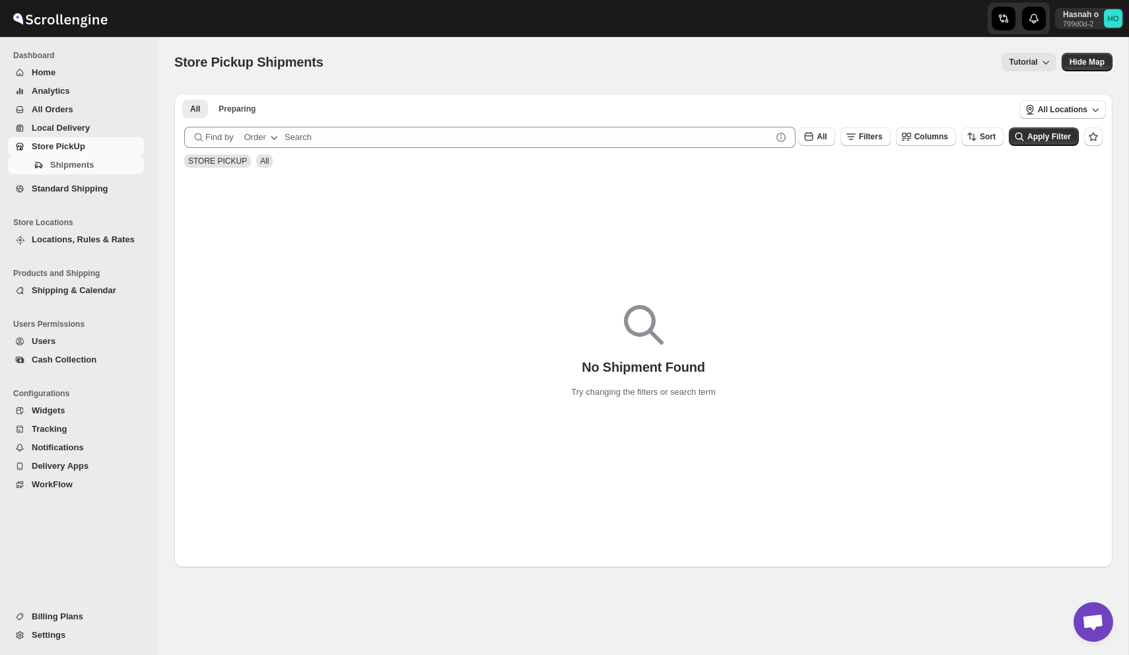
click at [51, 69] on span "Home" at bounding box center [44, 72] width 24 height 10
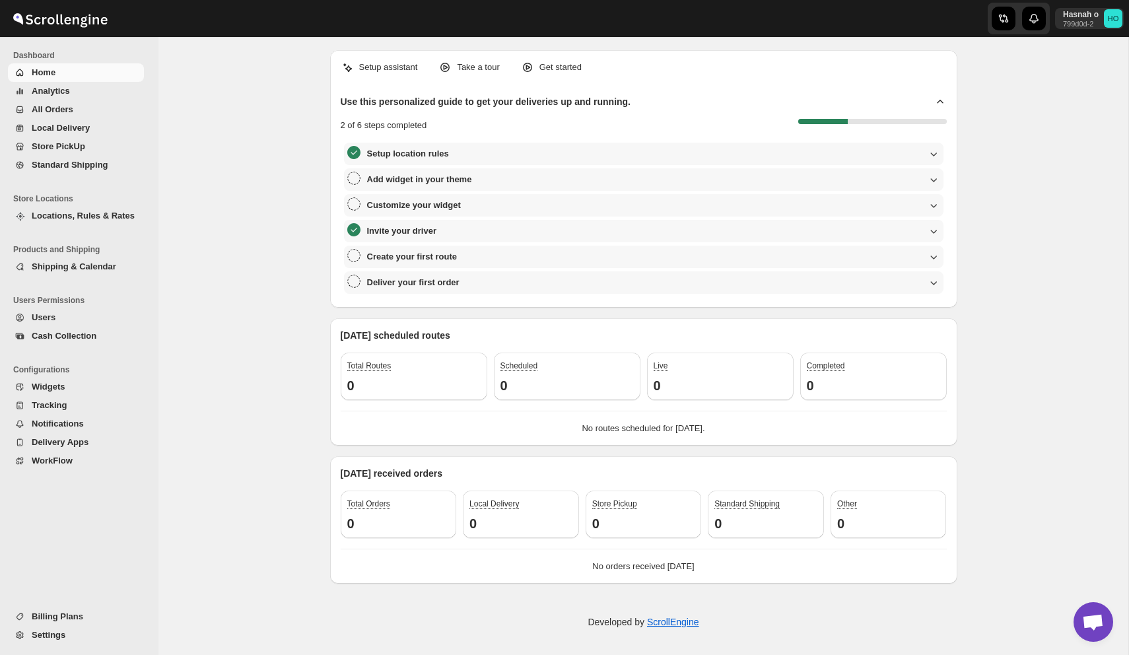
click at [69, 90] on span "Analytics" at bounding box center [51, 91] width 38 height 10
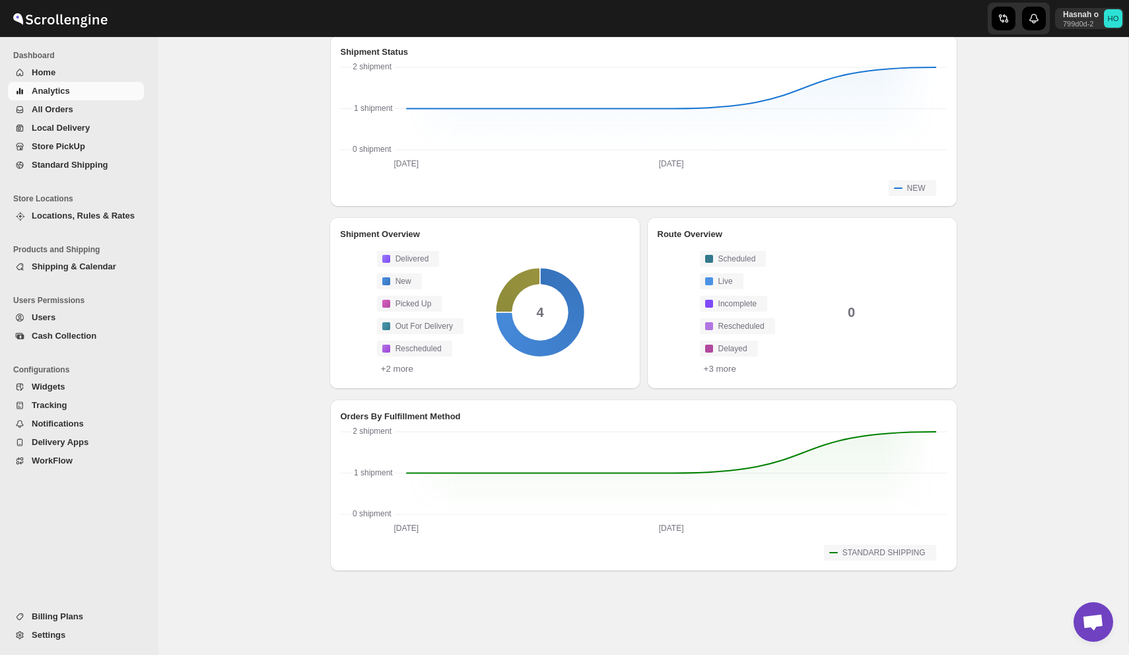
scroll to position [273, 0]
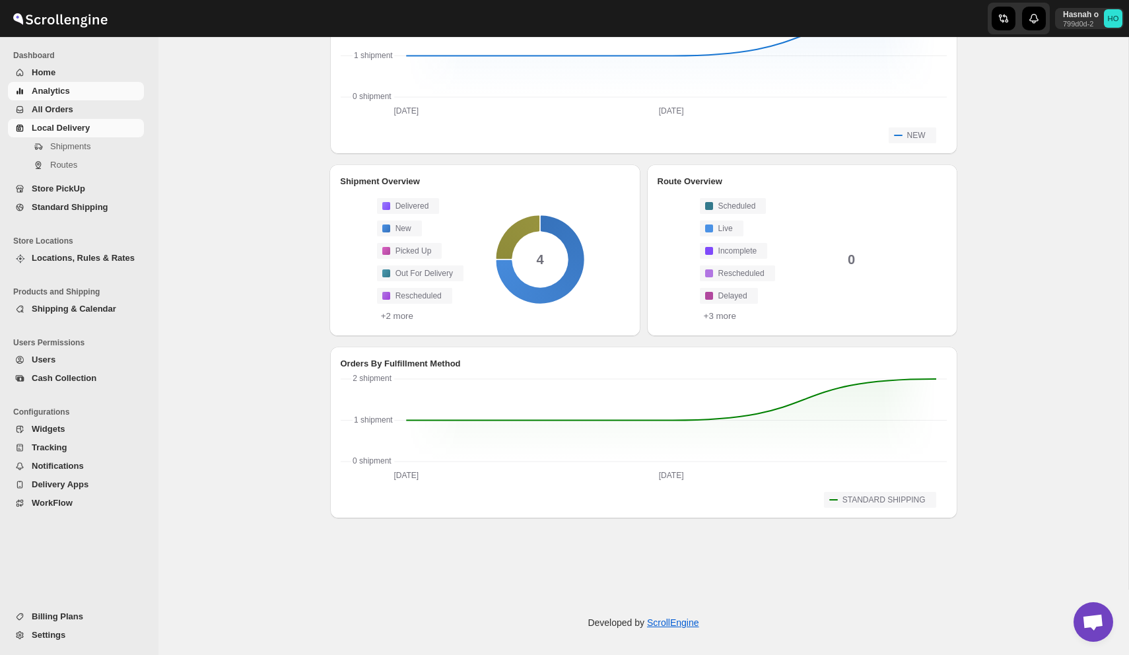
click at [68, 132] on span "Local Delivery" at bounding box center [61, 128] width 58 height 10
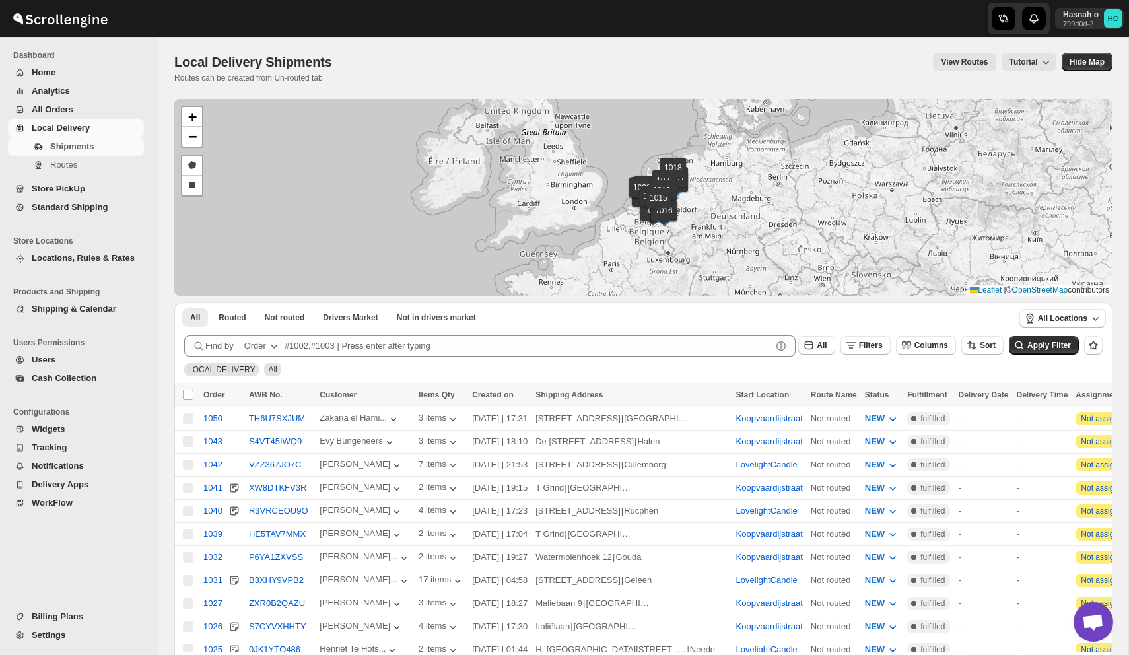
click at [72, 361] on span "Users" at bounding box center [87, 359] width 110 height 13
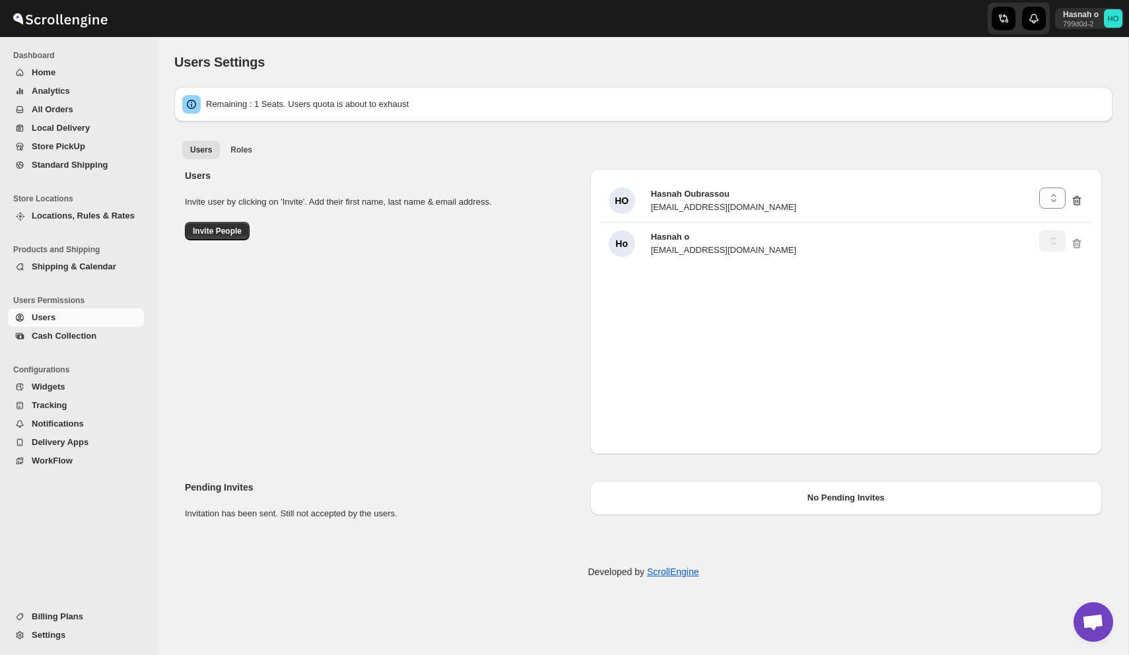
select select "65ff01a79702b205e577df9d"
select select "637b767fbaab0276b10c91d5"
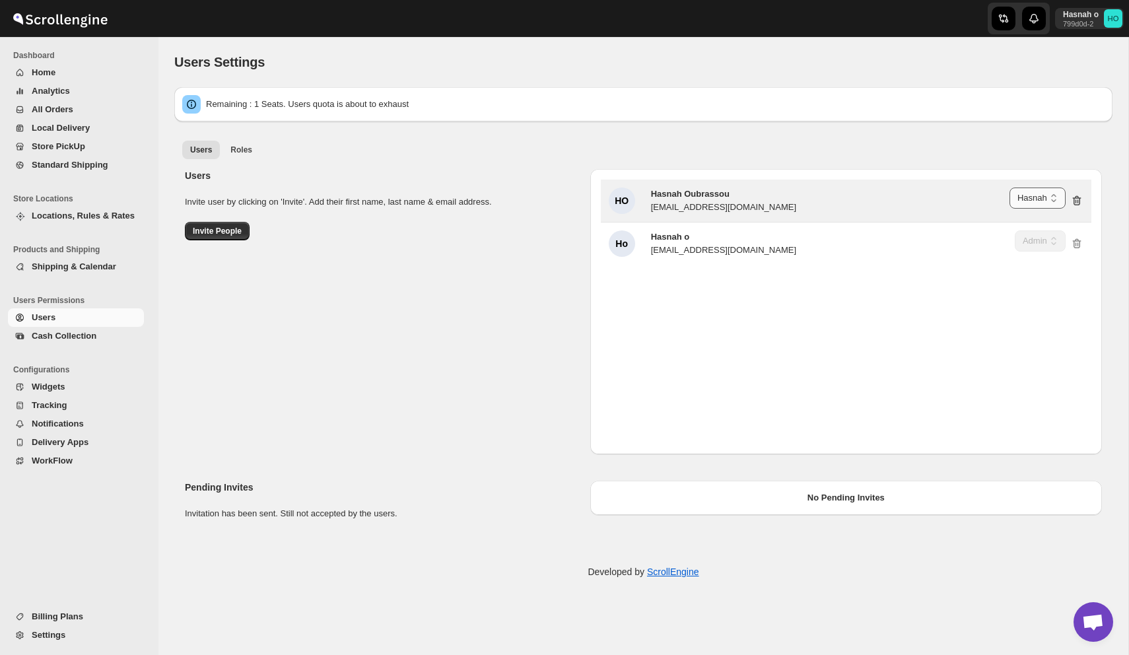
click at [1025, 199] on select "Delivery Executive Manager Hasnah Admin" at bounding box center [1038, 198] width 56 height 21
click at [1010, 188] on select "Delivery Executive Manager Hasnah Admin" at bounding box center [1038, 198] width 56 height 21
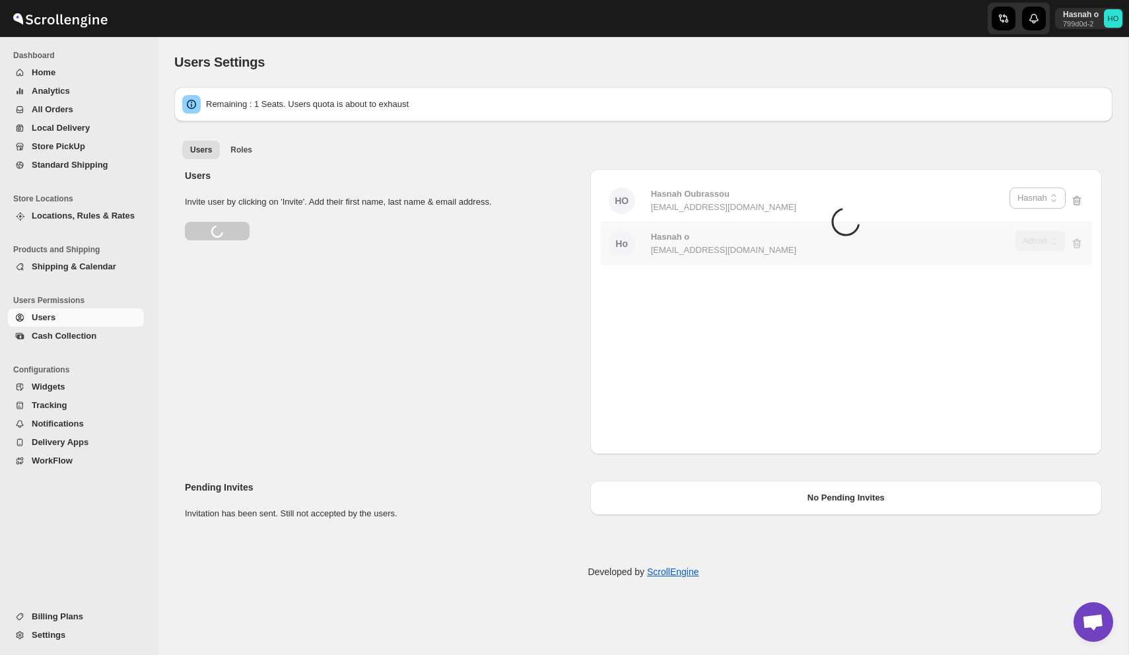
select select "637b767fbaab0276b10c91d8"
click at [669, 151] on ul "Users Roles More views" at bounding box center [644, 149] width 928 height 18
click at [235, 143] on button "Roles" at bounding box center [242, 150] width 38 height 18
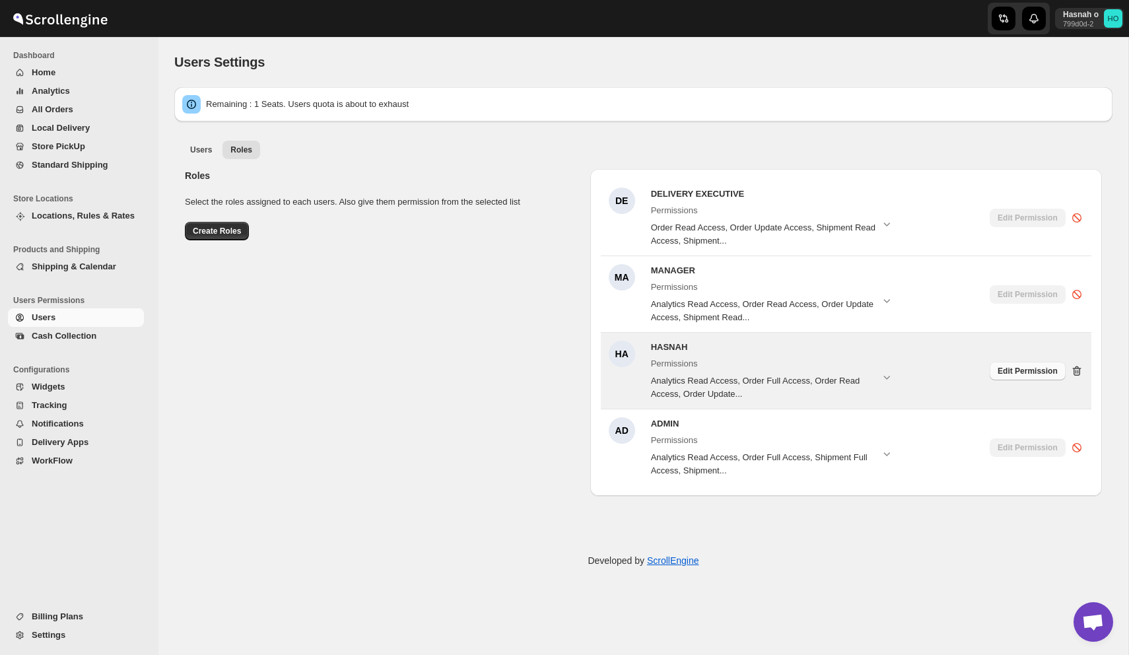
click at [1022, 369] on span "Edit Permission" at bounding box center [1028, 371] width 60 height 11
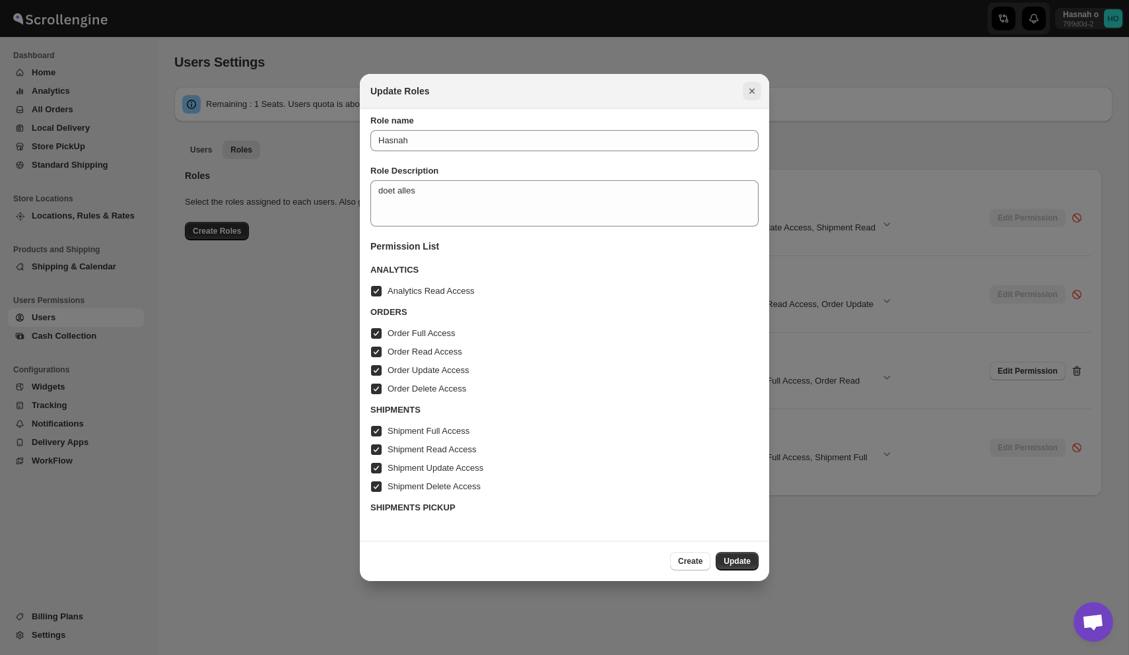
click at [750, 88] on icon "Close" at bounding box center [752, 91] width 13 height 13
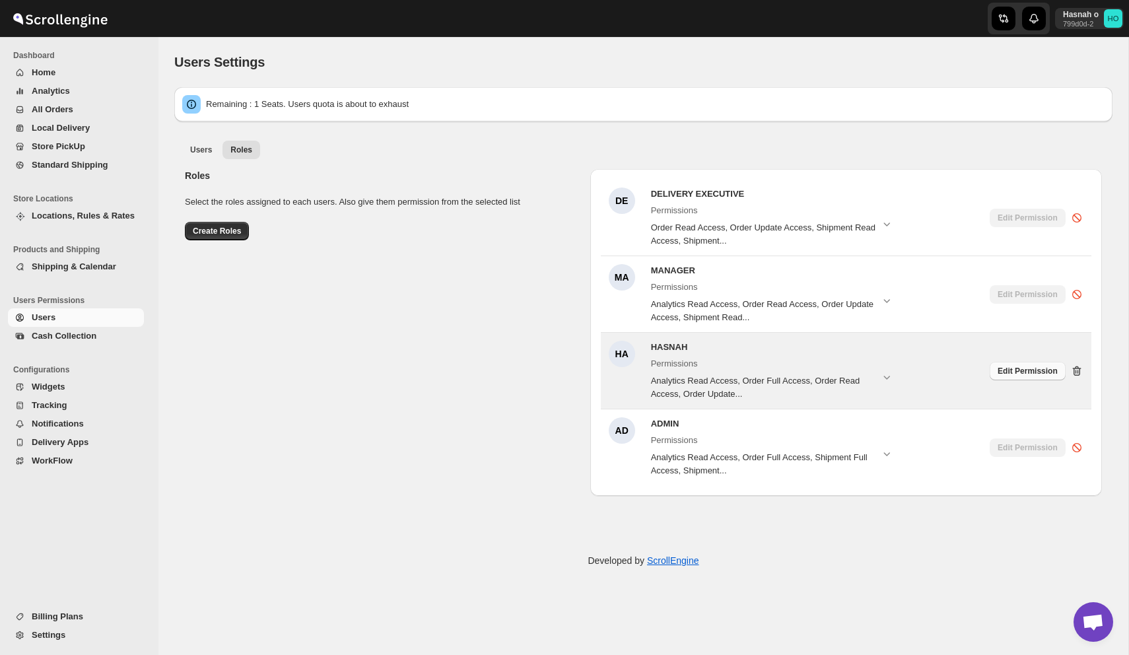
click at [1021, 370] on span "Edit Permission" at bounding box center [1028, 371] width 60 height 11
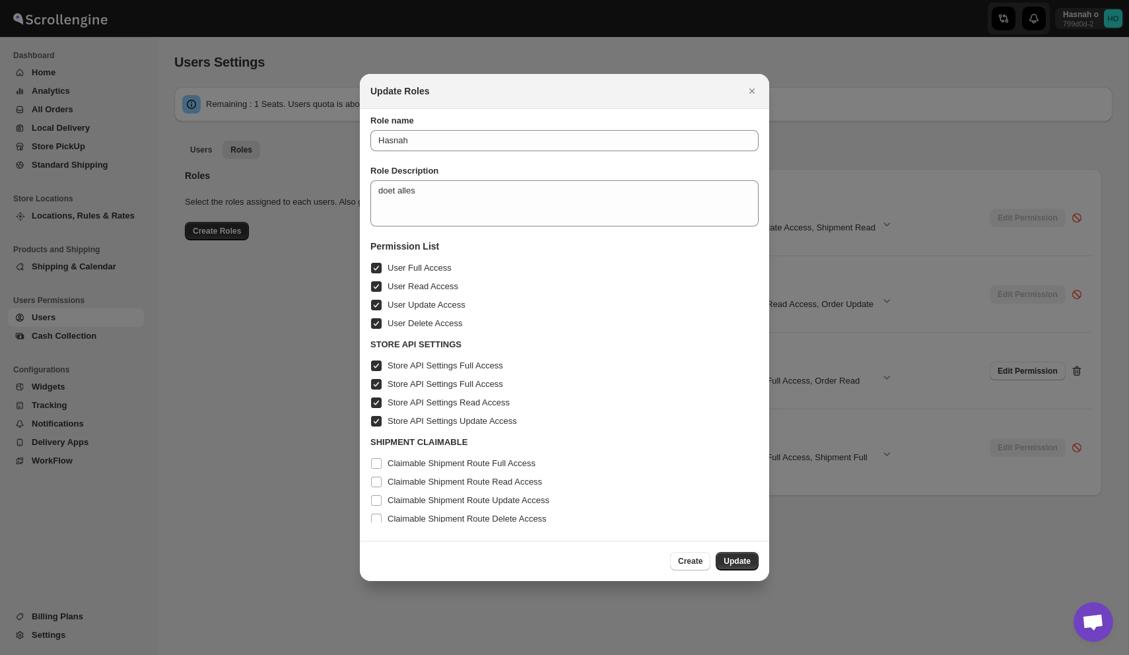
scroll to position [1334, 0]
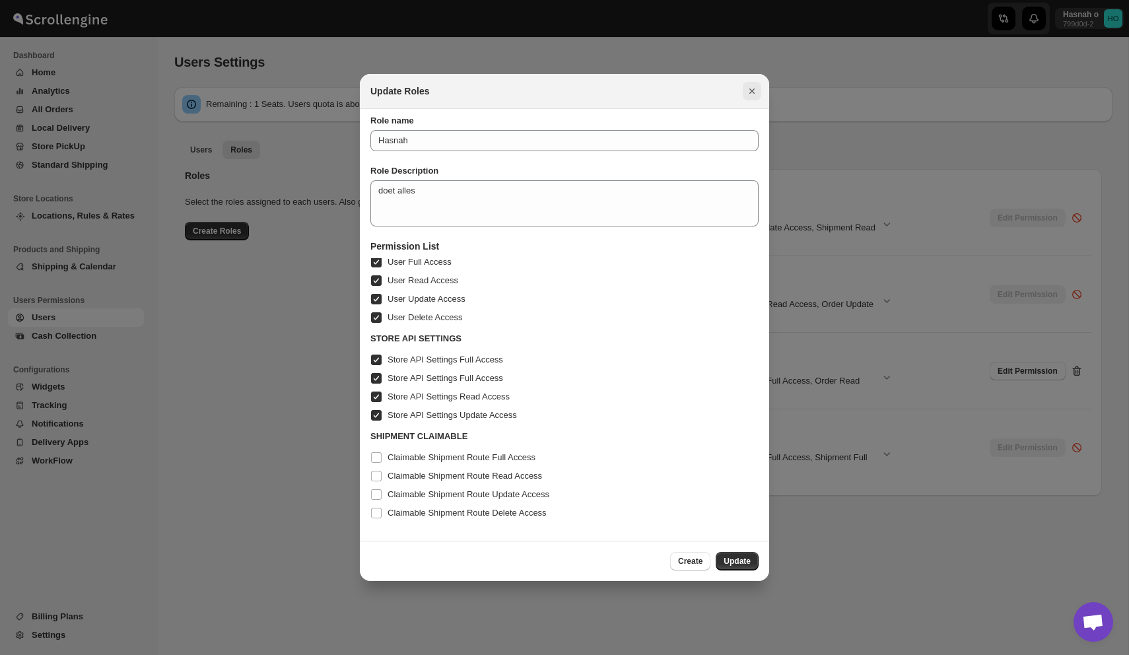
click at [753, 90] on icon "Close" at bounding box center [752, 91] width 13 height 13
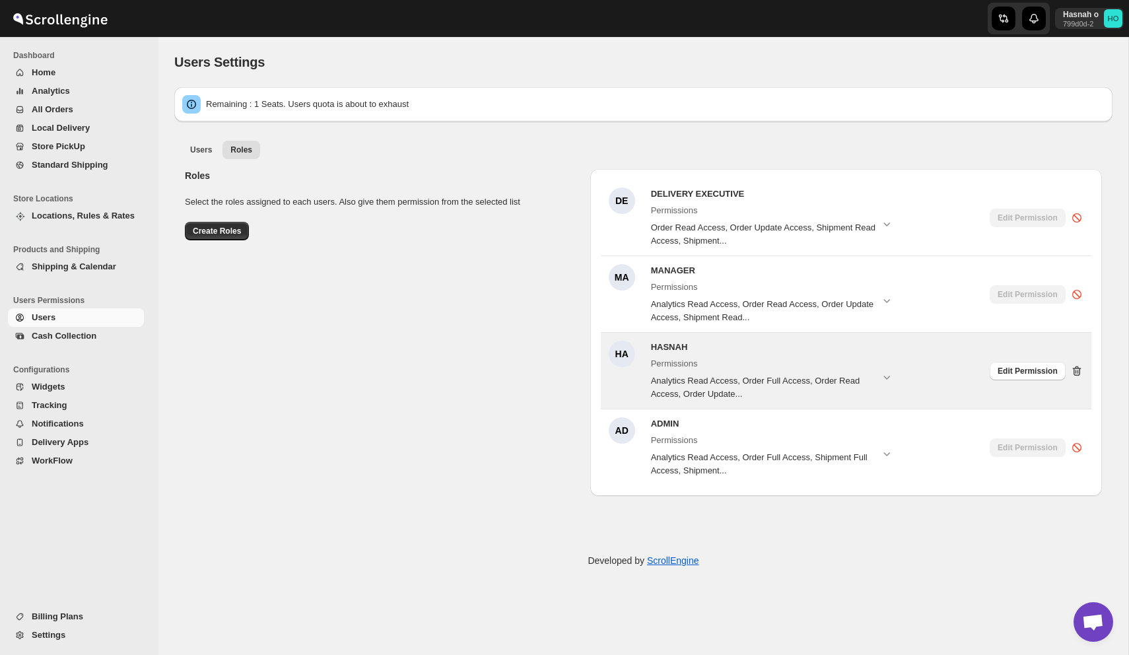
click at [1079, 371] on icon at bounding box center [1077, 371] width 9 height 10
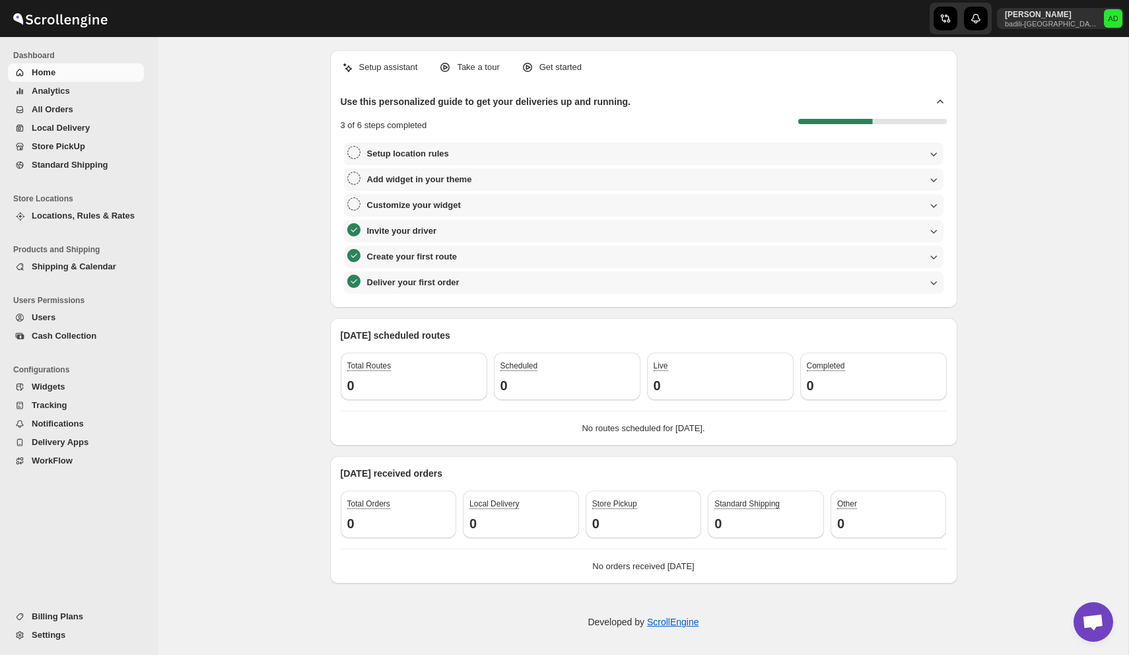
click at [71, 312] on span "Users" at bounding box center [87, 317] width 110 height 13
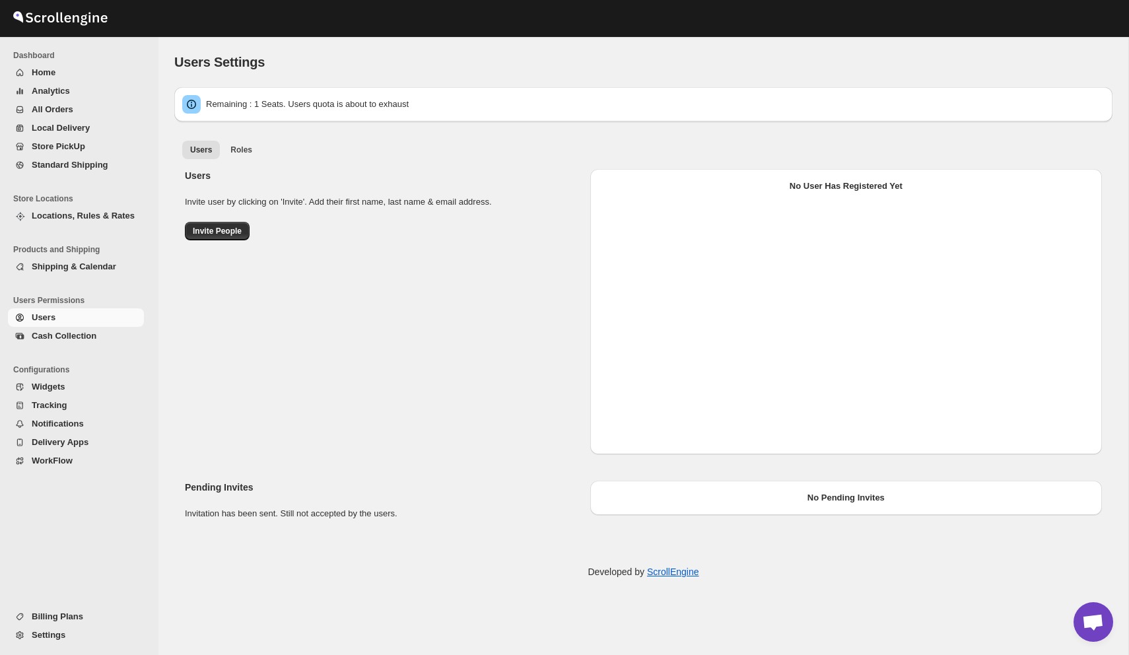
select select "637b767fbaab0276b10c91d5"
select select "66f2c3c053d8614195e2c1da"
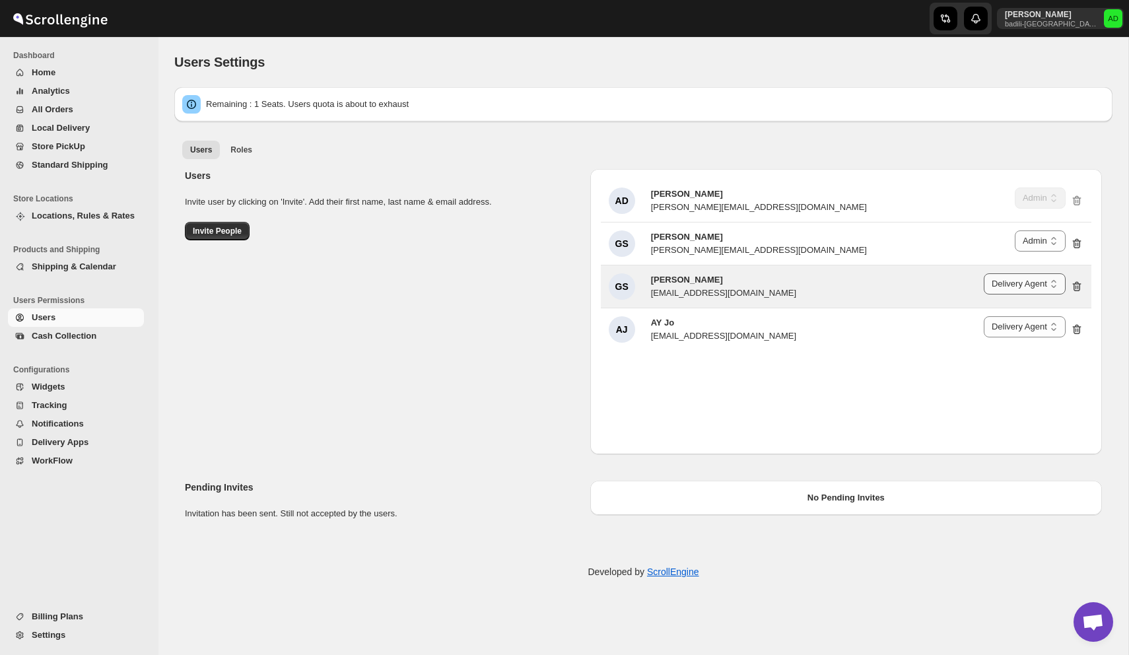
click at [1032, 283] on select "Delivery Executive Manager Admin Delivery Agent" at bounding box center [1025, 283] width 82 height 21
click at [984, 273] on select "Delivery Executive Manager Admin Delivery Agent" at bounding box center [1025, 283] width 82 height 21
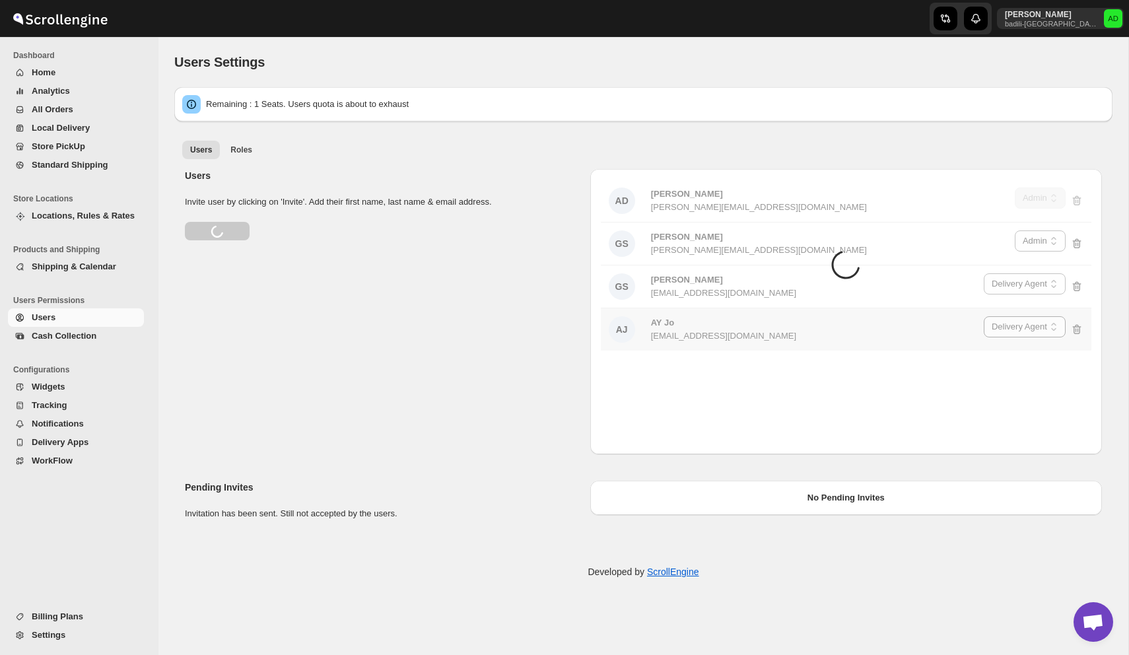
select select "637b767fbaab0276b10c91d8"
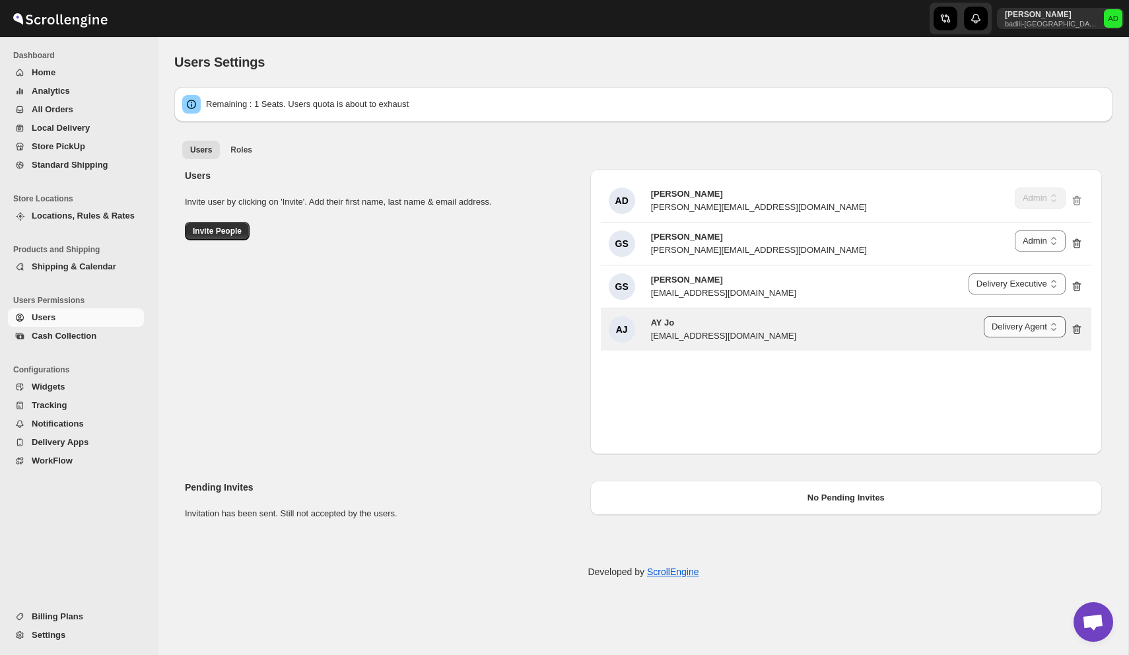
click at [1032, 325] on select "Delivery Executive Manager Admin Delivery Agent" at bounding box center [1025, 326] width 82 height 21
click at [984, 316] on select "Delivery Executive Manager Admin Delivery Agent" at bounding box center [1025, 326] width 82 height 21
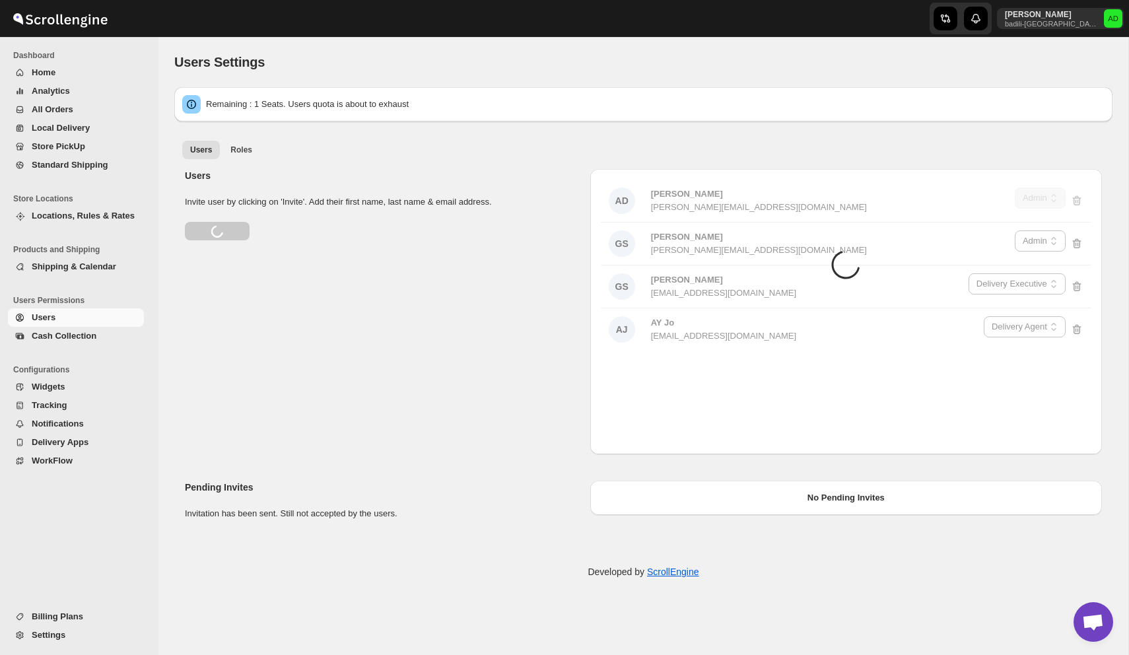
select select "637b767fbaab0276b10c91d8"
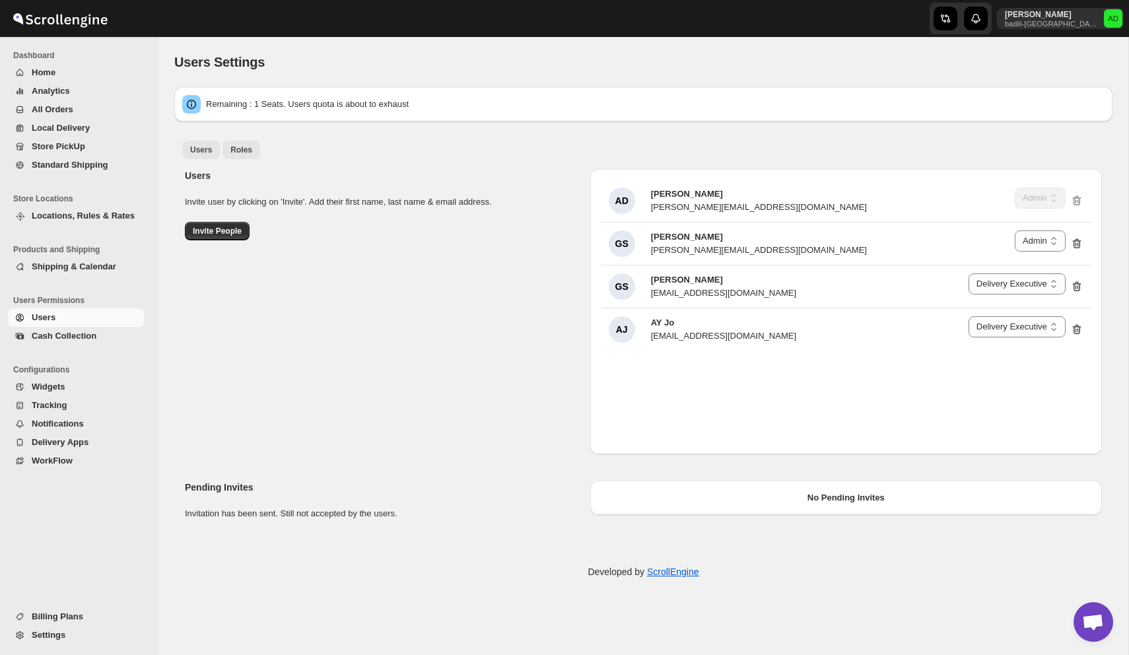
click at [244, 151] on span "Roles" at bounding box center [241, 150] width 22 height 11
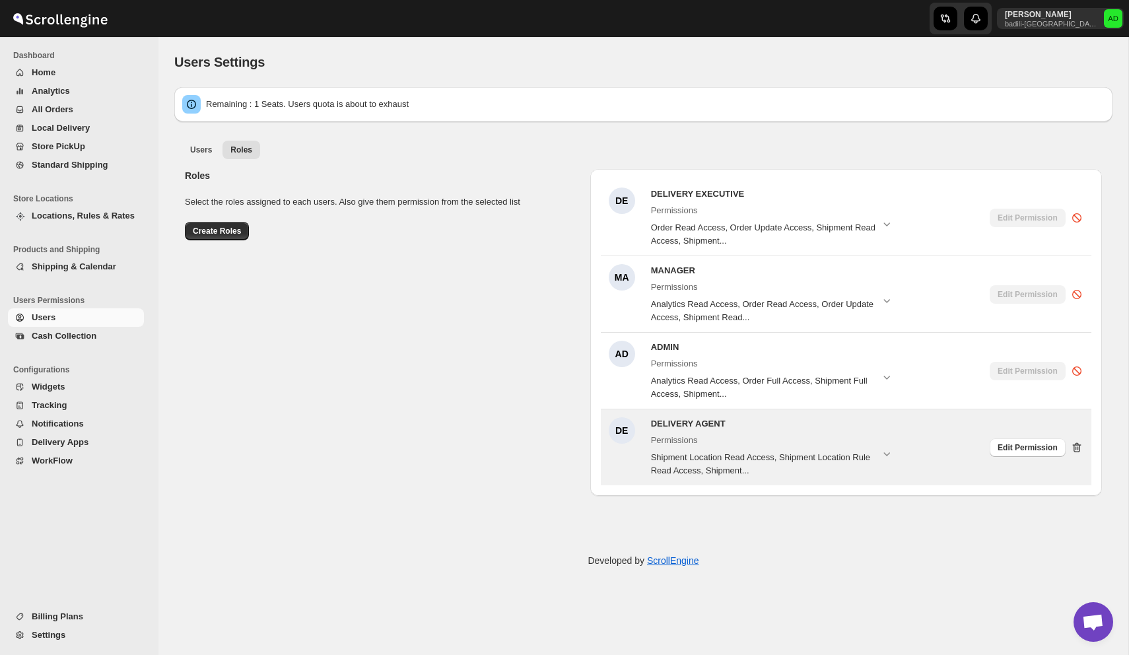
click at [1078, 442] on icon at bounding box center [1077, 447] width 9 height 10
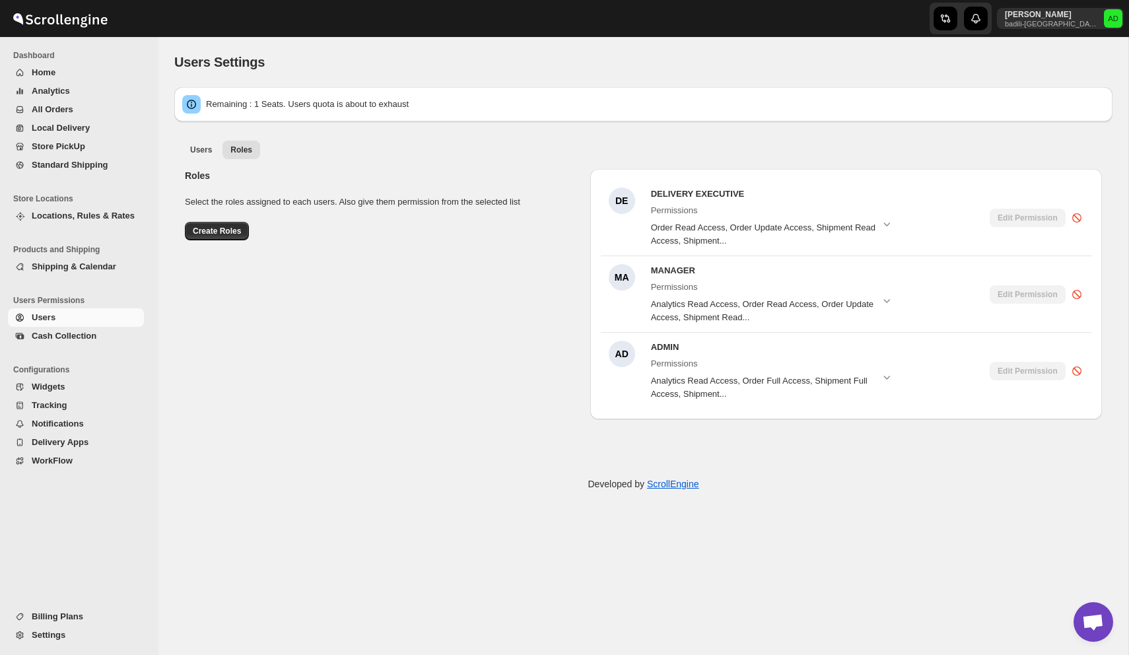
click at [69, 113] on span "All Orders" at bounding box center [53, 109] width 42 height 10
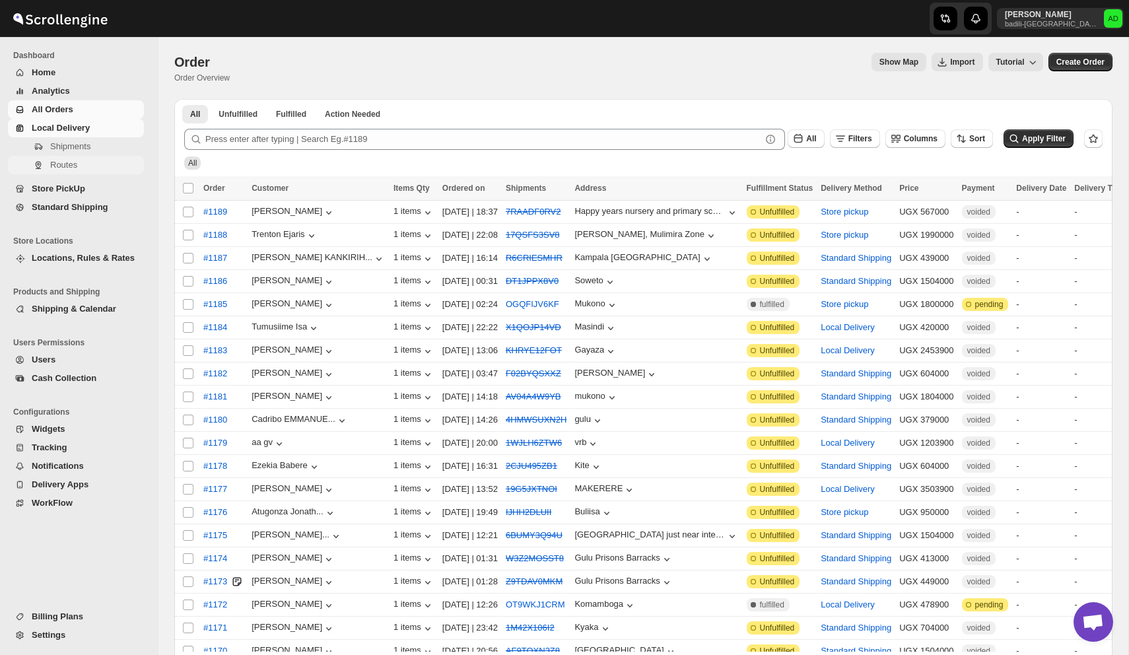
click at [62, 162] on span "Routes" at bounding box center [63, 165] width 27 height 10
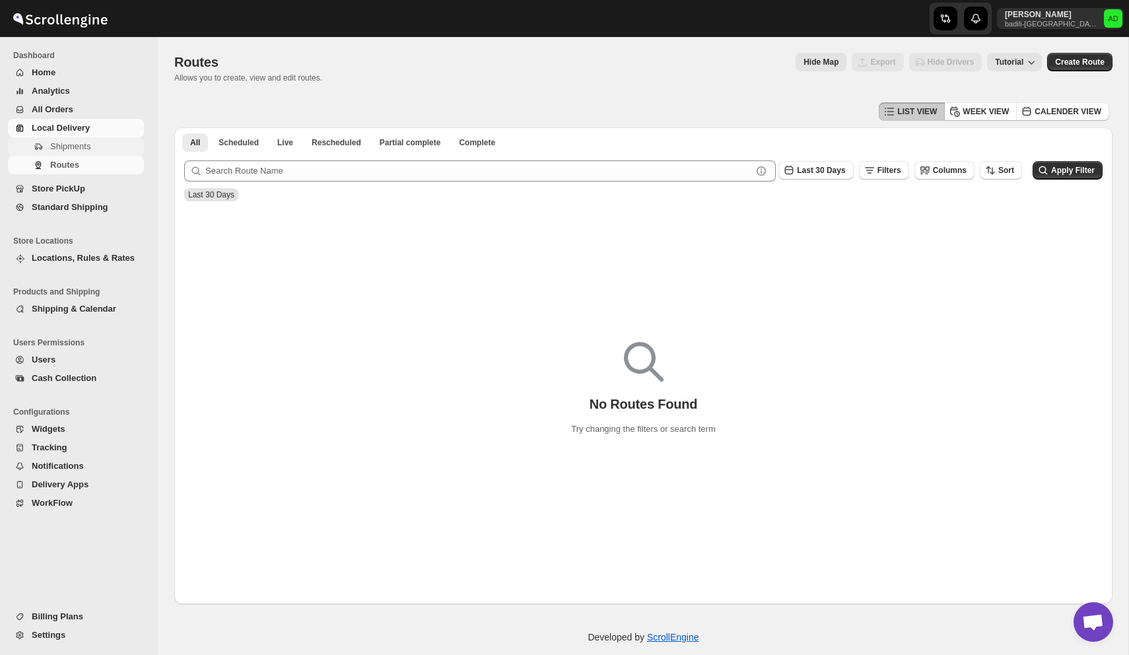
click at [65, 152] on span "Shipments" at bounding box center [95, 146] width 91 height 13
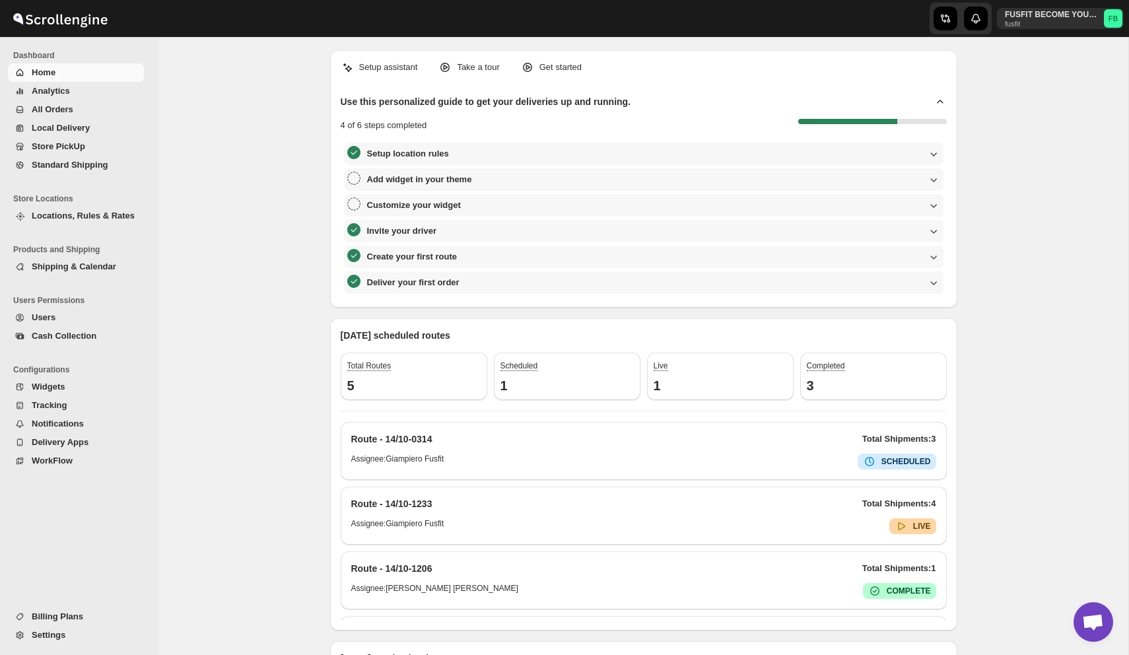
click at [67, 318] on span "Users" at bounding box center [87, 317] width 110 height 13
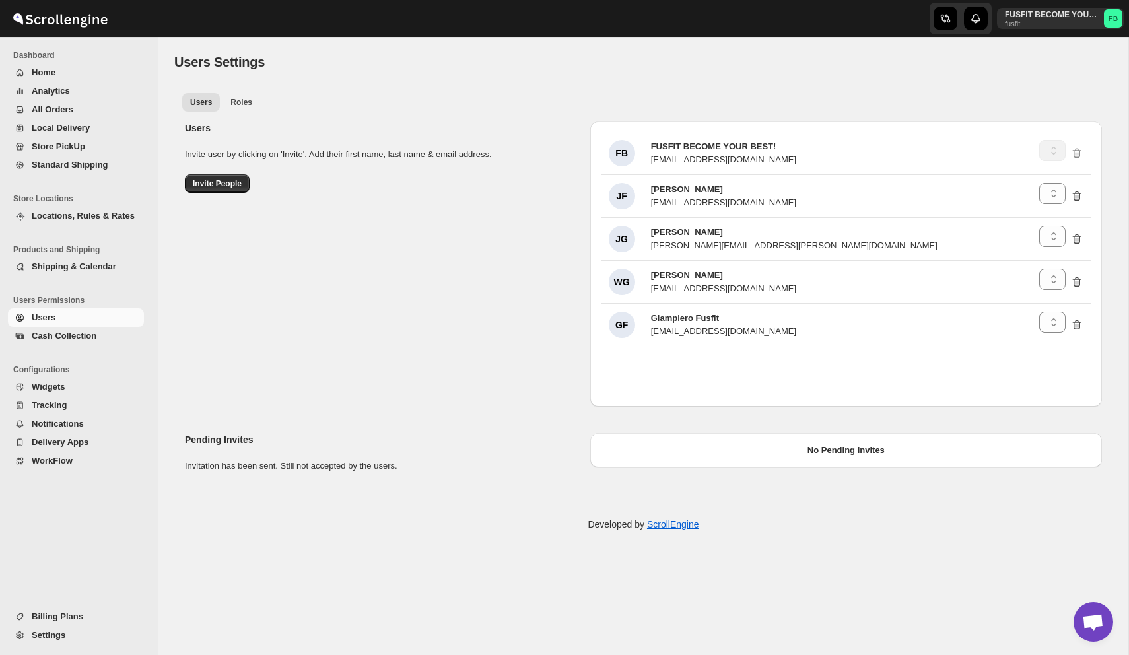
select select "637b767fbaab0276b10c91d5"
select select "637b767fbaab0276b10c91d7"
select select "637b767fbaab0276b10c91d8"
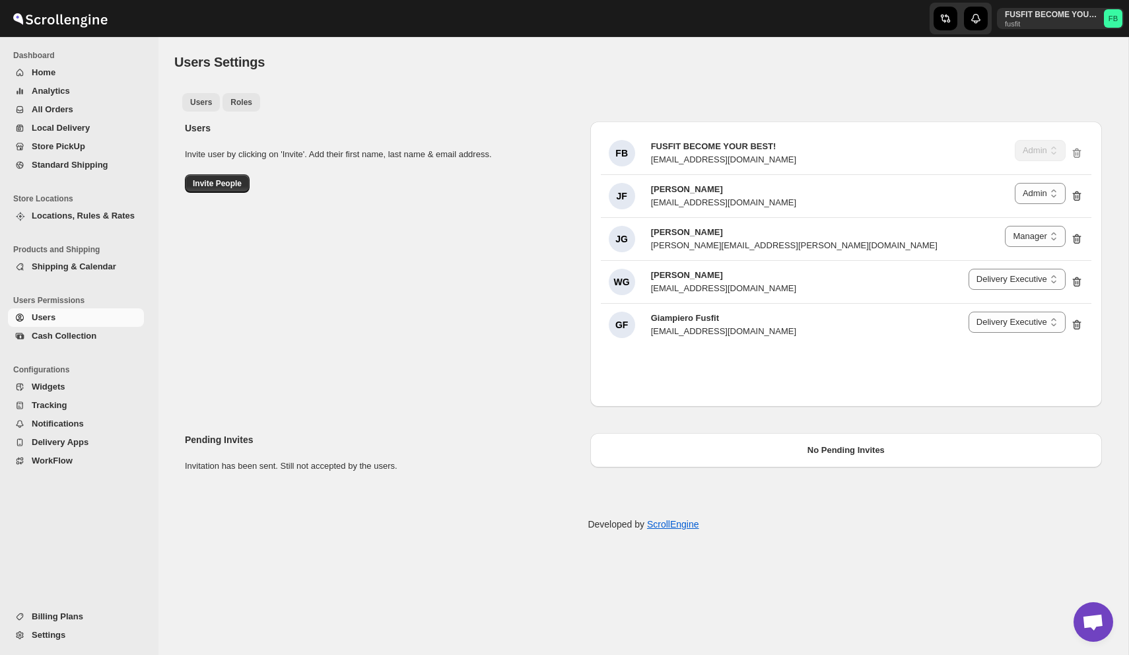
click at [254, 106] on button "Roles" at bounding box center [242, 102] width 38 height 18
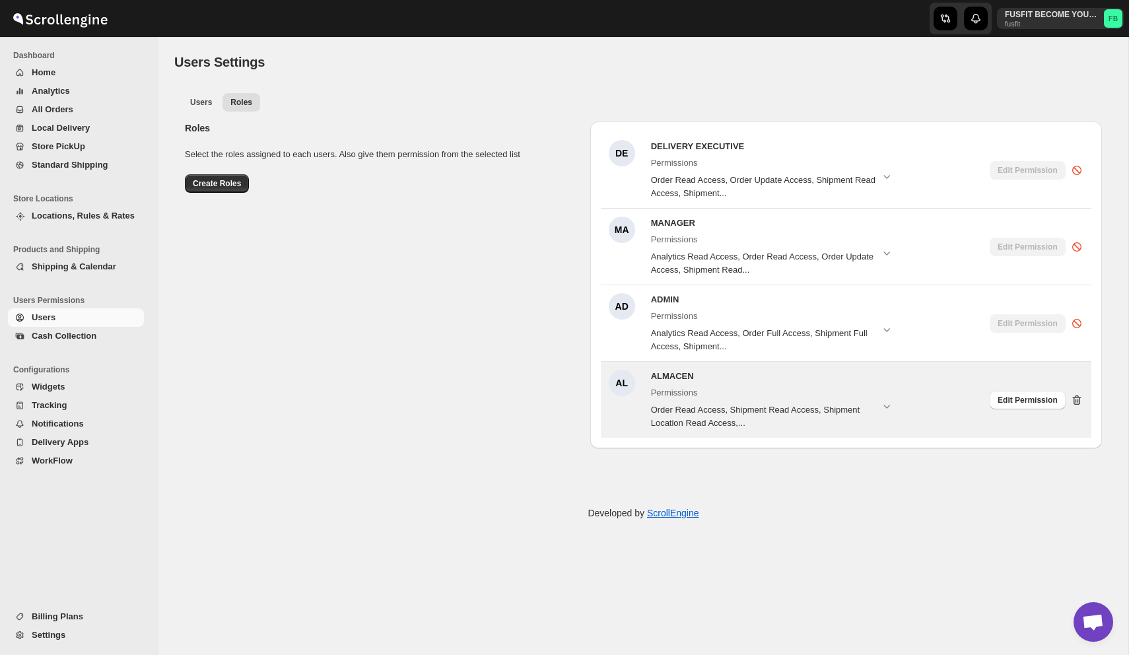
click at [1077, 396] on icon at bounding box center [1077, 400] width 13 height 13
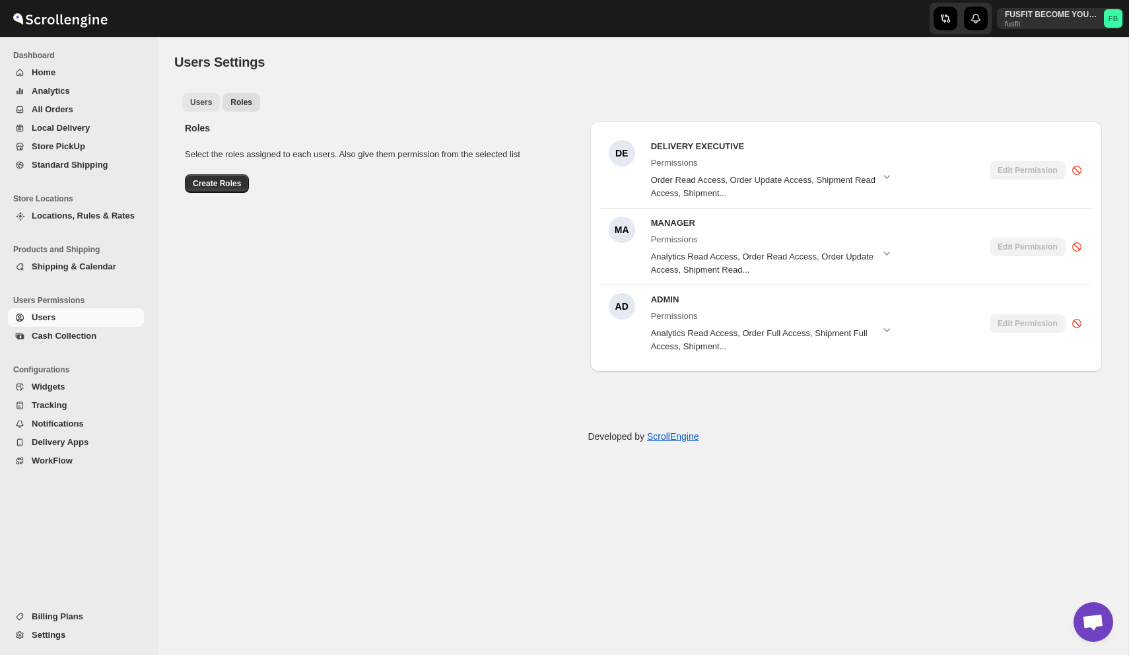
click at [205, 106] on span "Users" at bounding box center [201, 102] width 22 height 11
select select "637b767fbaab0276b10c91d5"
select select "637b767fbaab0276b10c91d7"
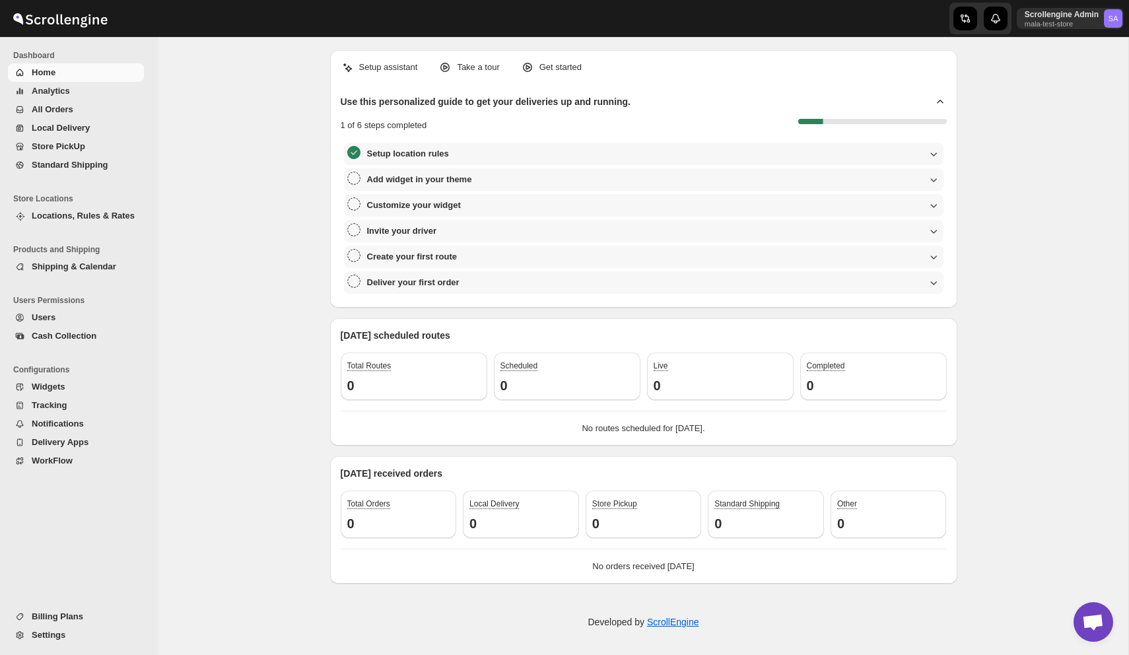
click at [83, 316] on span "Users" at bounding box center [87, 317] width 110 height 13
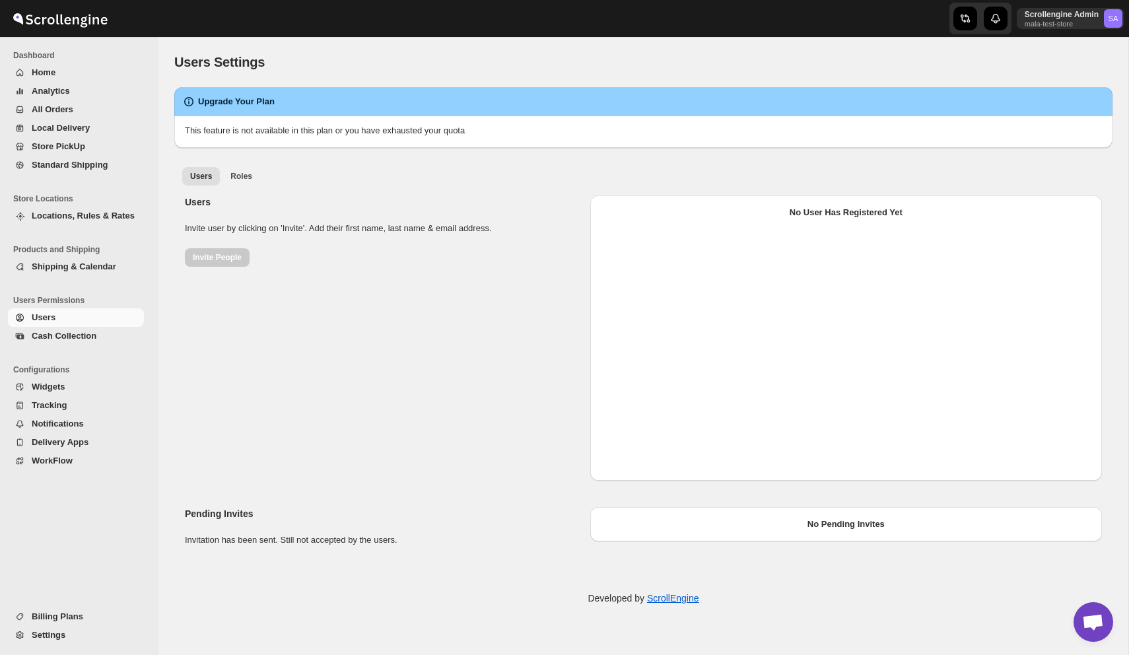
select select "637b767fbaab0276b10c91d5"
click at [241, 173] on span "Roles" at bounding box center [241, 176] width 22 height 11
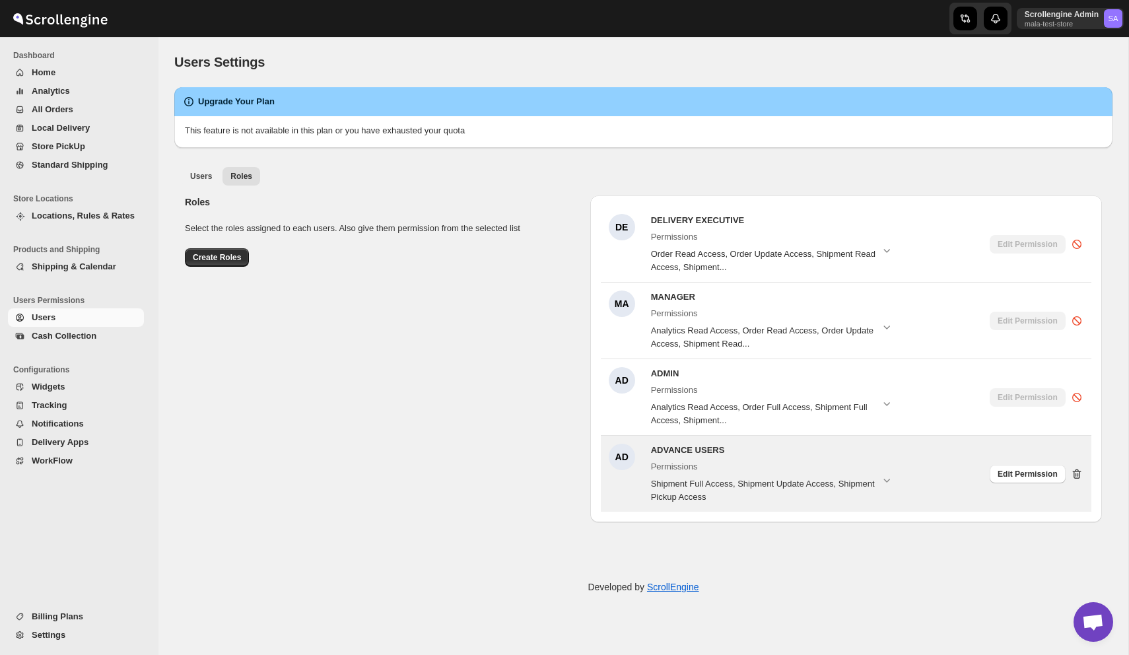
click at [1080, 468] on icon at bounding box center [1077, 474] width 13 height 13
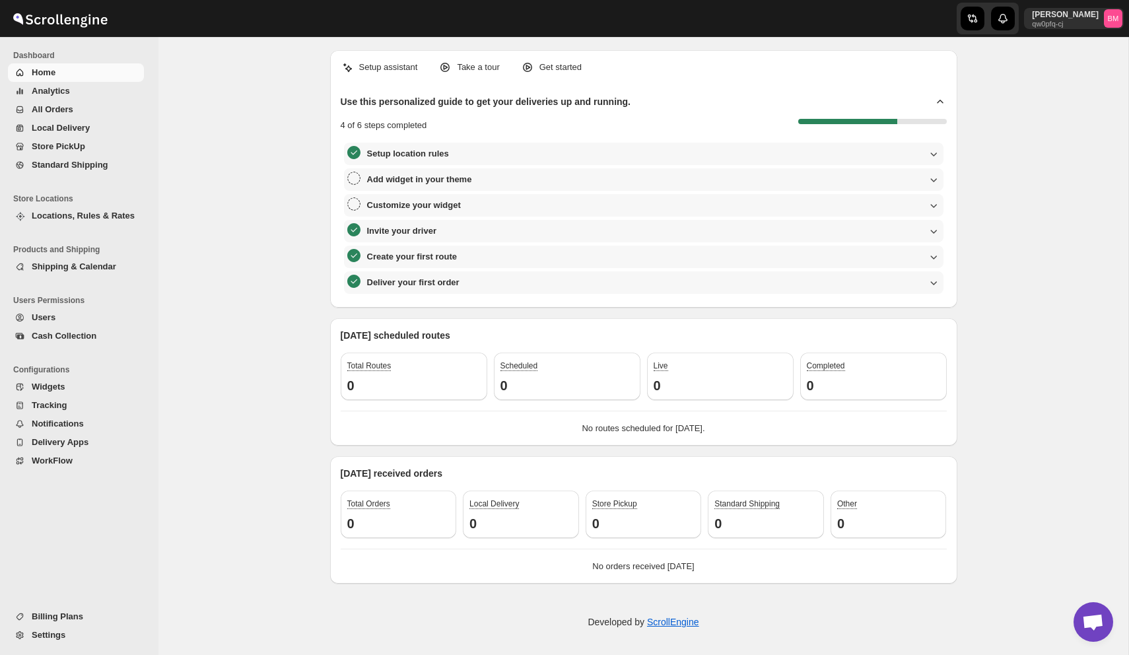
click at [71, 322] on span "Users" at bounding box center [87, 317] width 110 height 13
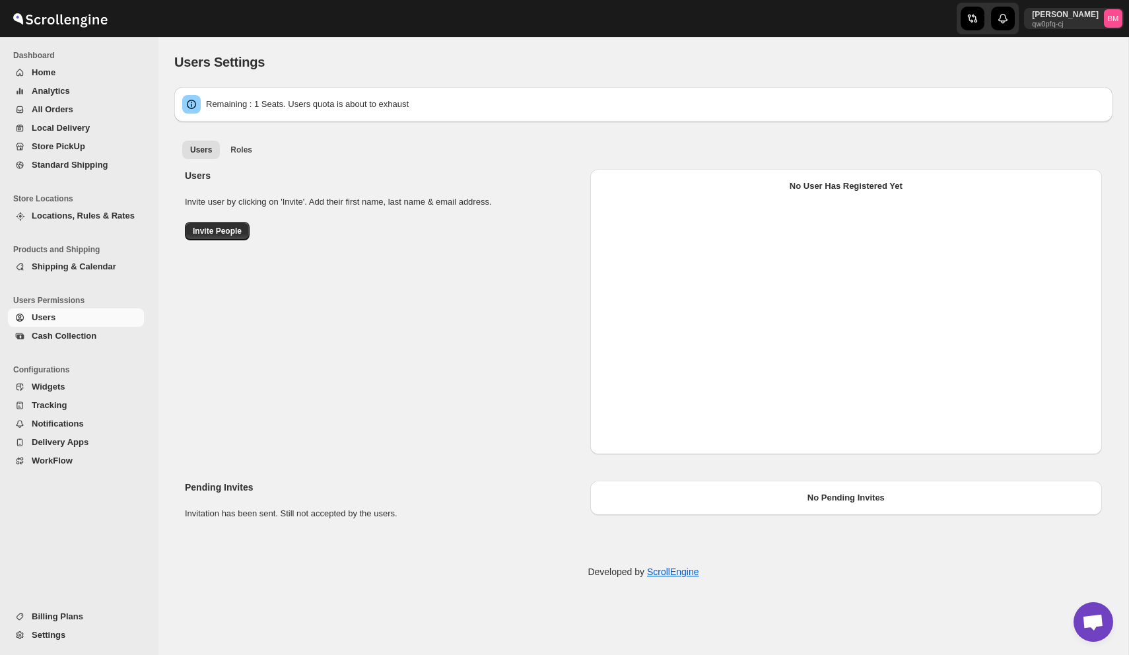
select select "637b767fbaab0276b10c91d5"
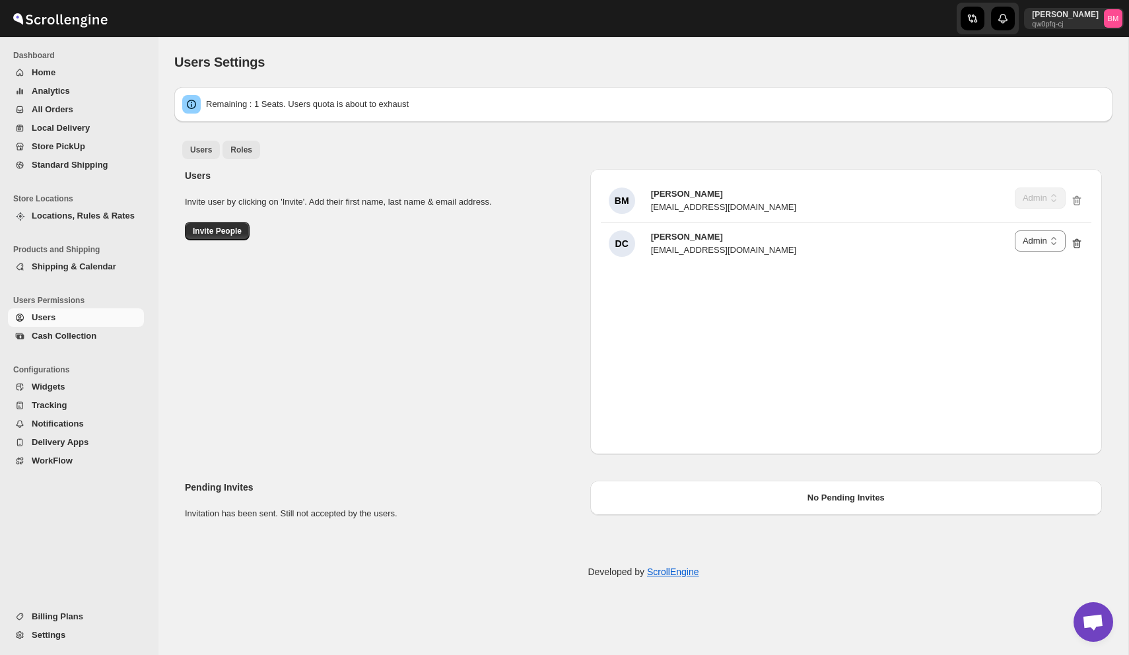
click at [245, 148] on span "Roles" at bounding box center [241, 150] width 22 height 11
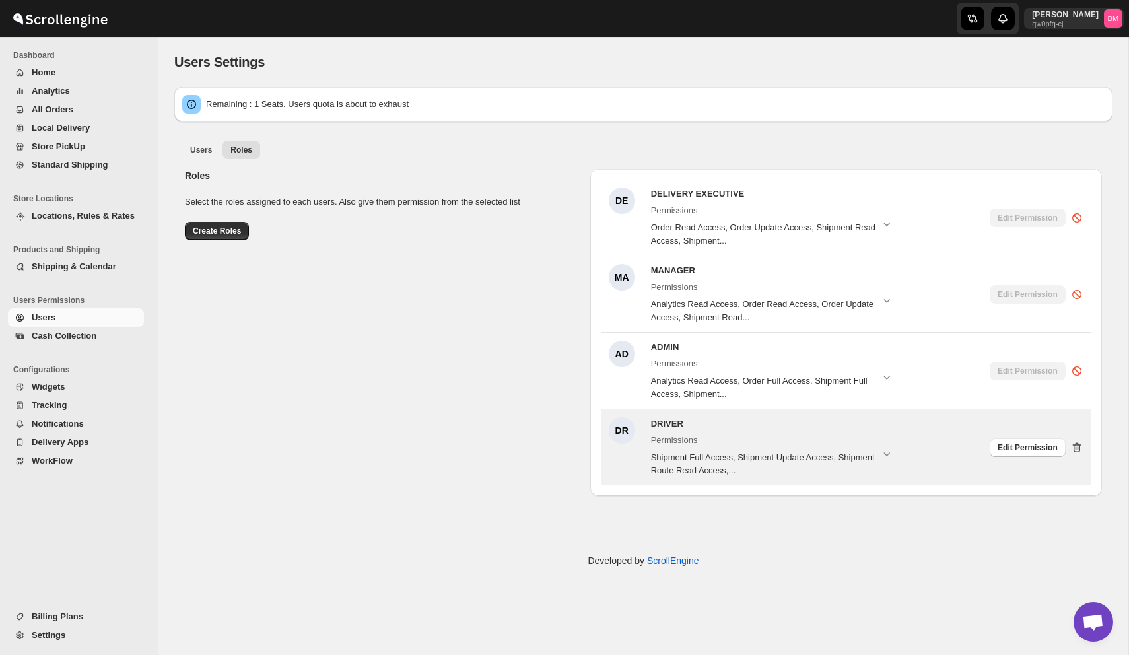
click at [1077, 446] on icon at bounding box center [1076, 448] width 1 height 4
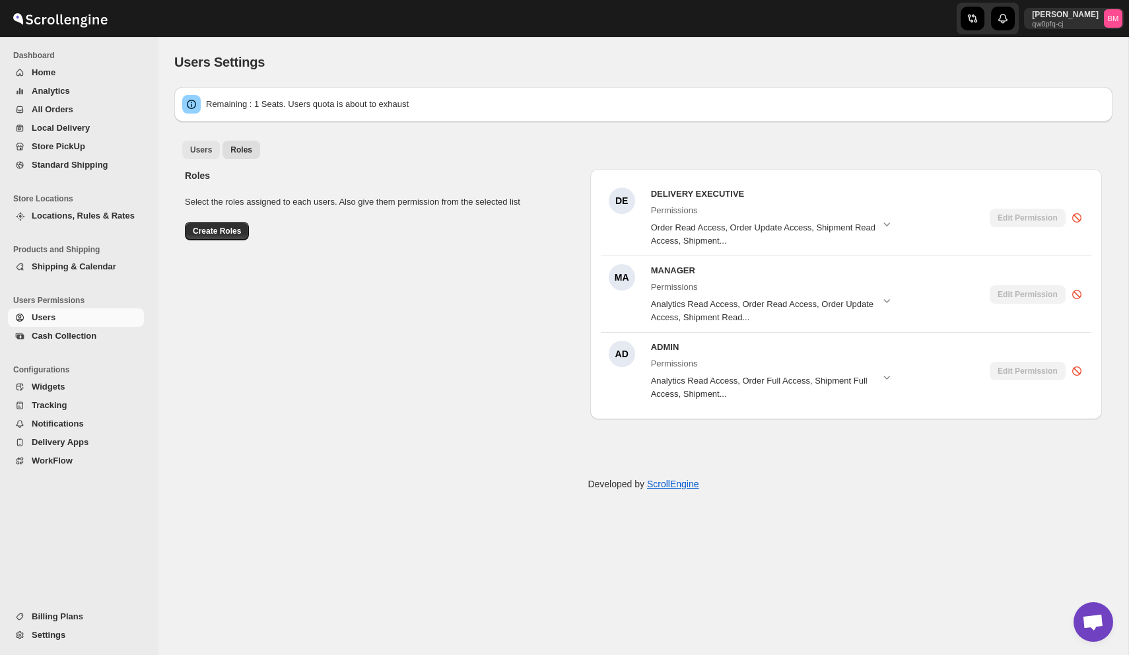
click at [207, 152] on span "Users" at bounding box center [201, 150] width 22 height 11
select select "637b767fbaab0276b10c91d5"
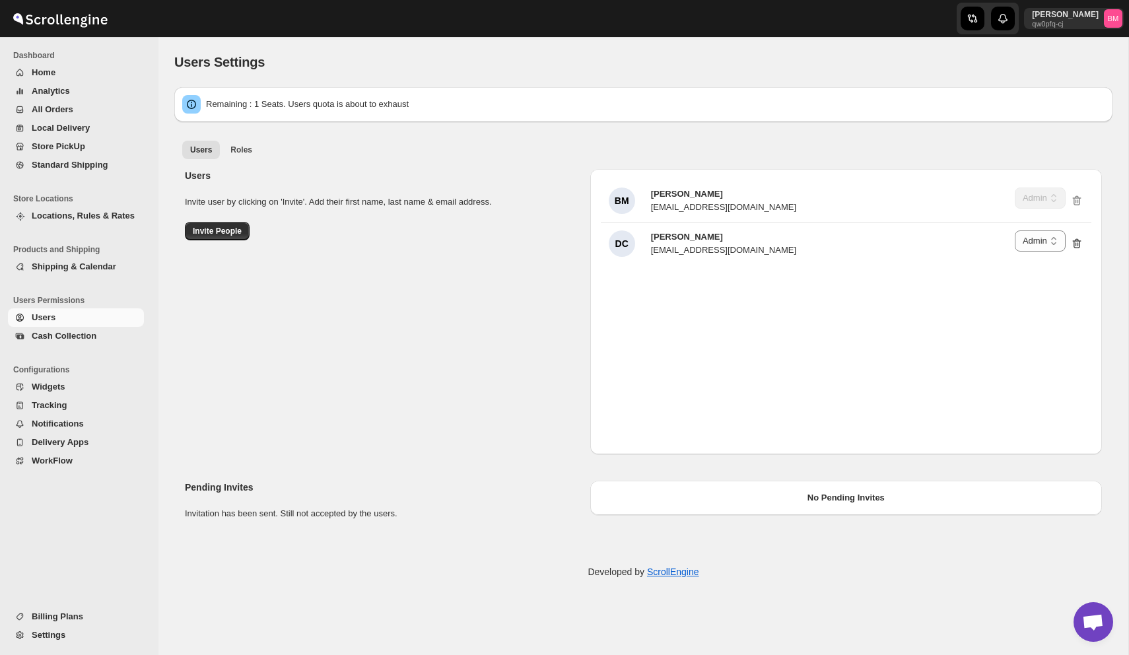
click at [547, 298] on div "Users Invite user by clicking on 'Invite'. Add their first name, last name & em…" at bounding box center [638, 307] width 928 height 296
click at [52, 250] on span "Products and Shipping" at bounding box center [81, 249] width 136 height 11
click at [59, 263] on span "Shipping & Calendar" at bounding box center [74, 267] width 85 height 10
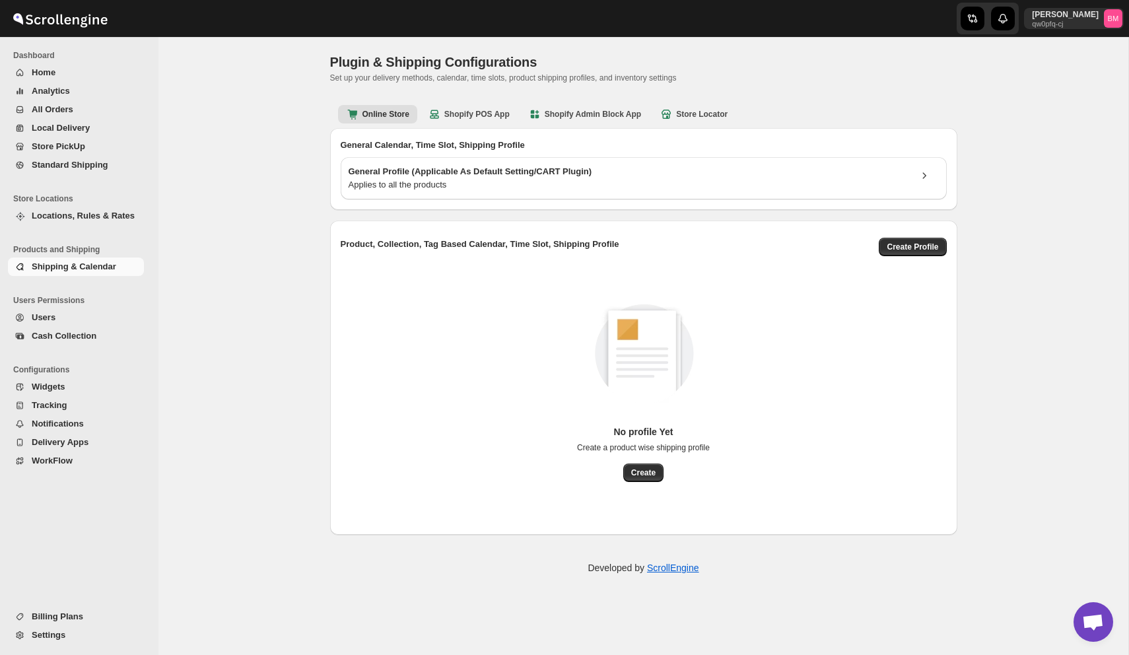
click at [57, 322] on span "Users" at bounding box center [87, 317] width 110 height 13
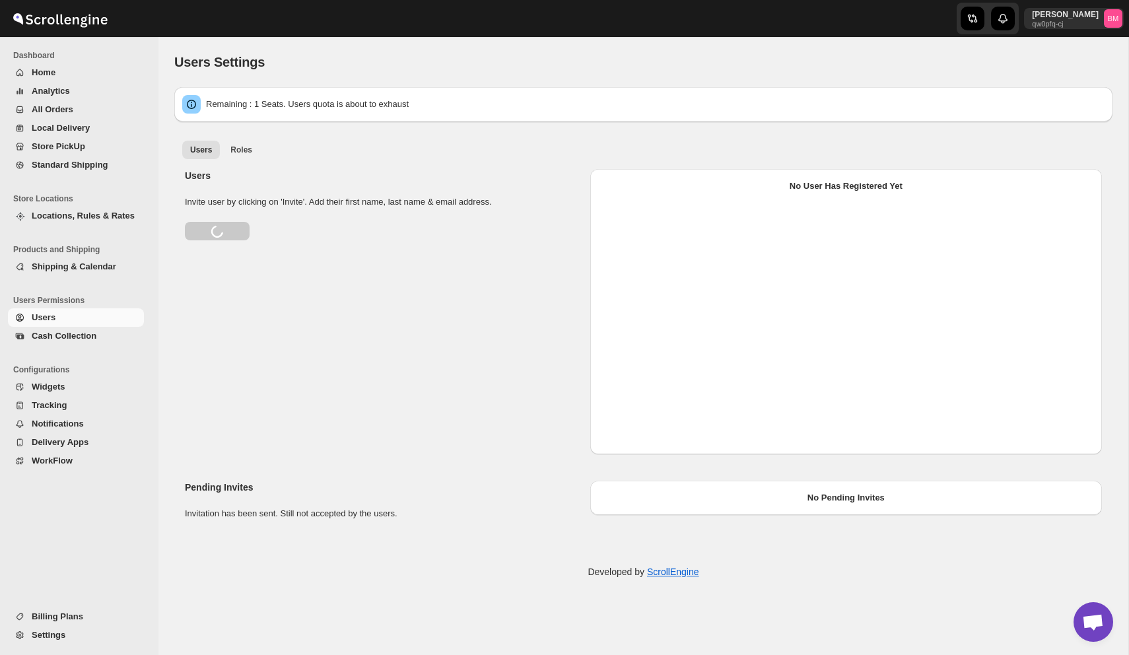
select select "637b767fbaab0276b10c91d5"
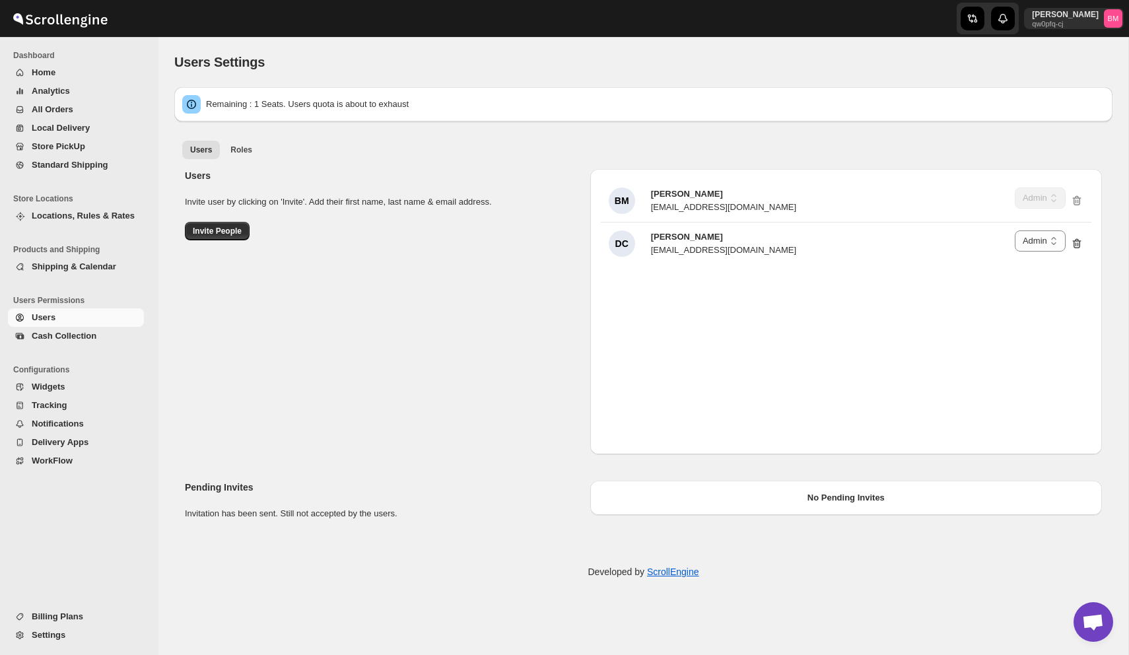
click at [73, 110] on span "All Orders" at bounding box center [53, 109] width 42 height 10
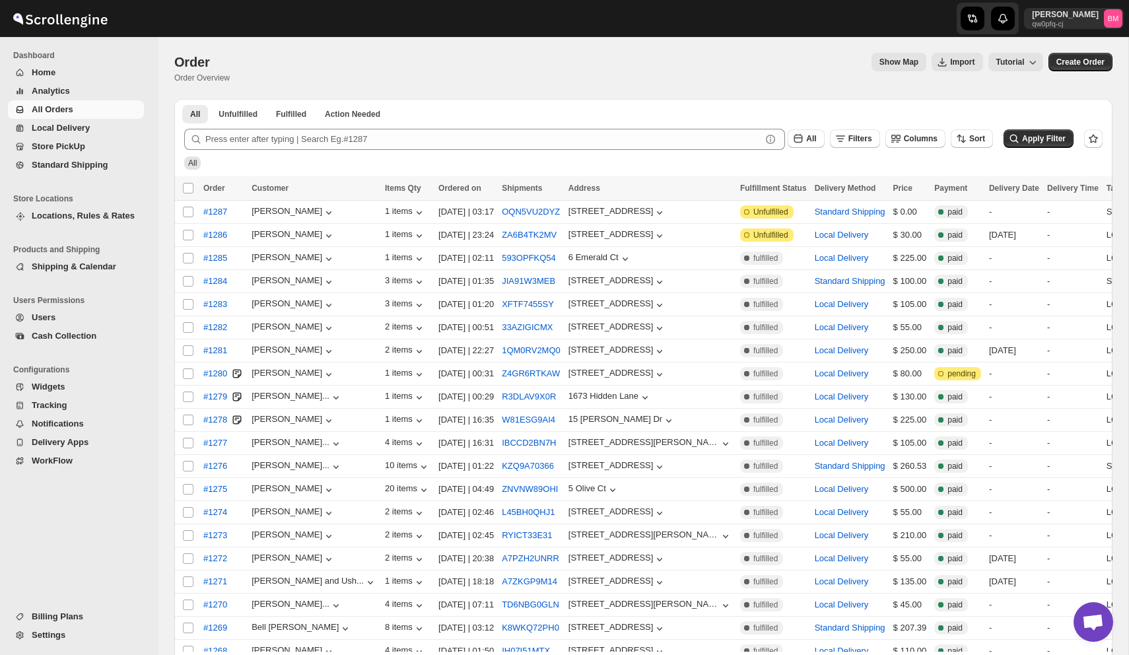
click at [65, 69] on span "Home" at bounding box center [87, 72] width 110 height 13
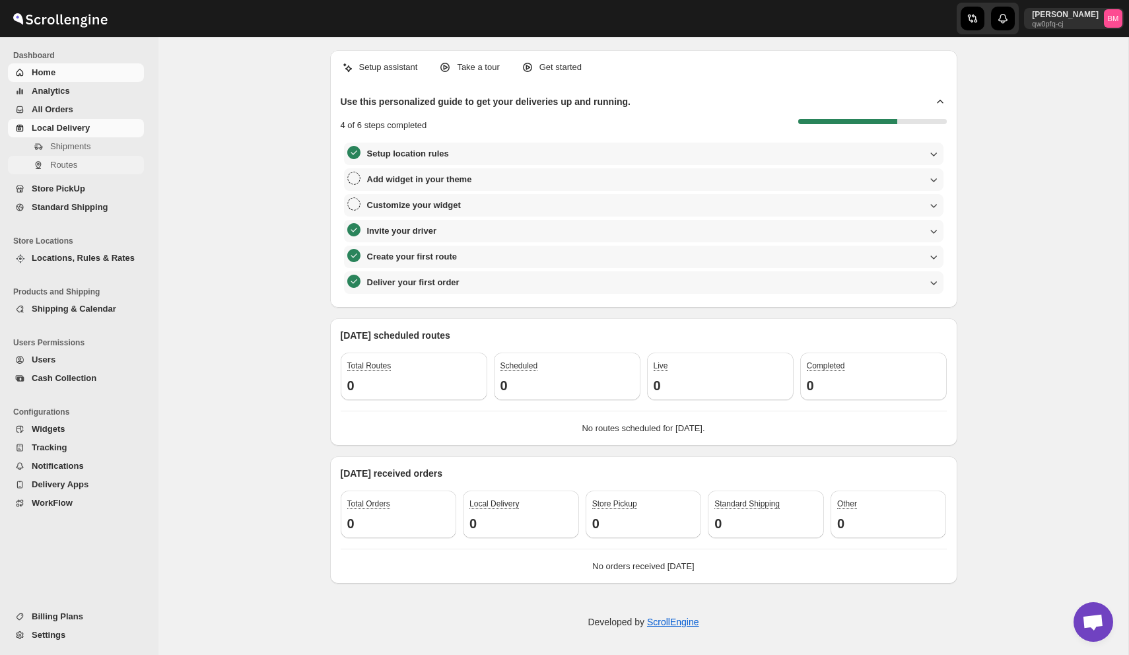
click at [57, 162] on span "Routes" at bounding box center [63, 165] width 27 height 10
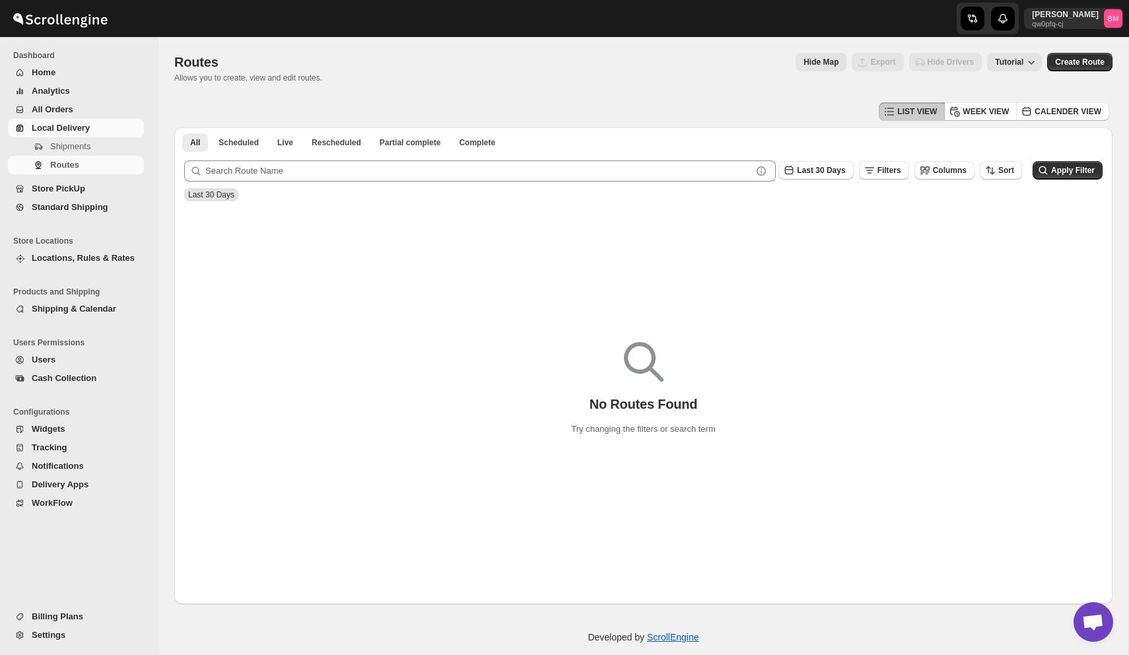
click at [70, 614] on span "Billing Plans" at bounding box center [58, 617] width 52 height 10
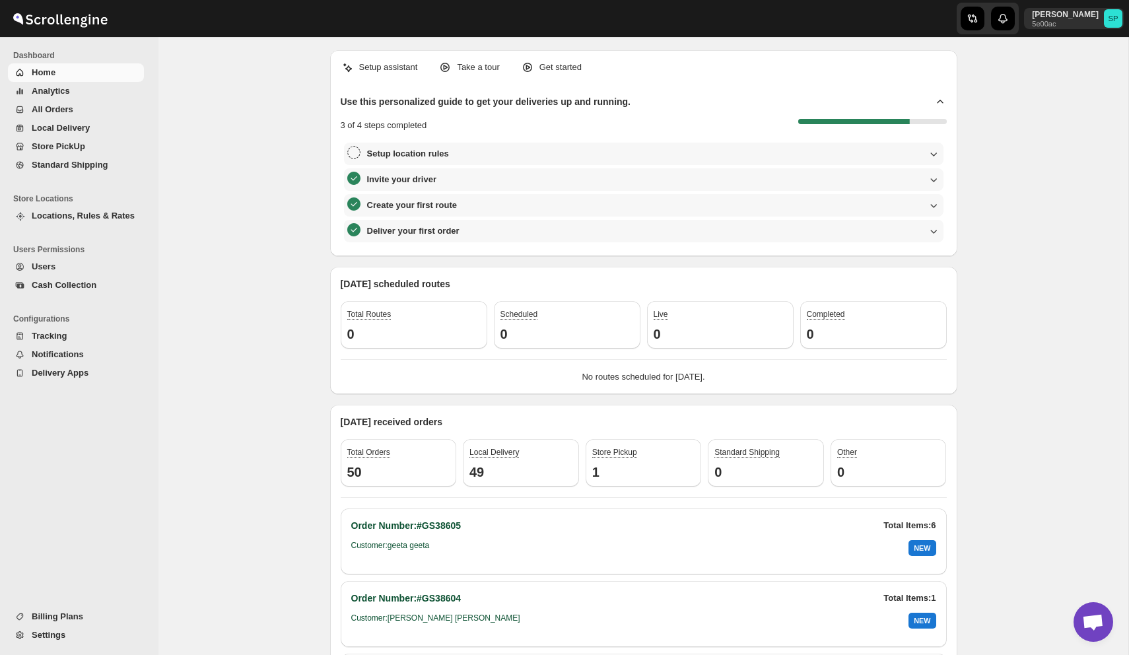
click at [57, 267] on span "Users" at bounding box center [87, 266] width 110 height 13
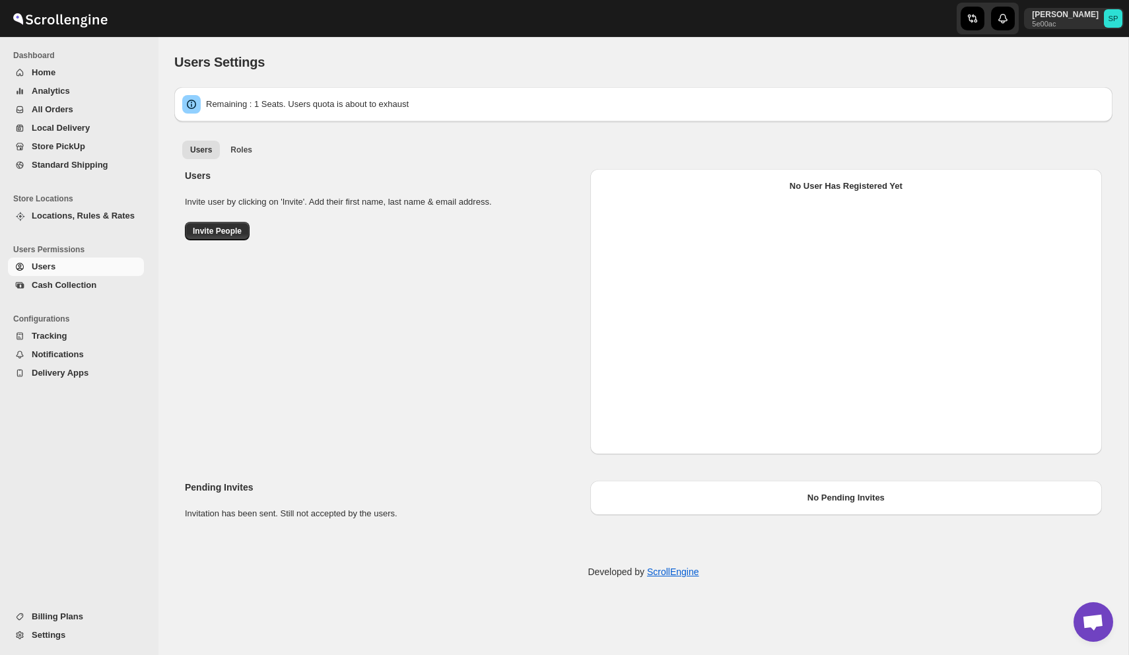
select select "637b767fbaab0276b10c91d5"
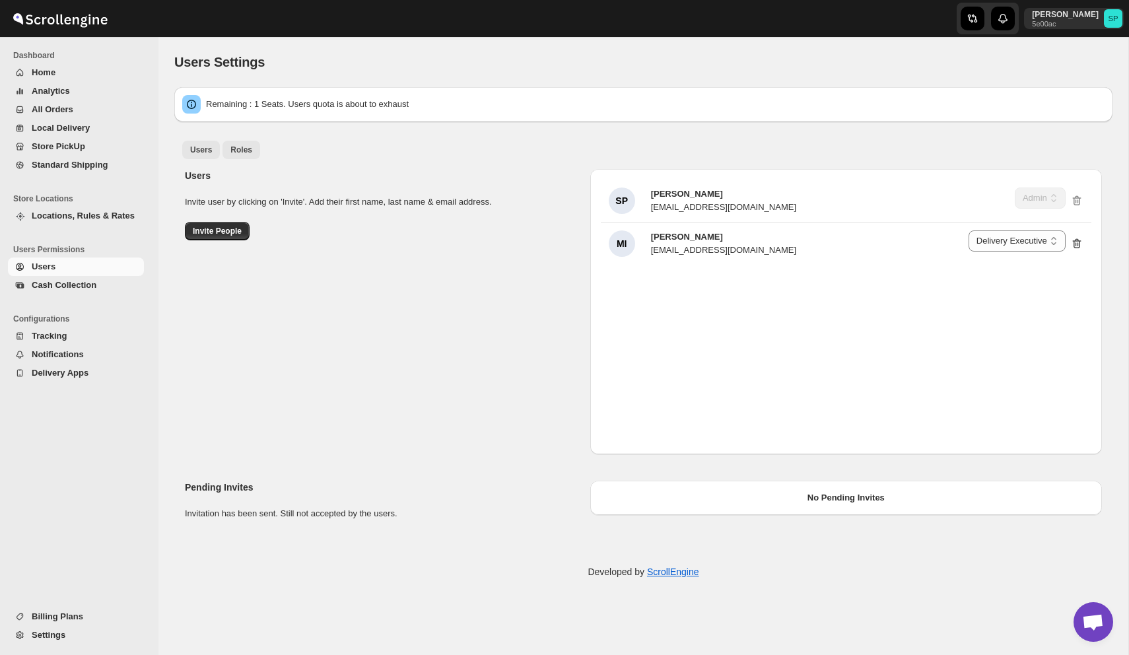
click at [239, 147] on span "Roles" at bounding box center [241, 150] width 22 height 11
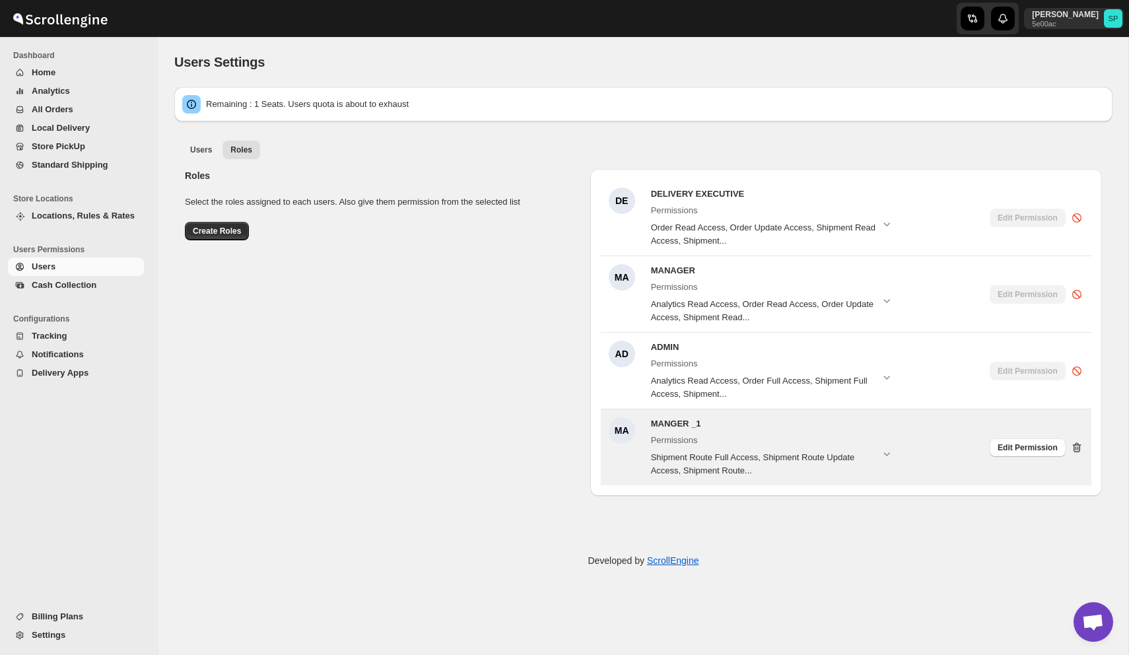
click at [1078, 445] on icon at bounding box center [1077, 447] width 13 height 13
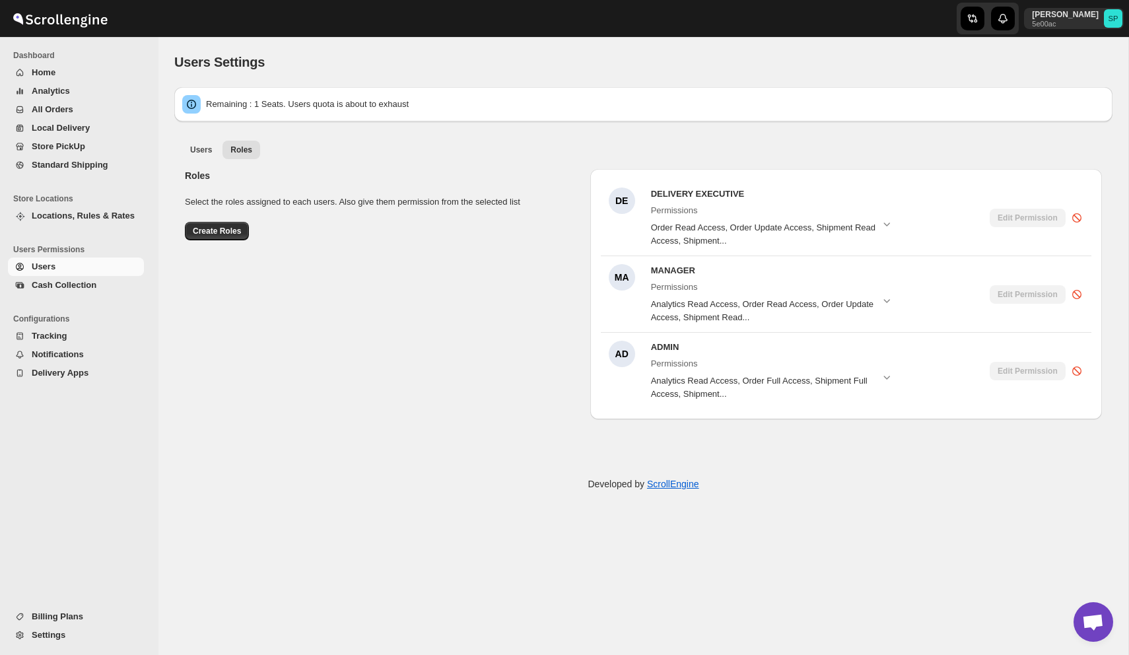
click at [55, 88] on span "Analytics" at bounding box center [51, 91] width 38 height 10
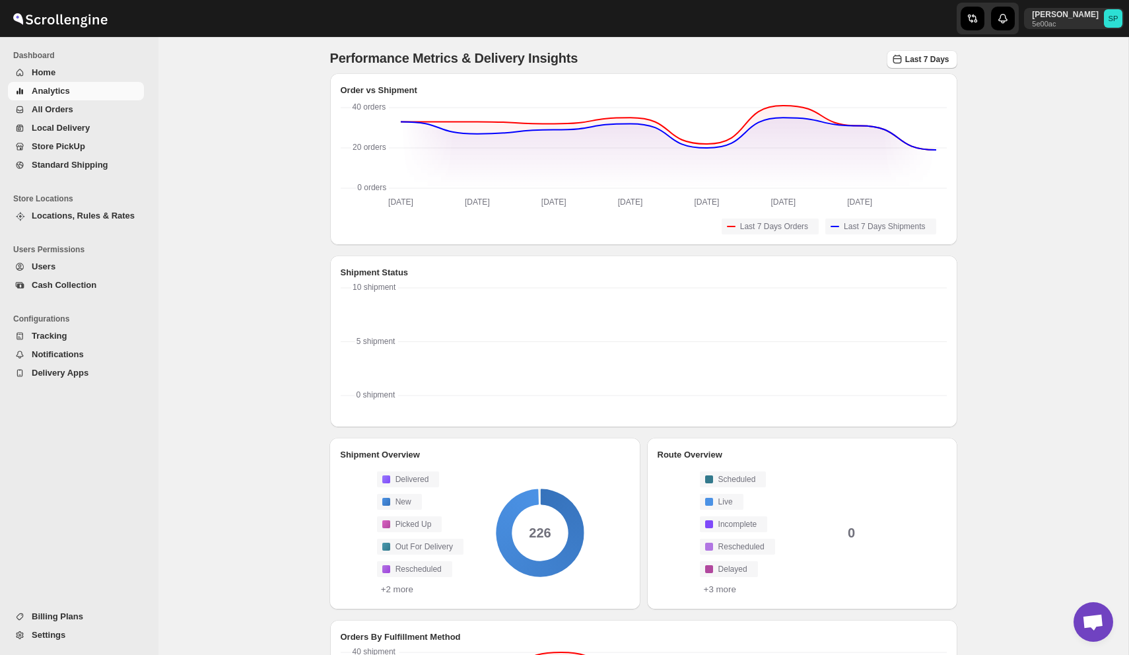
click at [71, 103] on span "All Orders" at bounding box center [87, 109] width 110 height 13
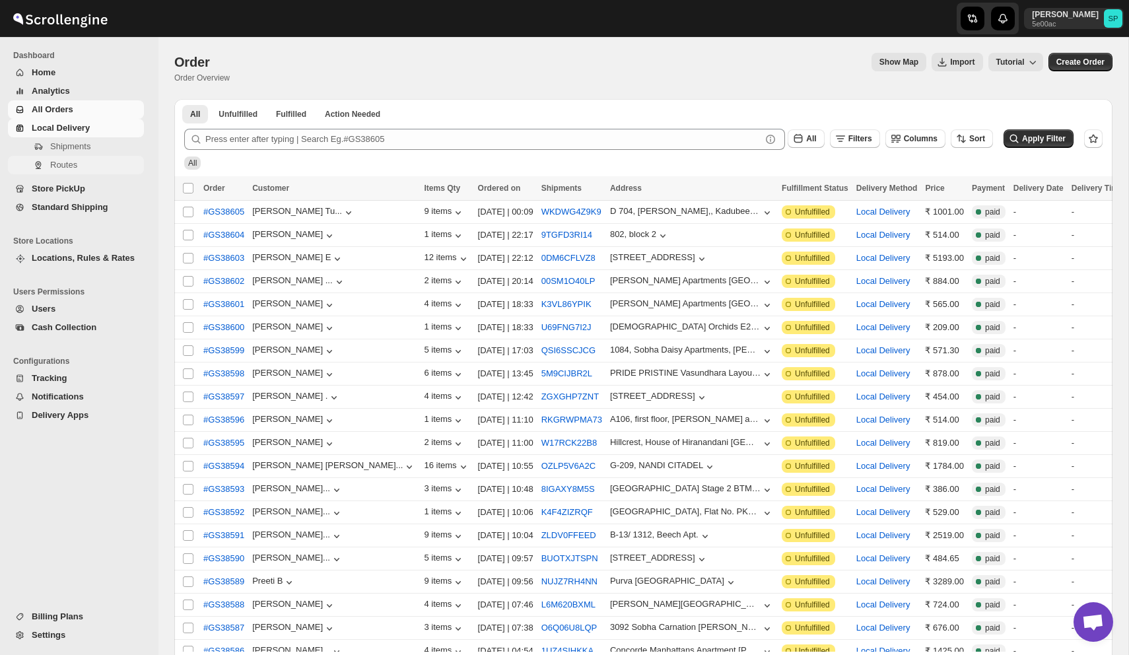
click at [77, 160] on span "Routes" at bounding box center [63, 165] width 27 height 10
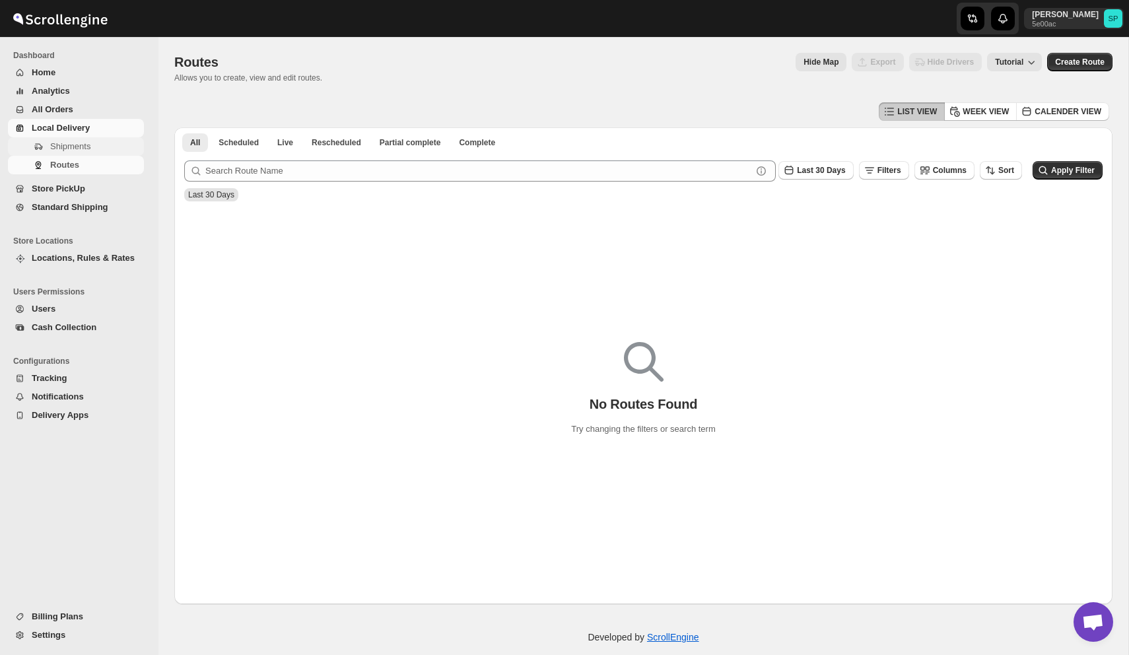
click at [100, 141] on span "Shipments" at bounding box center [95, 146] width 91 height 13
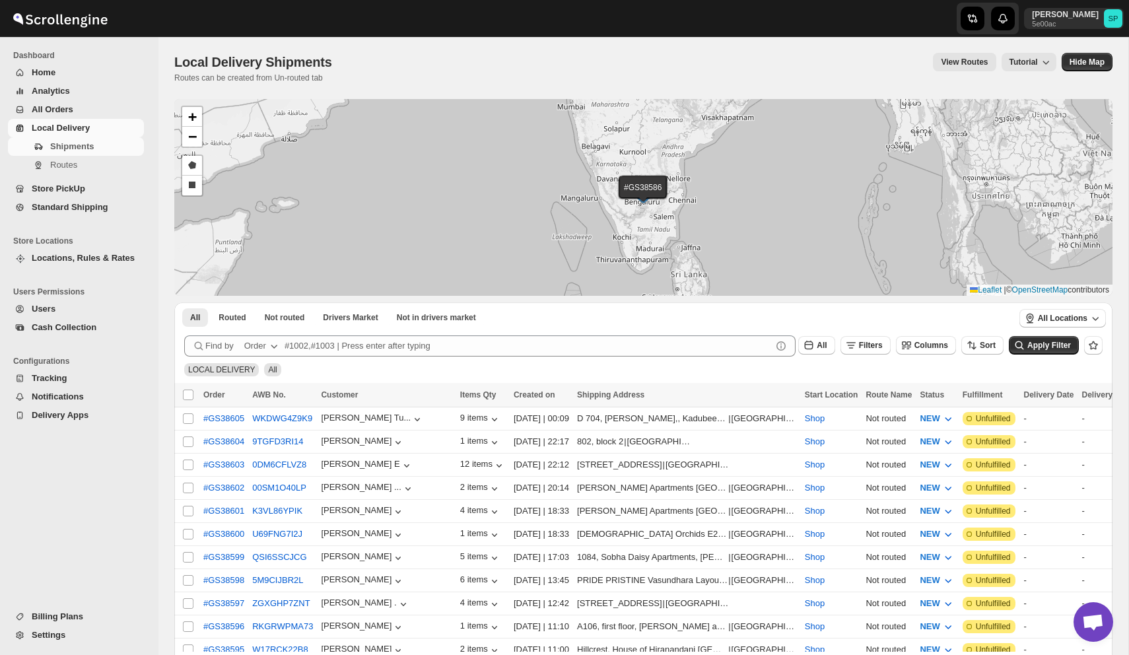
click at [77, 75] on span "Home" at bounding box center [87, 72] width 110 height 13
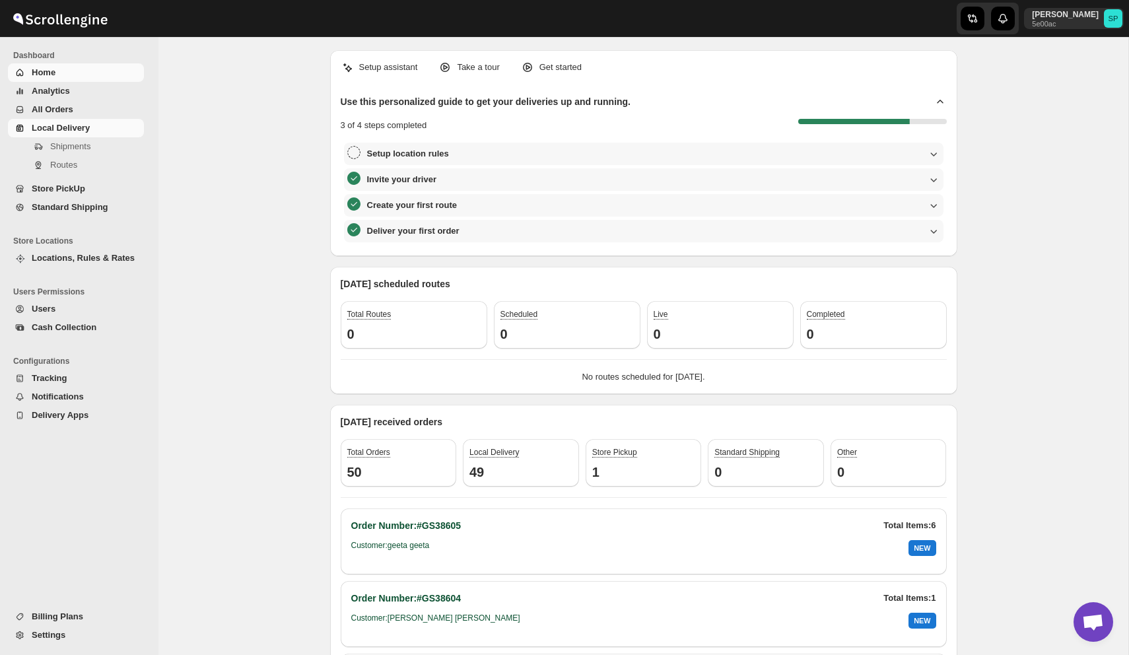
click at [75, 127] on span "Local Delivery" at bounding box center [61, 128] width 58 height 10
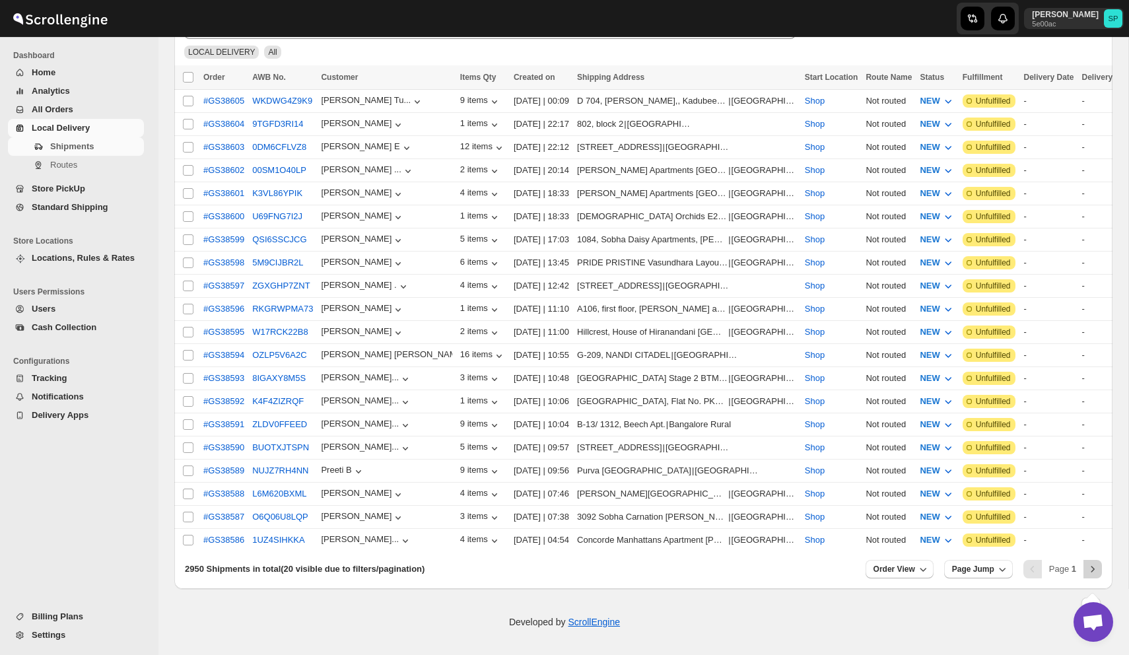
click at [1093, 569] on icon "Next" at bounding box center [1093, 569] width 3 height 6
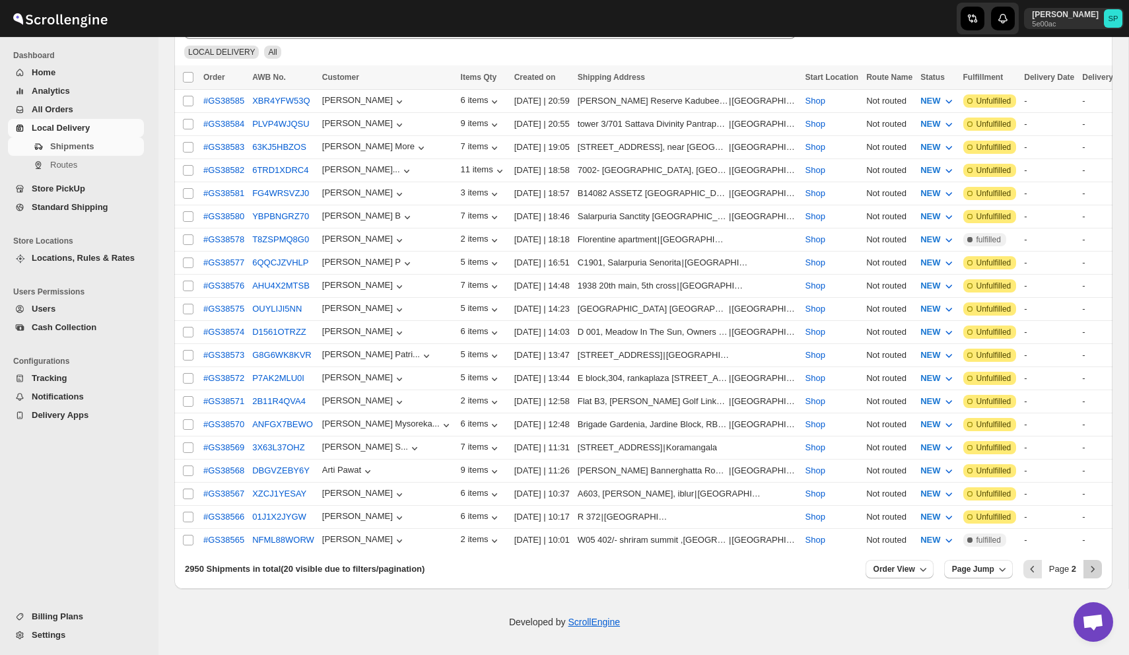
click at [1092, 571] on icon "Next" at bounding box center [1093, 569] width 3 height 6
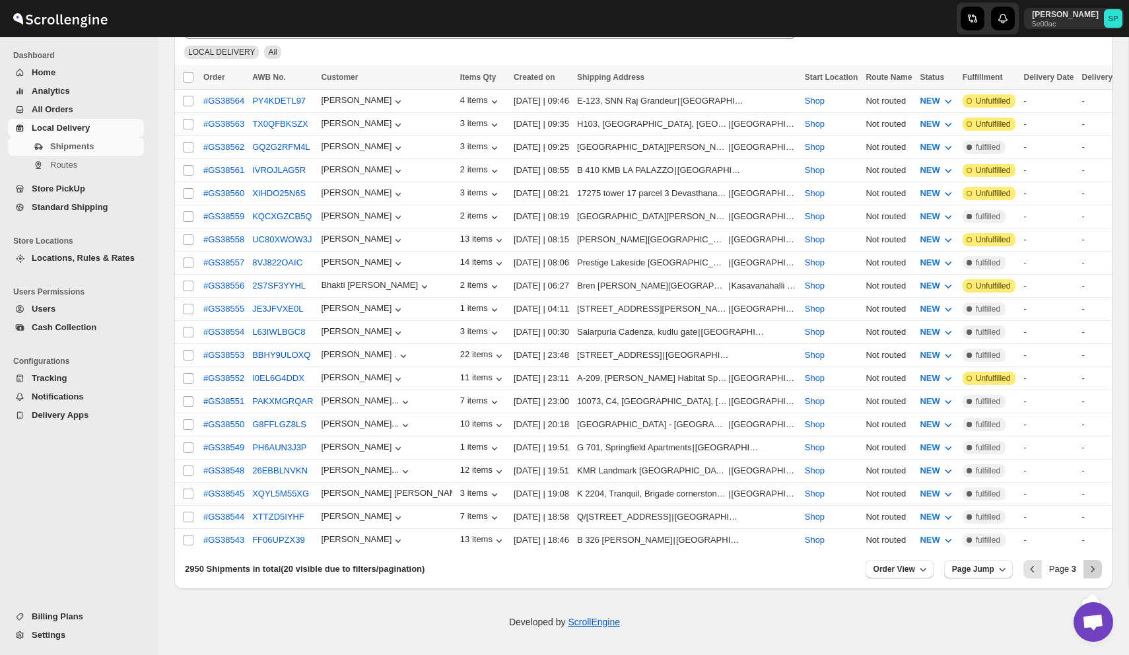
click at [1092, 571] on icon "Next" at bounding box center [1093, 569] width 3 height 6
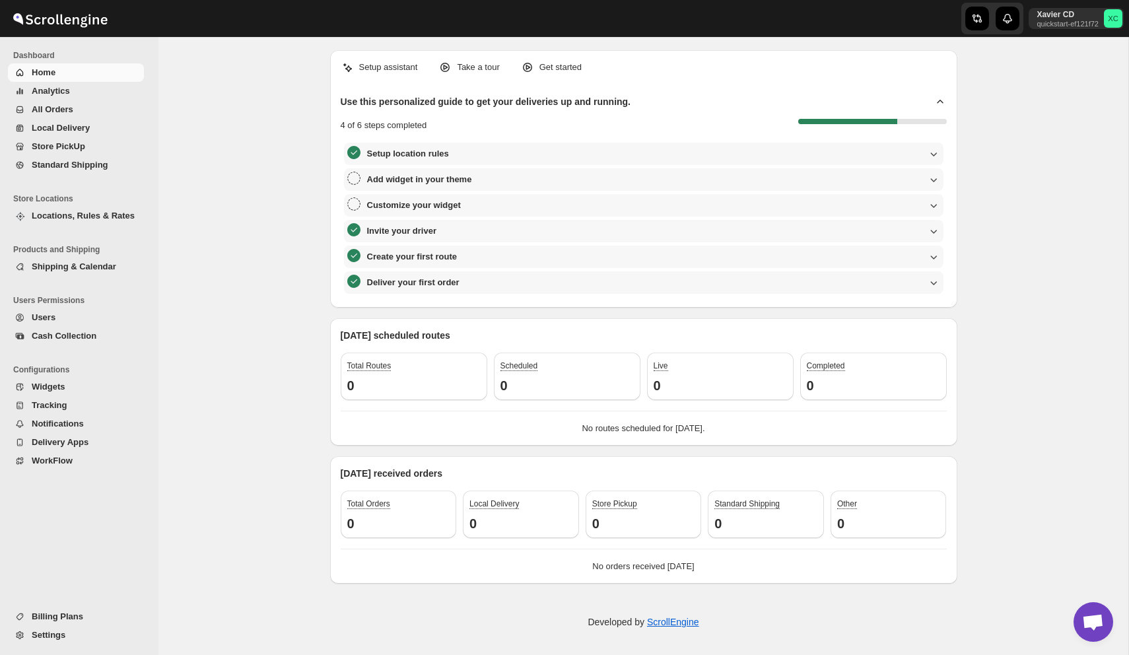
click at [69, 317] on span "Users" at bounding box center [87, 317] width 110 height 13
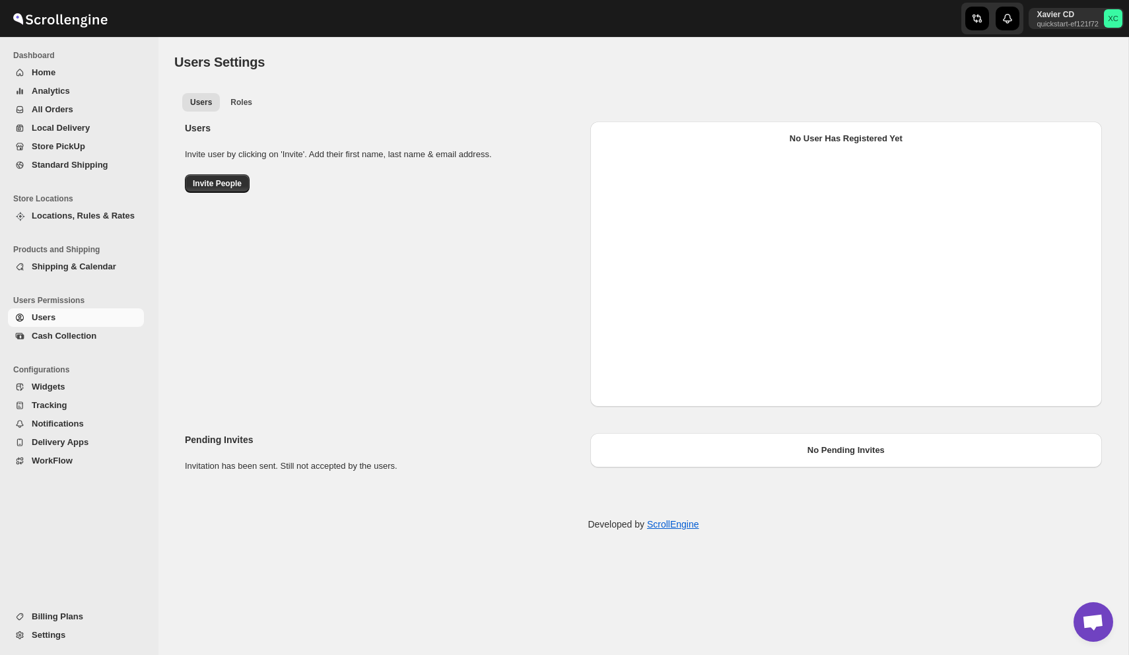
select select "637b767fbaab0276b10c91d5"
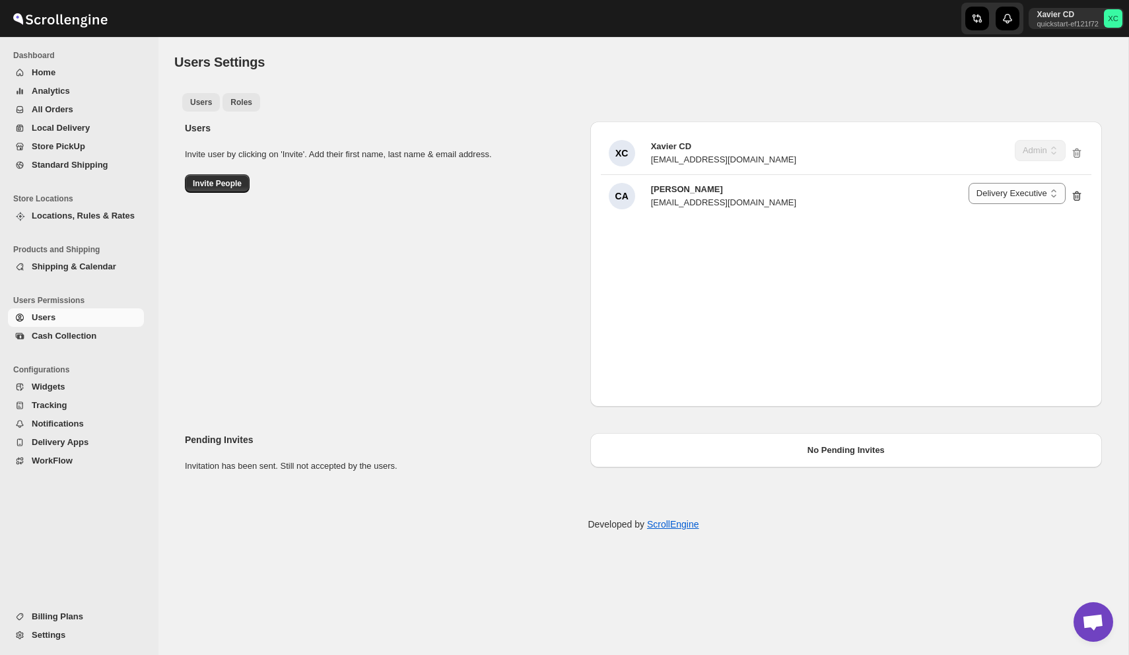
click at [245, 100] on span "Roles" at bounding box center [241, 102] width 22 height 11
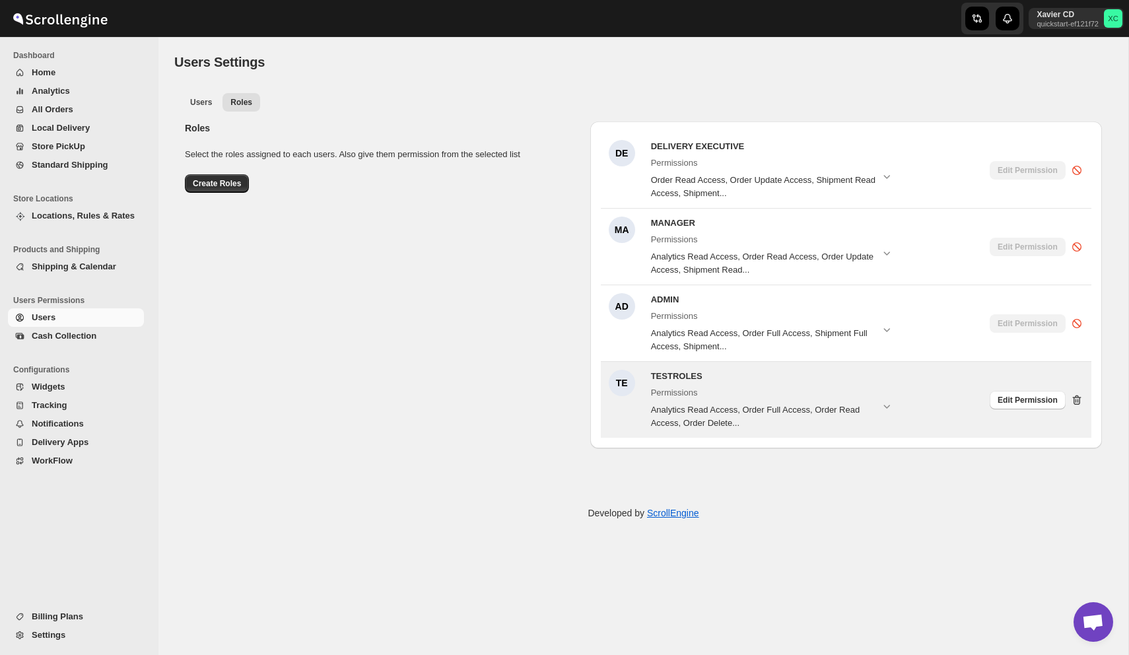
click at [1081, 397] on icon at bounding box center [1077, 400] width 13 height 13
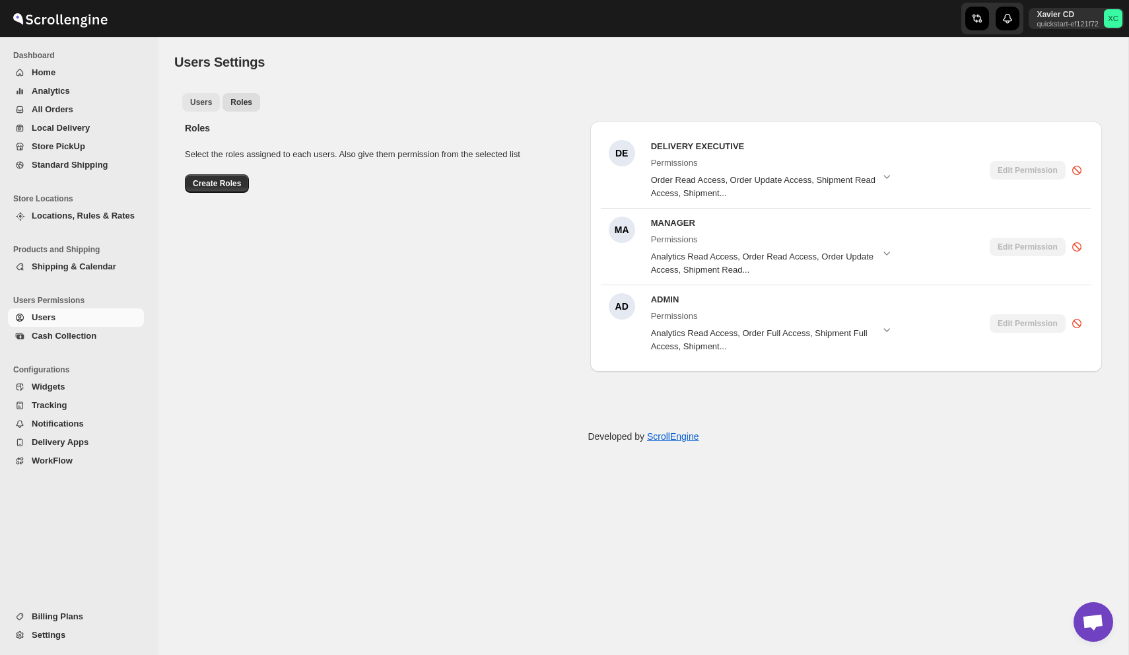
click at [201, 103] on span "Users" at bounding box center [201, 102] width 22 height 11
select select "637b767fbaab0276b10c91d5"
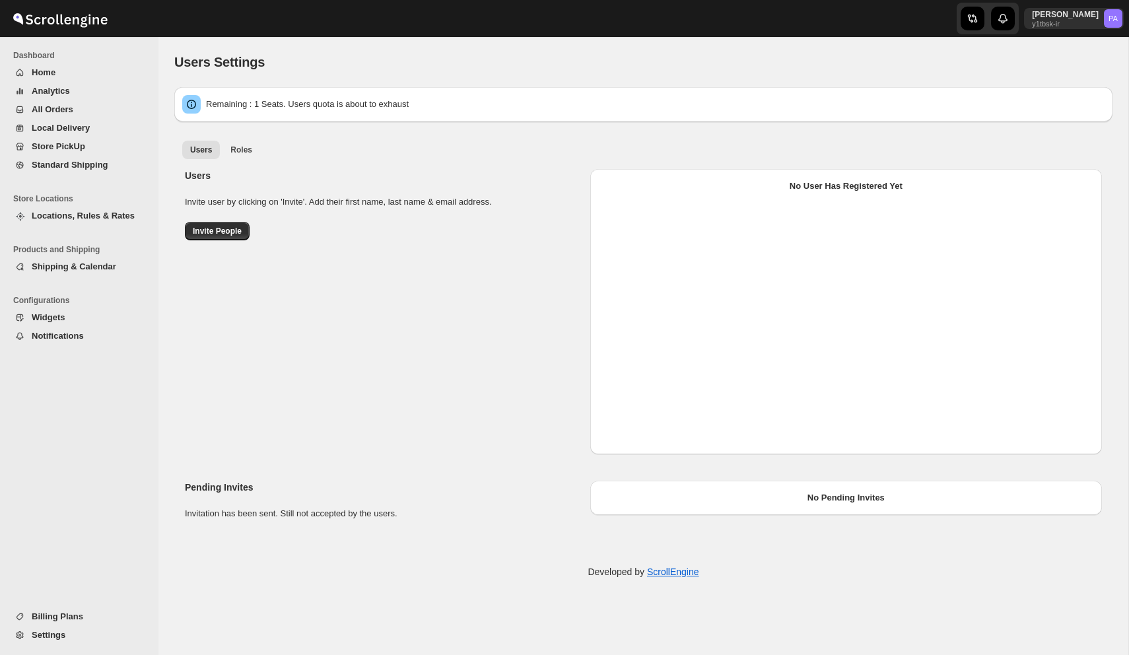
select select "637b767fbaab0276b10c91d5"
click at [242, 153] on span "Roles" at bounding box center [241, 150] width 22 height 11
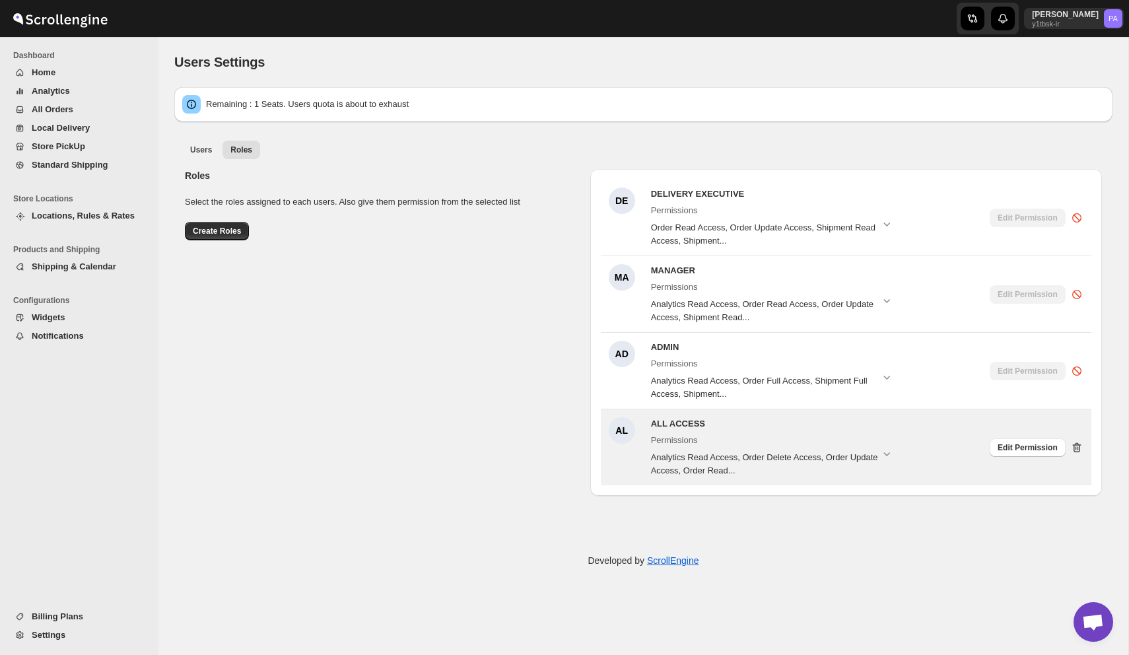
click at [1079, 444] on icon at bounding box center [1077, 447] width 9 height 10
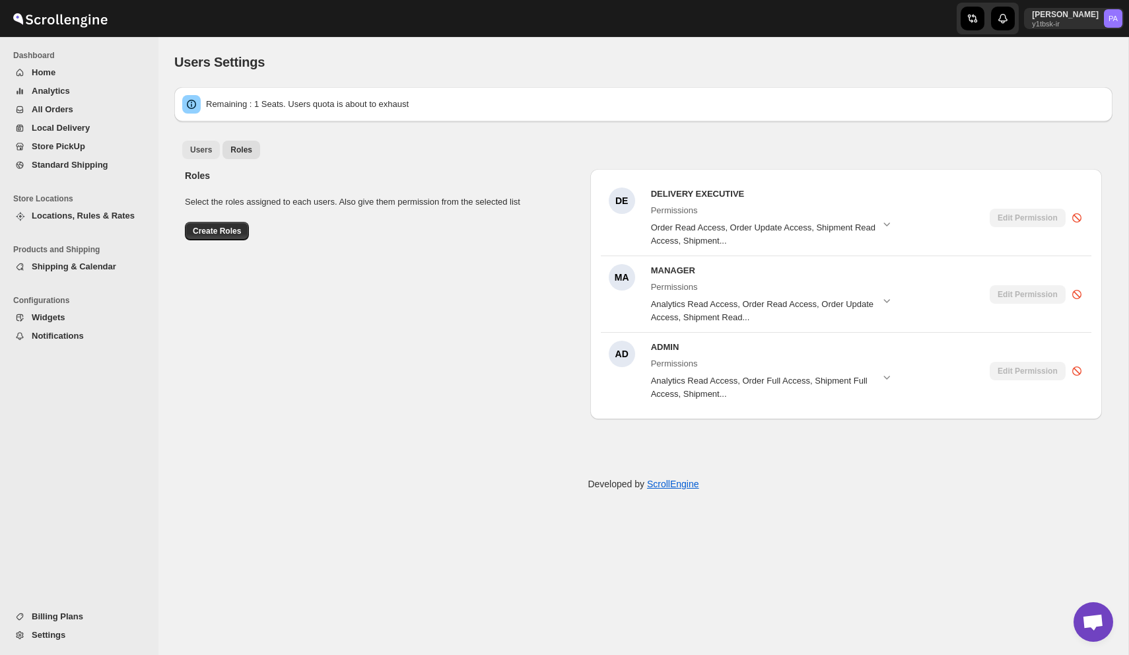
click at [205, 147] on span "Users" at bounding box center [201, 150] width 22 height 11
select select "637b767fbaab0276b10c91d5"
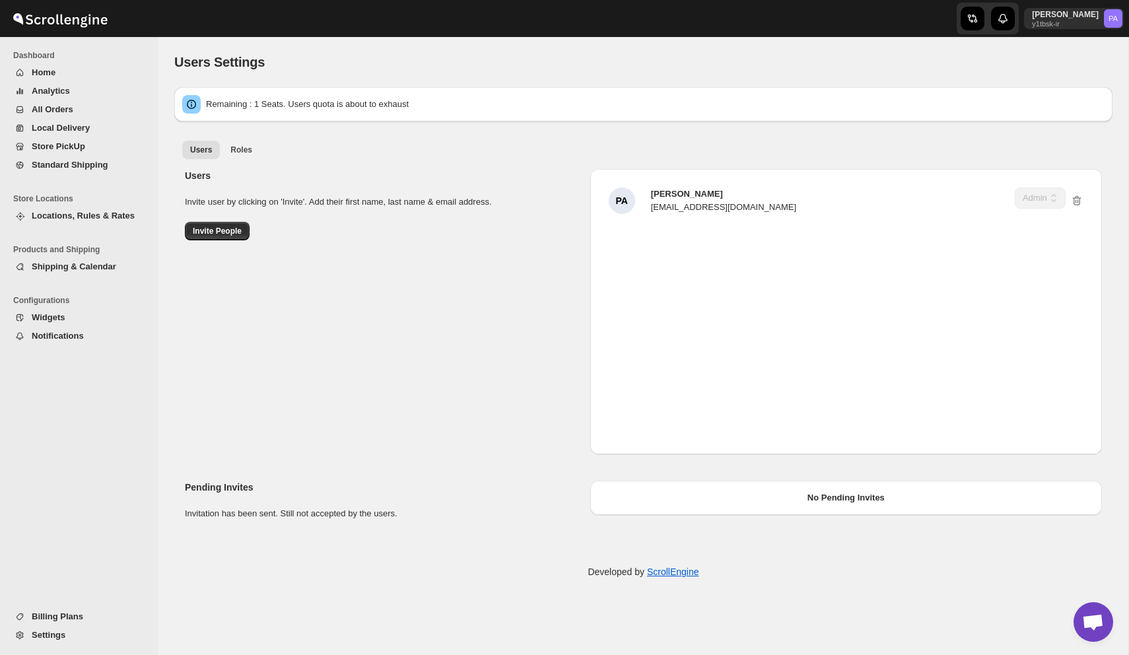
click at [518, 170] on h2 "Users" at bounding box center [382, 175] width 395 height 13
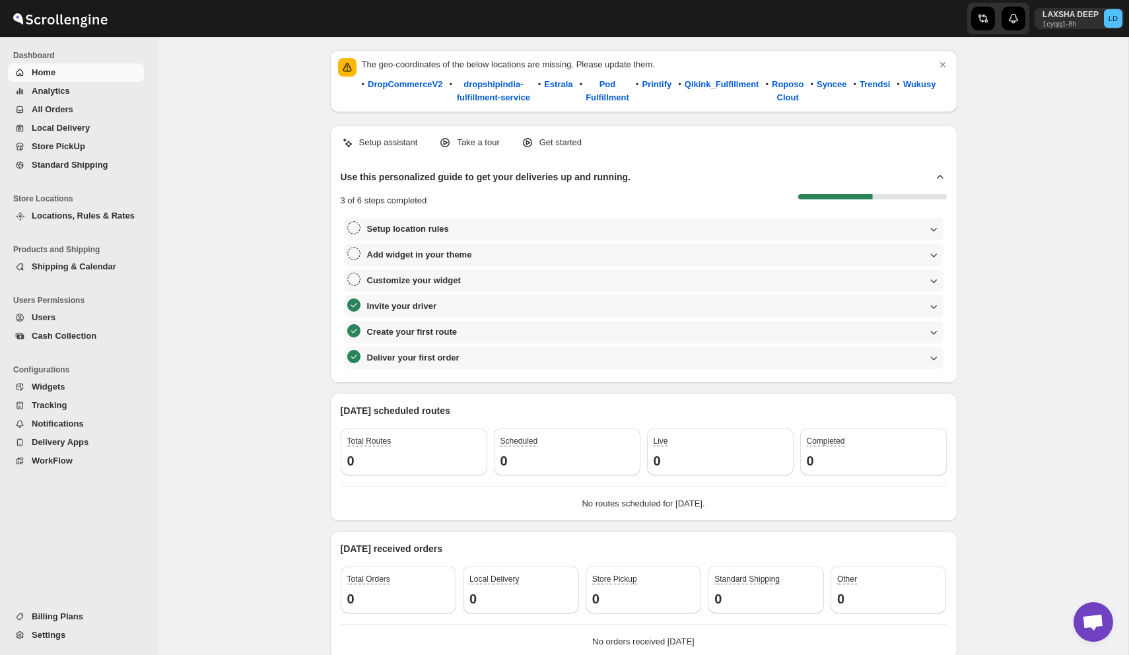
click at [48, 320] on span "Users" at bounding box center [44, 317] width 24 height 10
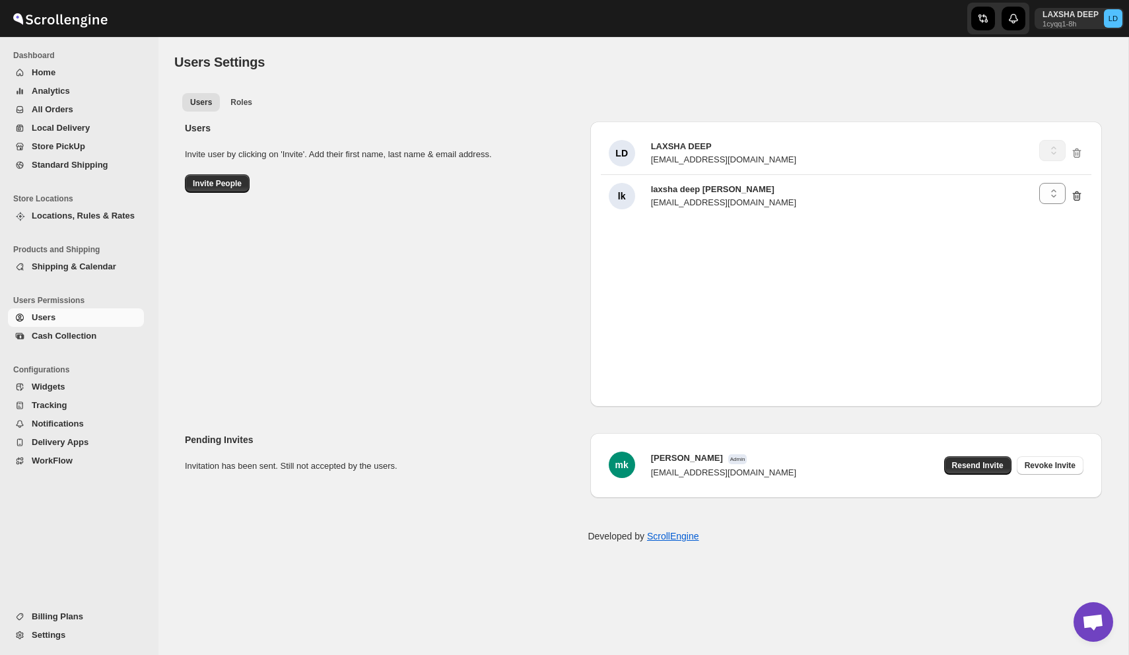
select select "637b767fbaab0276b10c91d5"
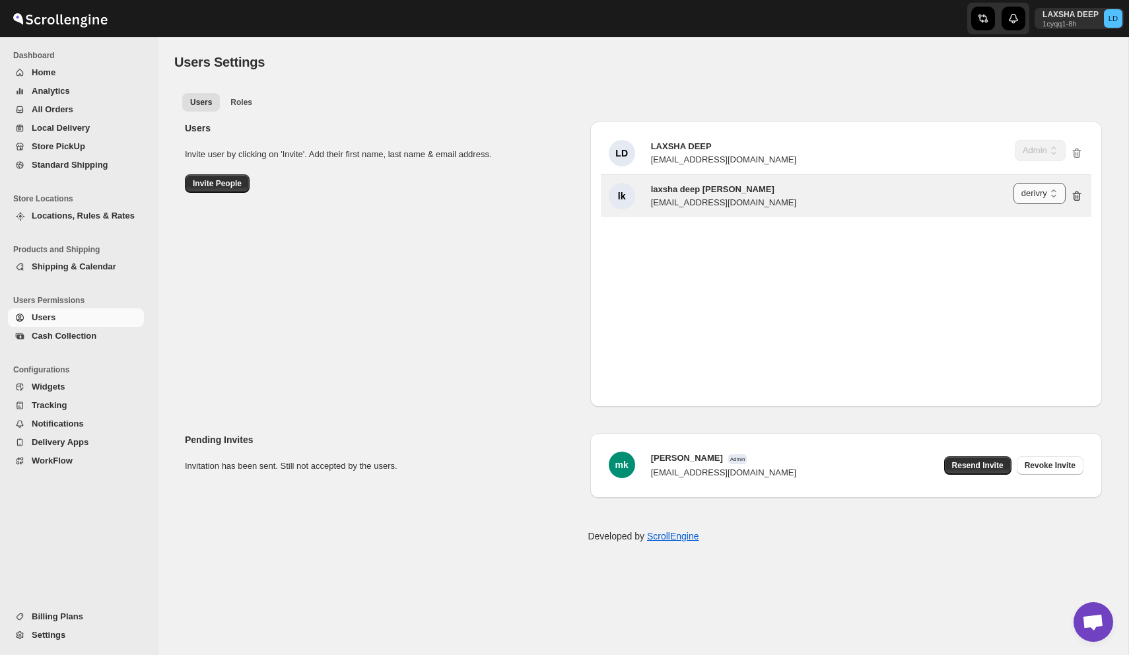
click at [1034, 197] on select "Delivery Executive Manager Admin derivry" at bounding box center [1040, 193] width 52 height 21
click at [1014, 183] on select "Delivery Executive Manager Admin derivry" at bounding box center [1040, 193] width 52 height 21
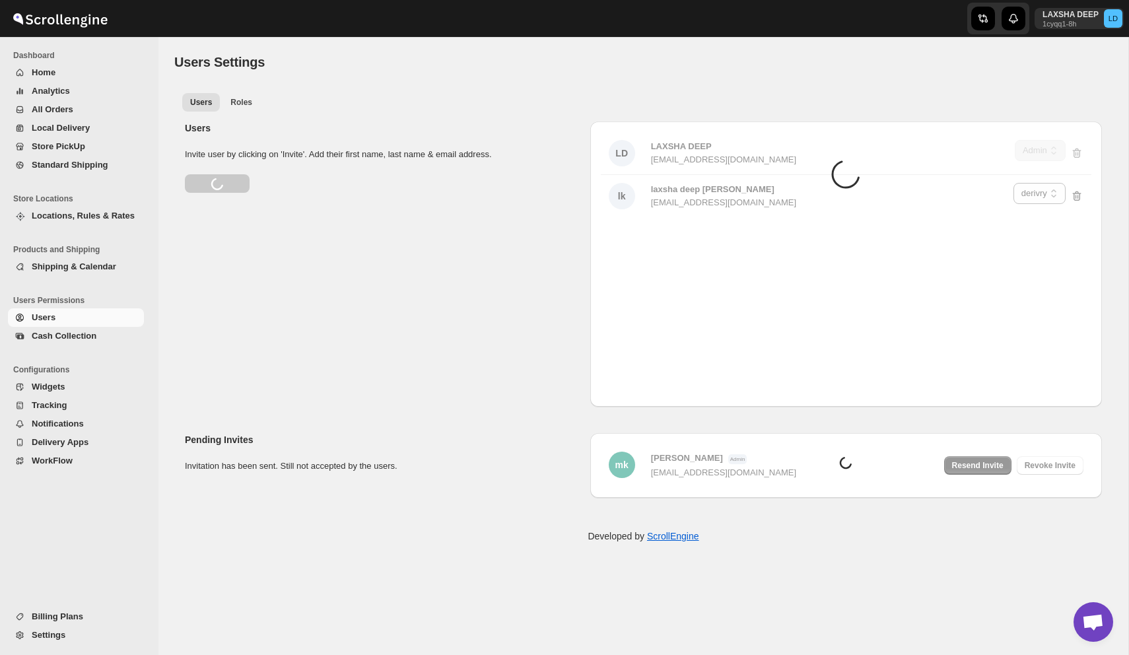
select select "637b767fbaab0276b10c91d8"
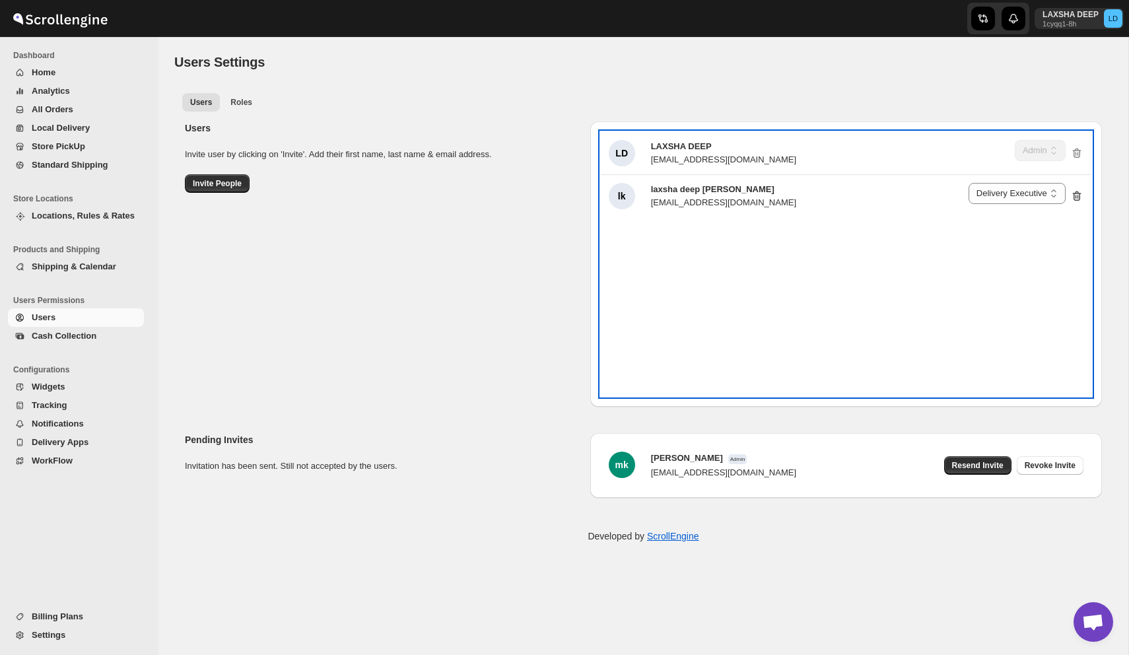
click at [865, 266] on div "LD LAXSHA DEEP [EMAIL_ADDRESS][DOMAIN_NAME] Delivery Executive Manager Admin de…" at bounding box center [846, 264] width 491 height 264
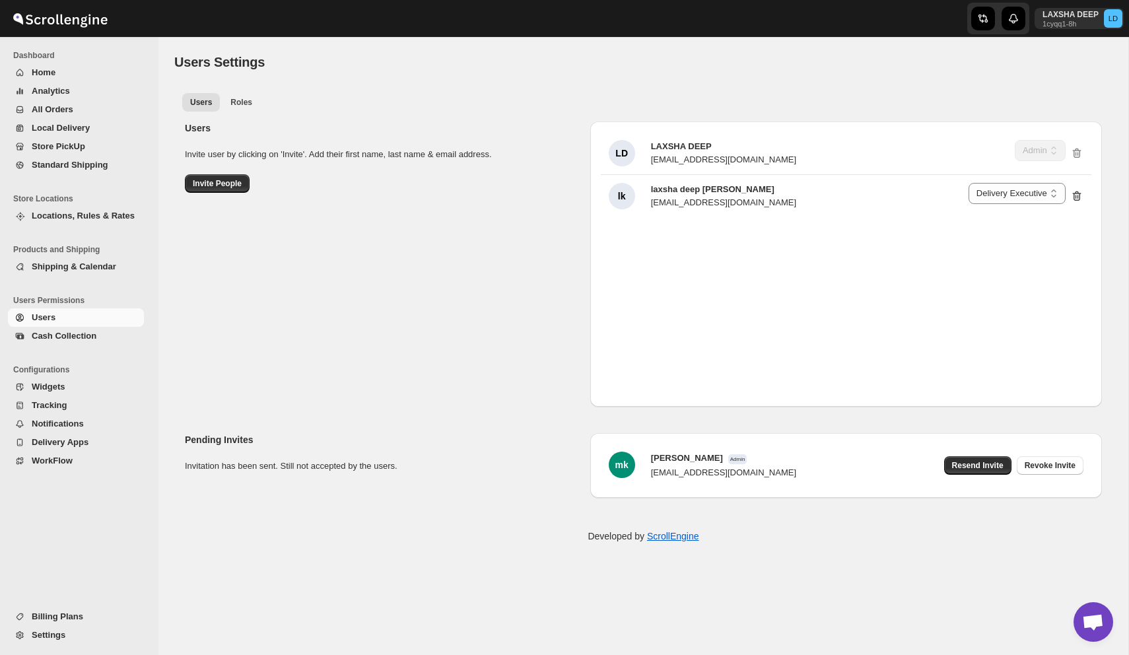
click at [466, 243] on div "Users Invite user by clicking on 'Invite'. Add their first name, last name & em…" at bounding box center [638, 259] width 928 height 296
click at [240, 101] on span "Roles" at bounding box center [241, 102] width 22 height 11
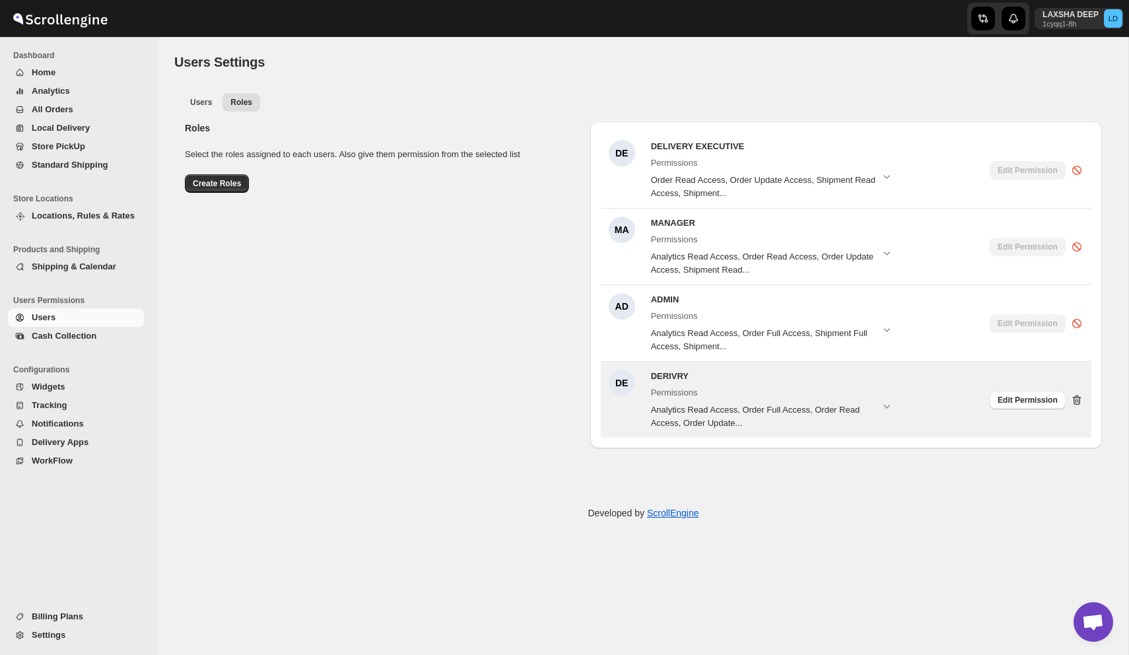
click at [1078, 395] on icon at bounding box center [1077, 400] width 9 height 10
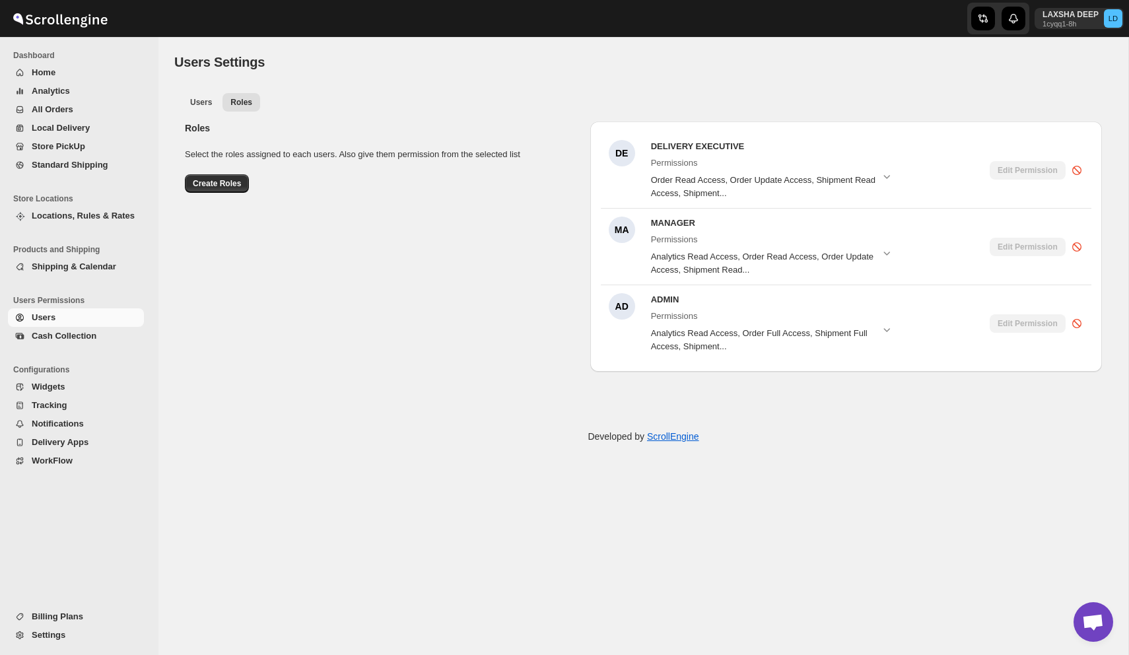
click at [69, 82] on button "Analytics" at bounding box center [76, 91] width 136 height 18
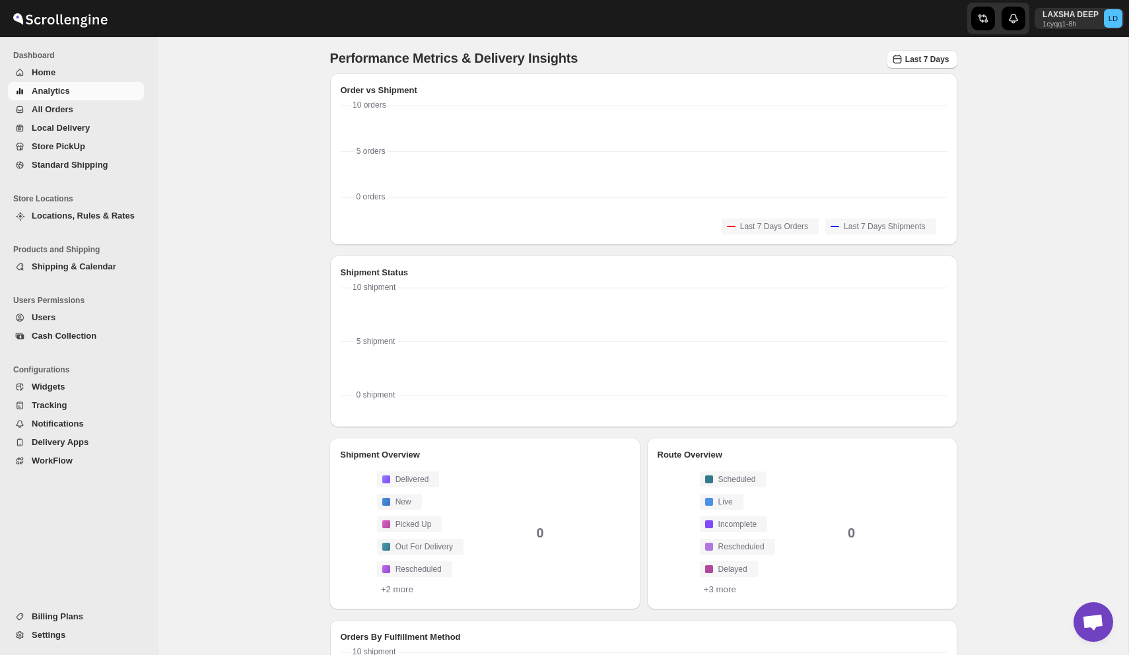
click at [87, 111] on span "All Orders" at bounding box center [87, 109] width 110 height 13
